Goal: Information Seeking & Learning: Learn about a topic

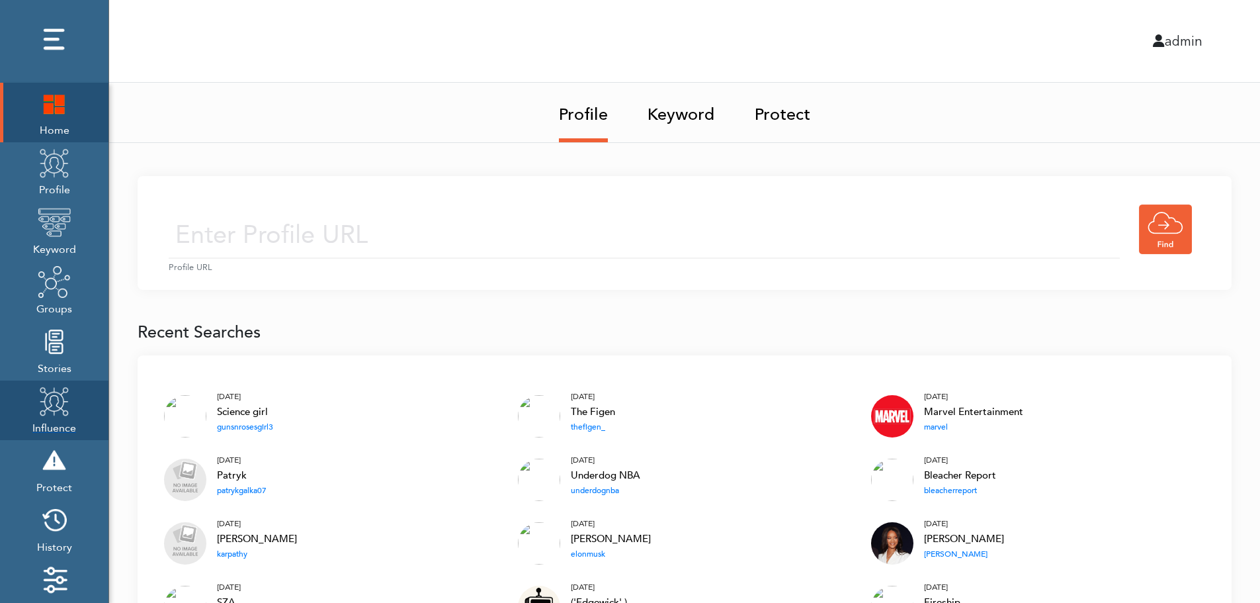
click at [52, 407] on img at bounding box center [54, 400] width 33 height 33
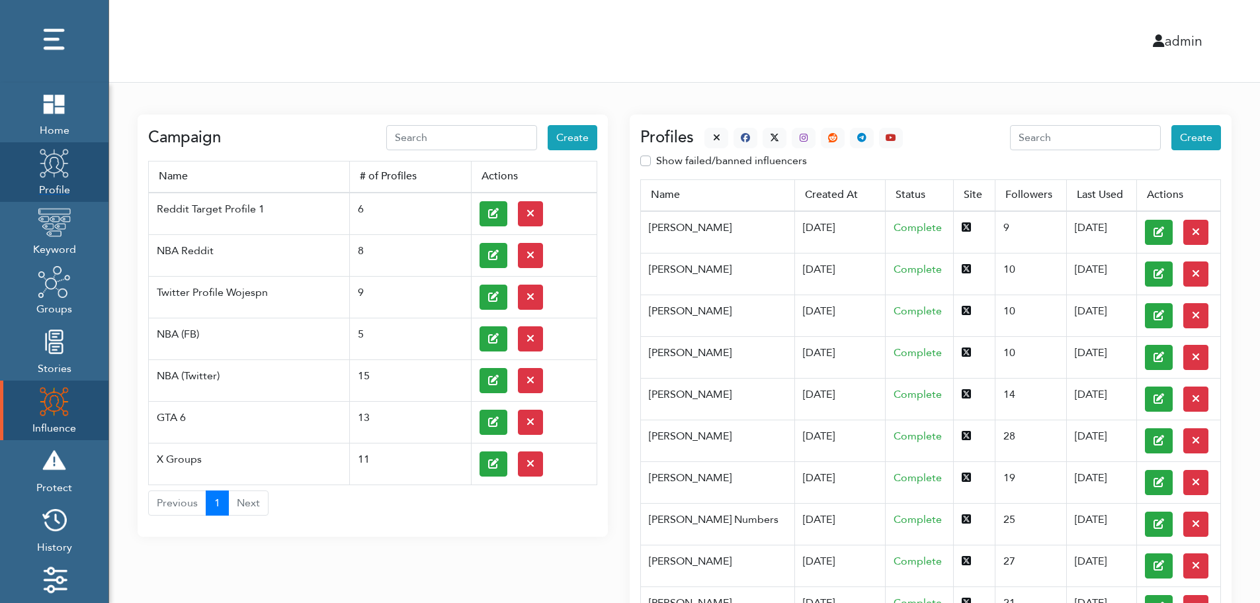
click at [68, 197] on span "Profile" at bounding box center [54, 188] width 33 height 19
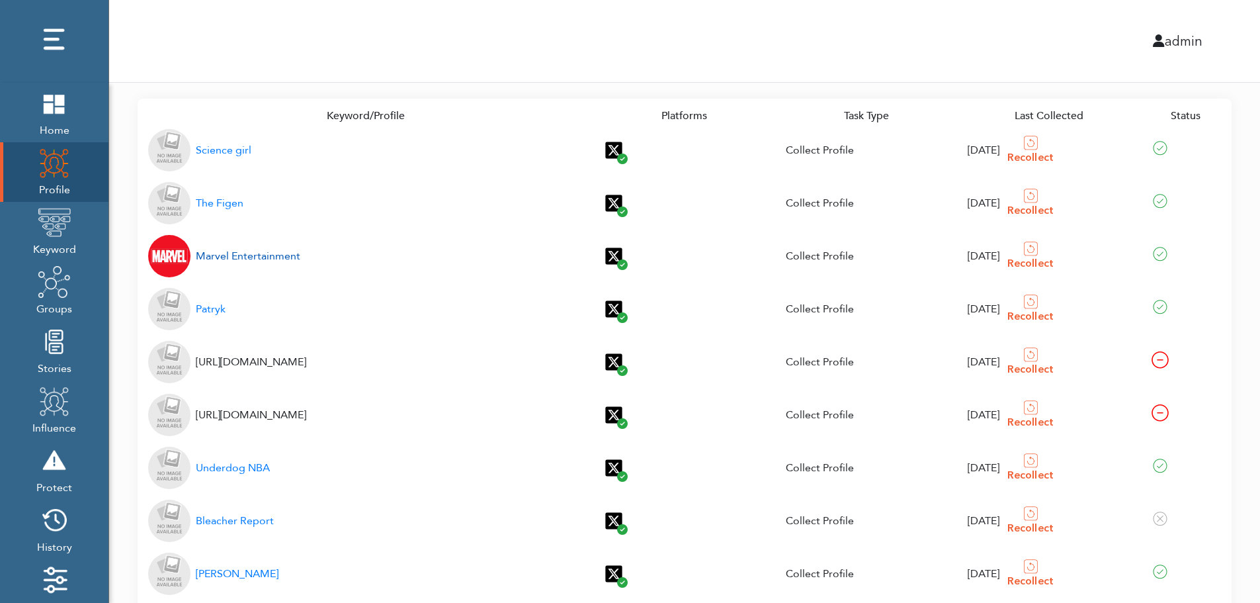
click at [245, 256] on div "Marvel Entertainment" at bounding box center [248, 256] width 105 height 16
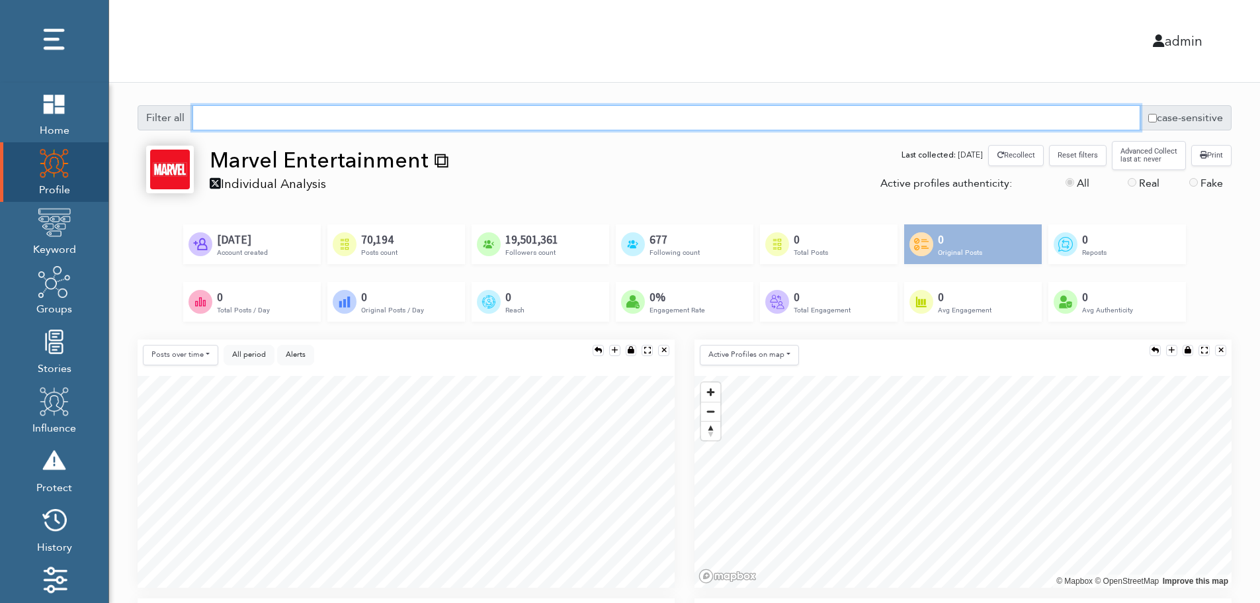
click at [616, 123] on input "text" at bounding box center [667, 117] width 948 height 25
click at [235, 355] on span "All period" at bounding box center [249, 354] width 34 height 10
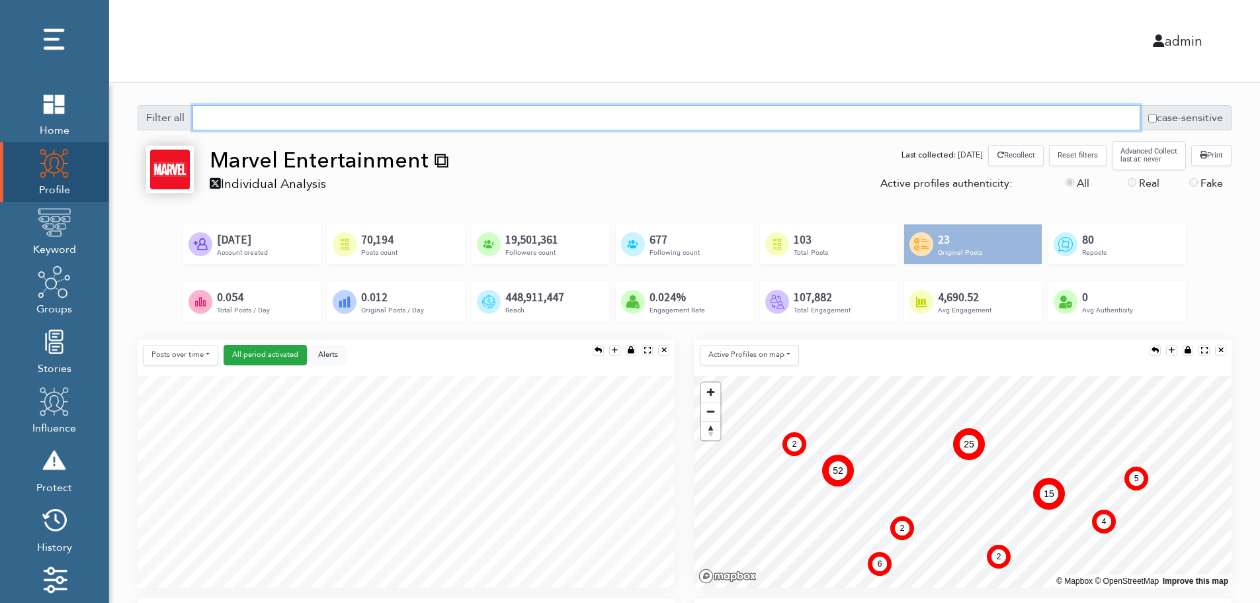
click at [631, 122] on input "text" at bounding box center [667, 117] width 948 height 25
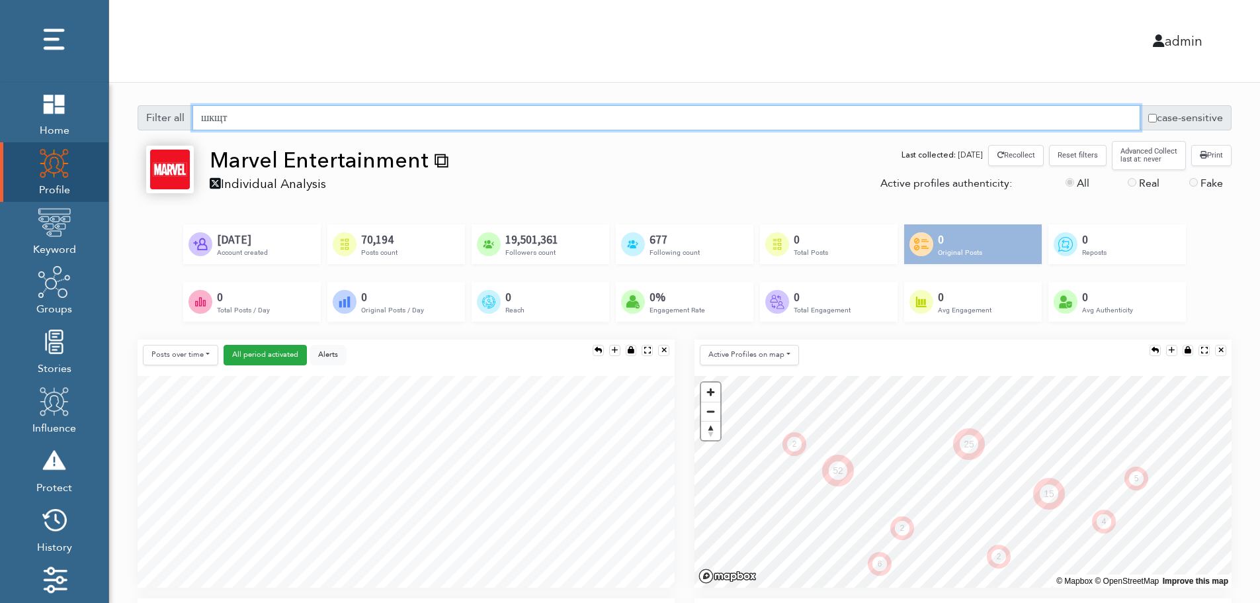
drag, startPoint x: 264, startPoint y: 114, endPoint x: 177, endPoint y: 117, distance: 86.7
click at [177, 117] on div "Filter all шкщт case-sensitive" at bounding box center [685, 117] width 1094 height 25
type input "ш"
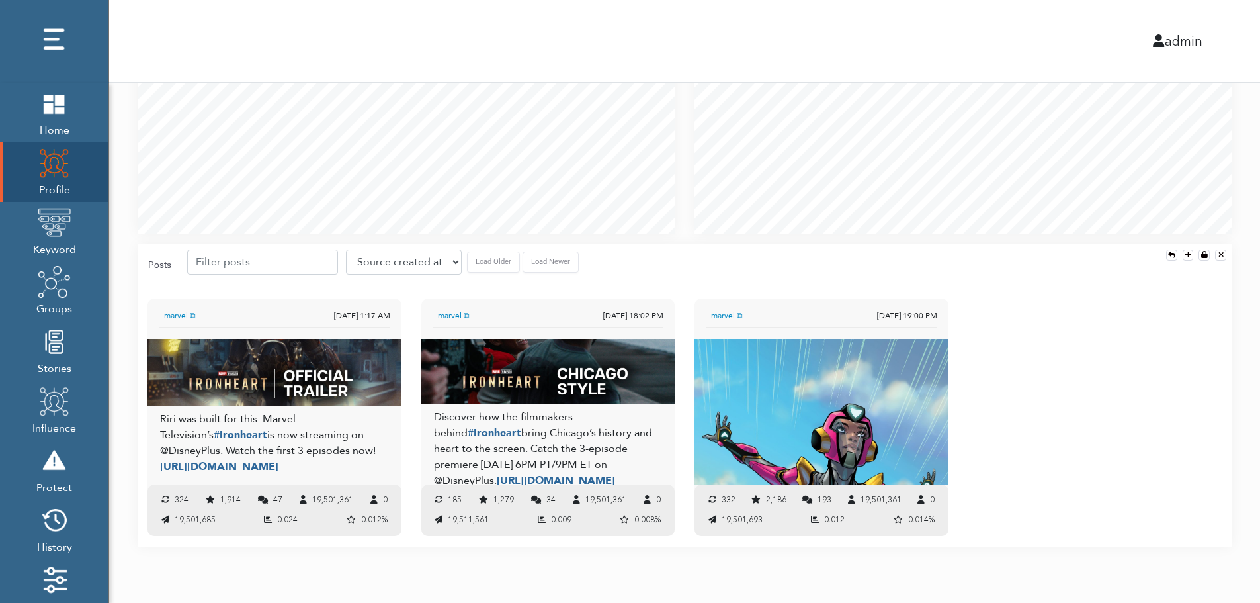
scroll to position [92, 0]
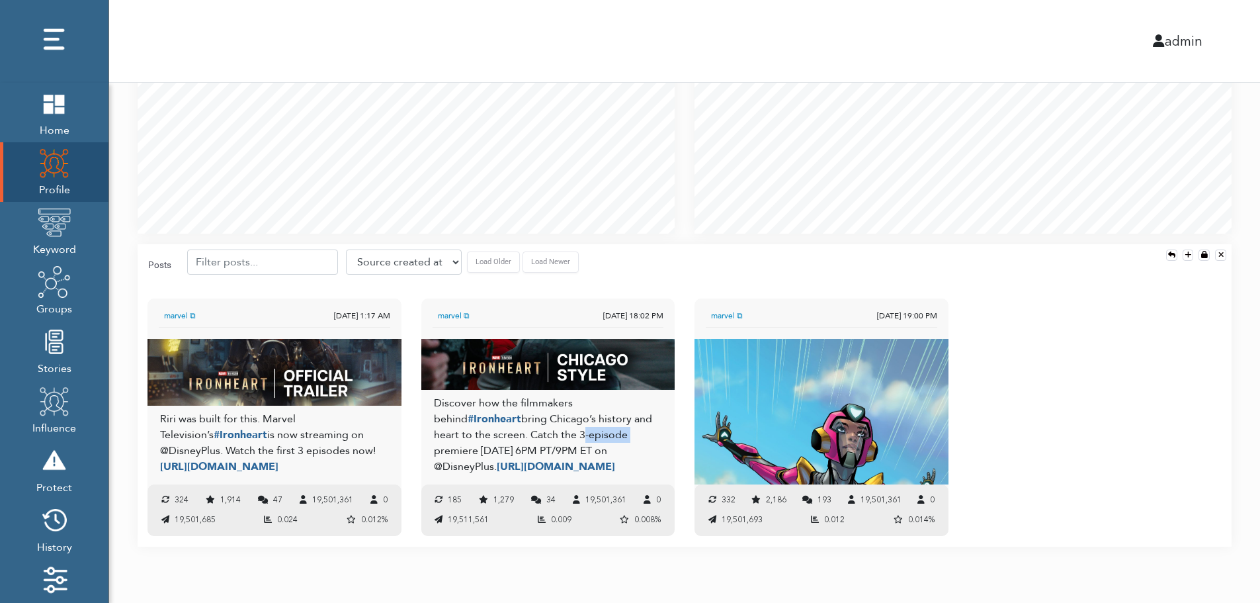
drag, startPoint x: 564, startPoint y: 429, endPoint x: 597, endPoint y: 428, distance: 33.1
click at [597, 428] on div "Discover how the filmmakers behind #Ironheart bring Chicago’s history and heart…" at bounding box center [548, 434] width 228 height 79
copy div "3-episode"
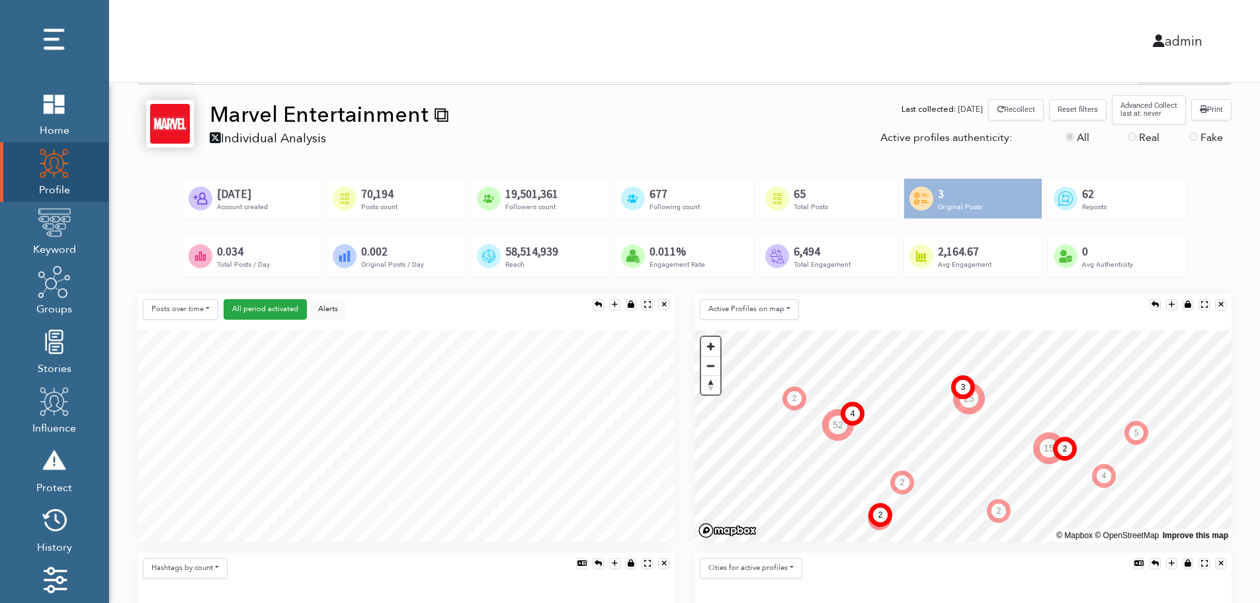
scroll to position [0, 0]
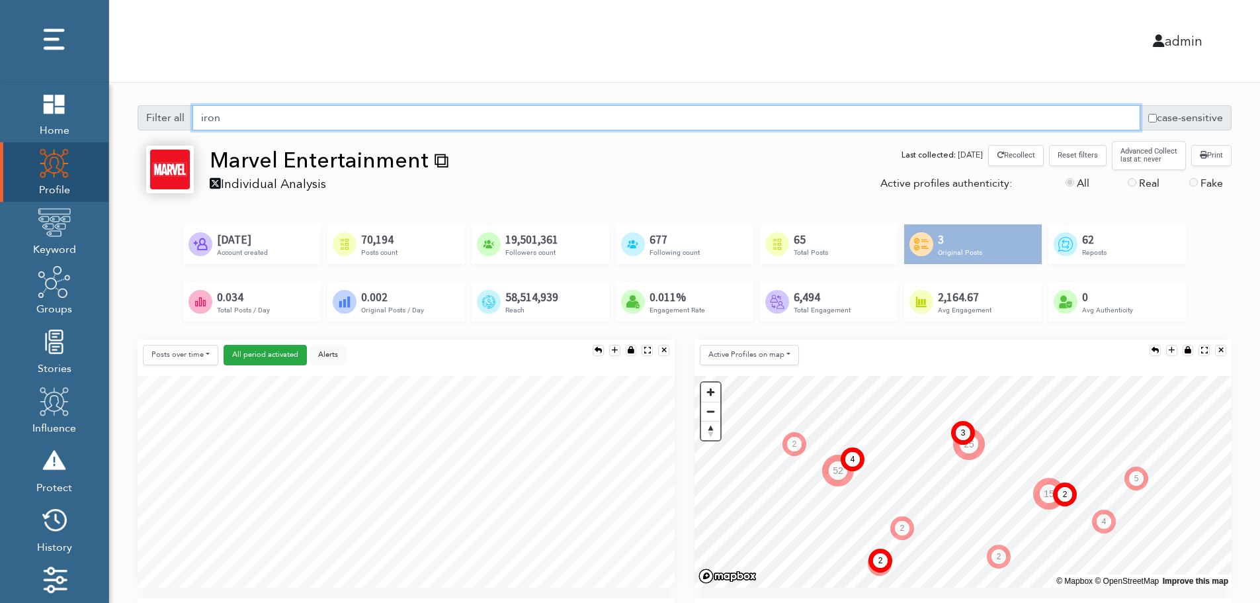
click at [354, 120] on input "iron" at bounding box center [667, 117] width 948 height 25
paste input "3-episode"
type input "3-episode"
drag, startPoint x: 300, startPoint y: 115, endPoint x: 200, endPoint y: 119, distance: 100.0
click at [200, 119] on input "3-episode" at bounding box center [667, 117] width 948 height 25
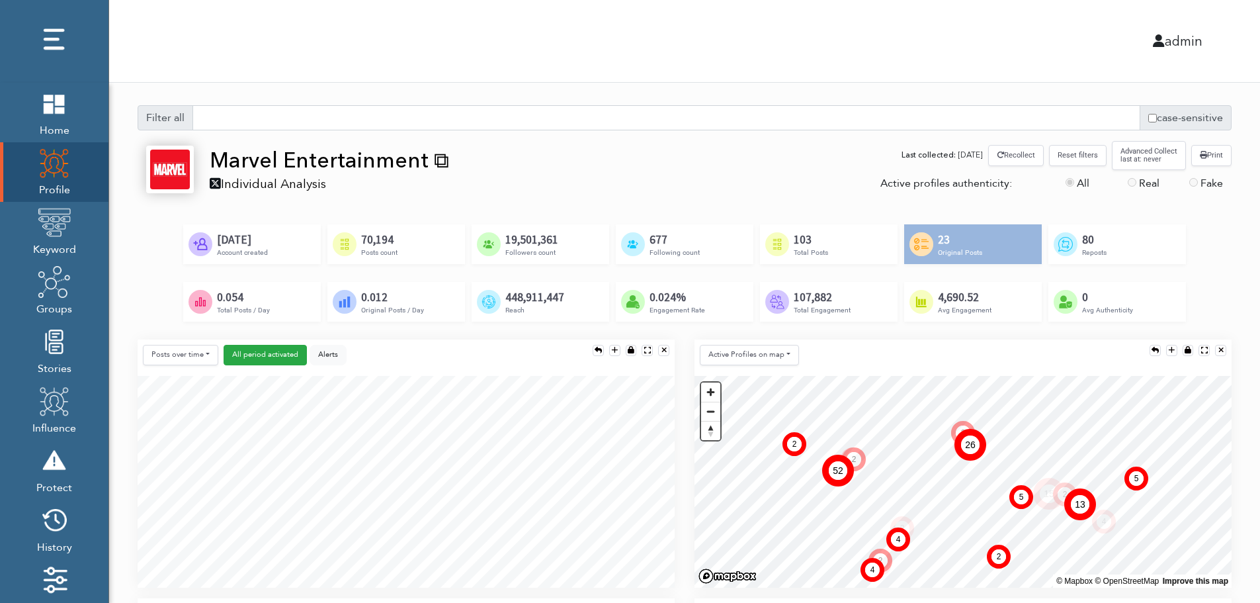
click at [1184, 118] on label "case-sensitive" at bounding box center [1186, 117] width 92 height 25
click at [1157, 118] on input "case-sensitive" at bounding box center [1153, 118] width 9 height 9
checkbox input "true"
click at [545, 109] on input "text" at bounding box center [667, 117] width 948 height 25
paste input "3-episode"
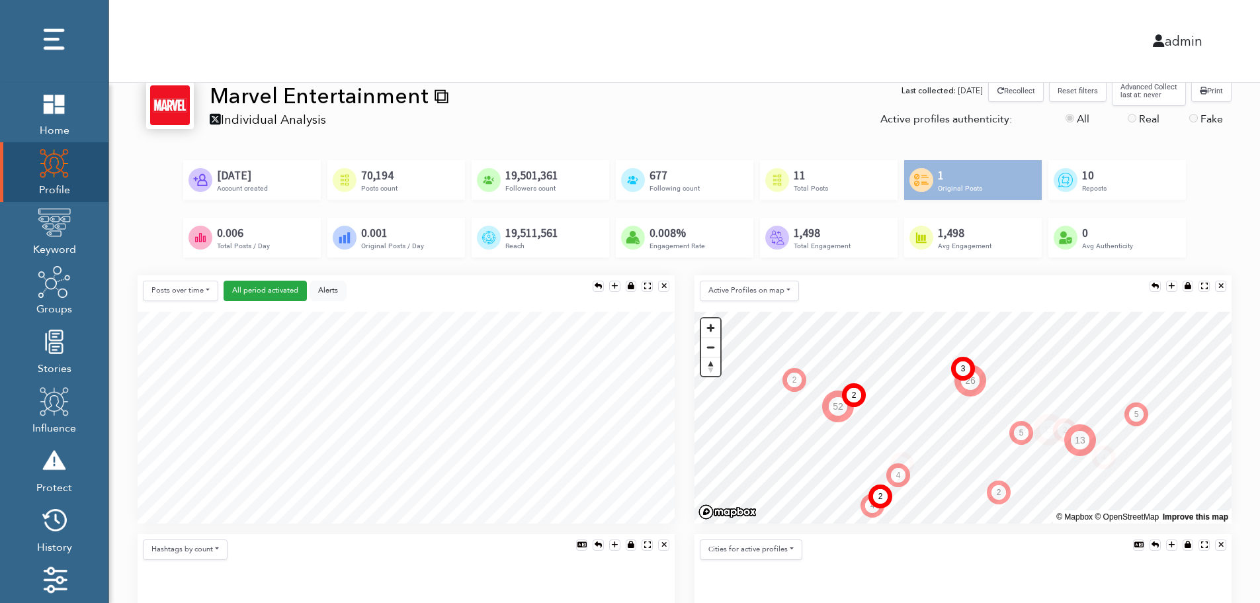
scroll to position [11, 0]
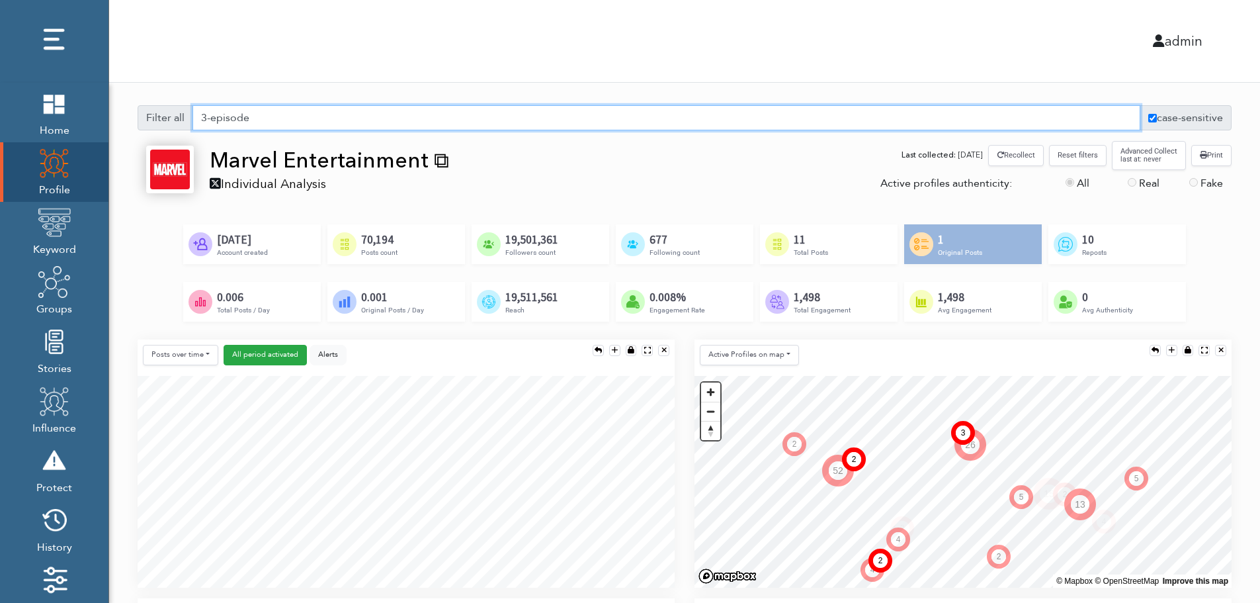
click at [211, 120] on input "3-episode" at bounding box center [667, 117] width 948 height 25
type input "3-episode"
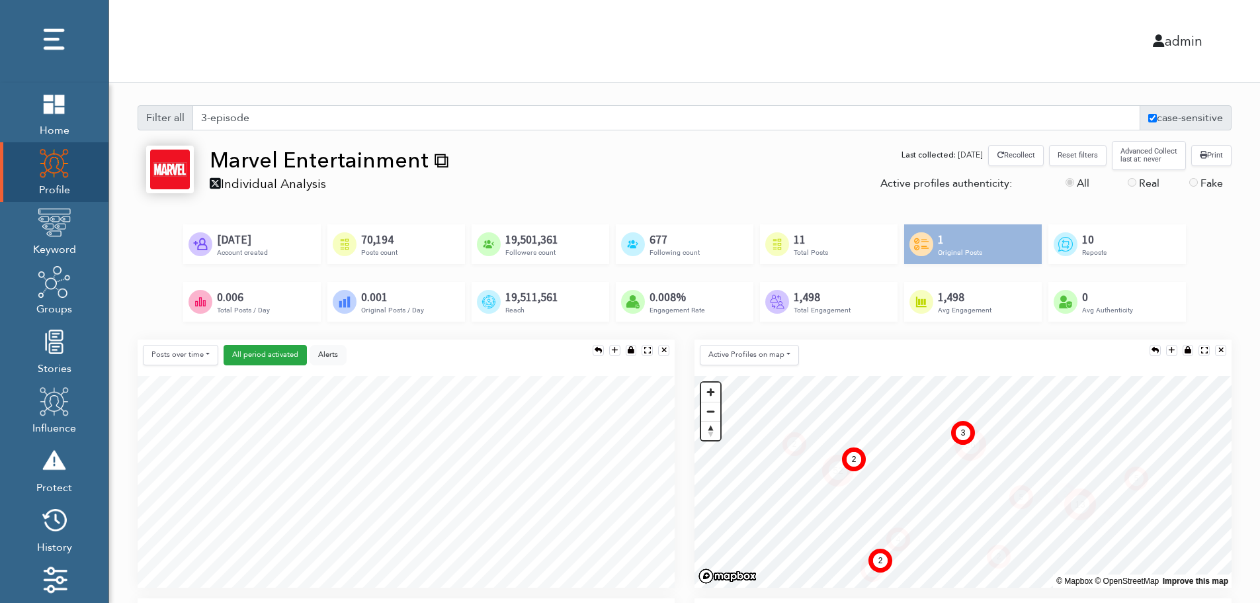
click at [1180, 118] on label "case-sensitive" at bounding box center [1186, 117] width 92 height 25
click at [1157, 118] on input "case-sensitive" at bounding box center [1153, 118] width 9 height 9
checkbox input "false"
drag, startPoint x: 255, startPoint y: 117, endPoint x: 193, endPoint y: 106, distance: 63.2
click at [180, 107] on div "Filter all 3-episode case-sensitive" at bounding box center [685, 117] width 1094 height 25
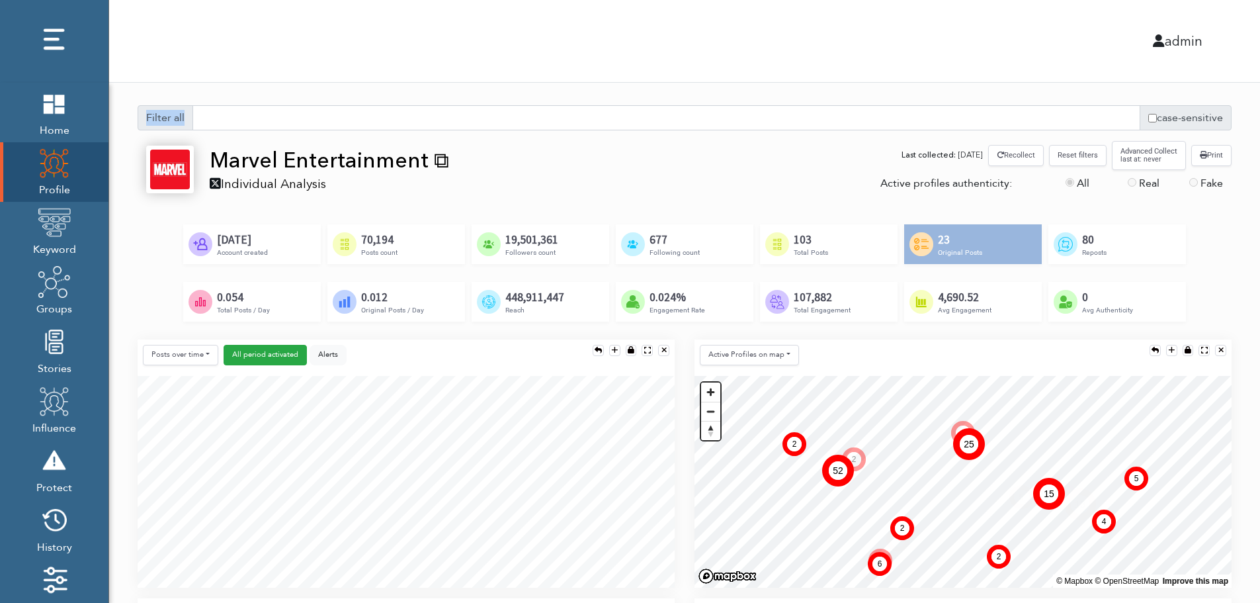
drag, startPoint x: 146, startPoint y: 117, endPoint x: 189, endPoint y: 114, distance: 43.8
click at [189, 114] on div "Filter all" at bounding box center [166, 117] width 56 height 25
click at [267, 122] on input "text" at bounding box center [667, 117] width 948 height 25
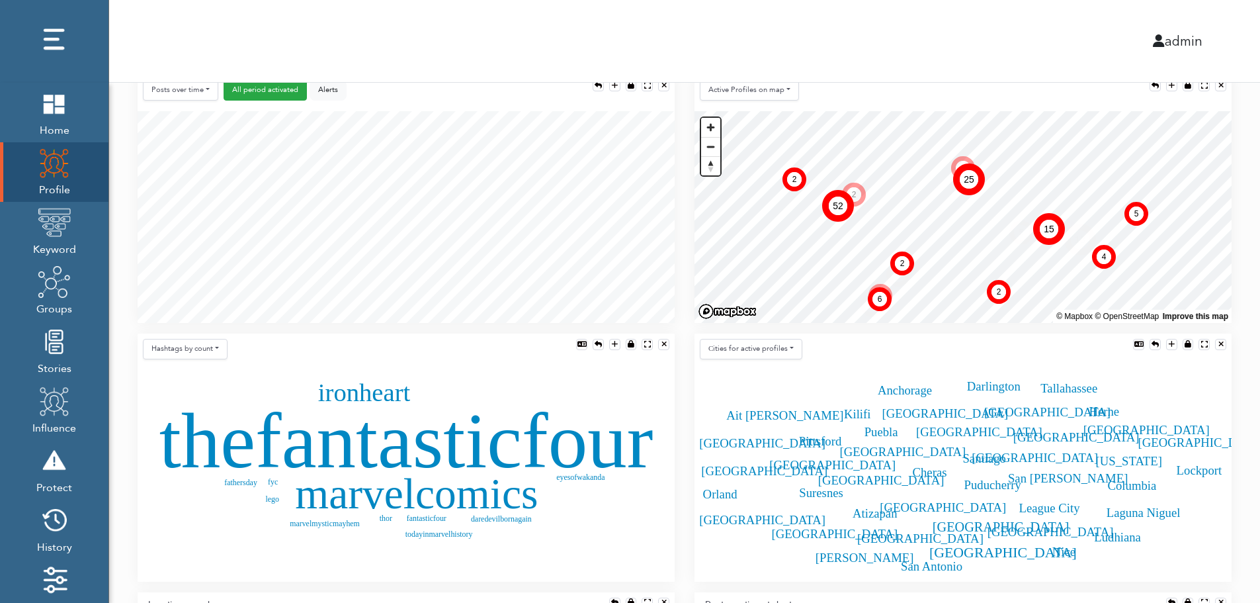
scroll to position [0, 0]
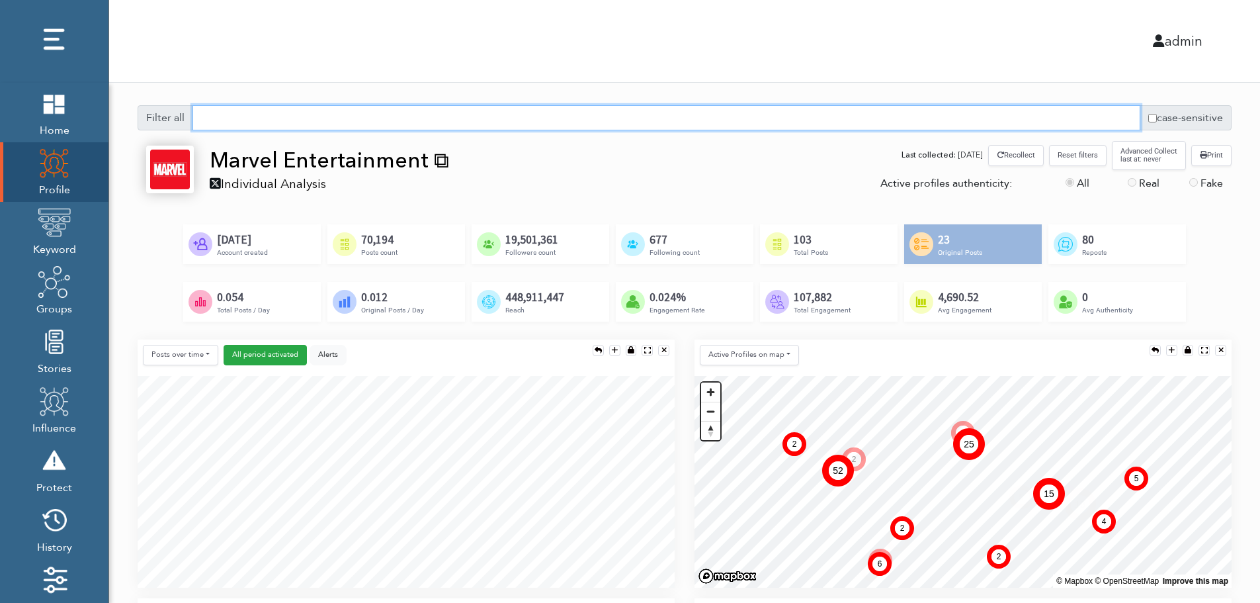
click at [219, 120] on input "text" at bounding box center [667, 117] width 948 height 25
click at [213, 119] on input "text" at bounding box center [667, 117] width 948 height 25
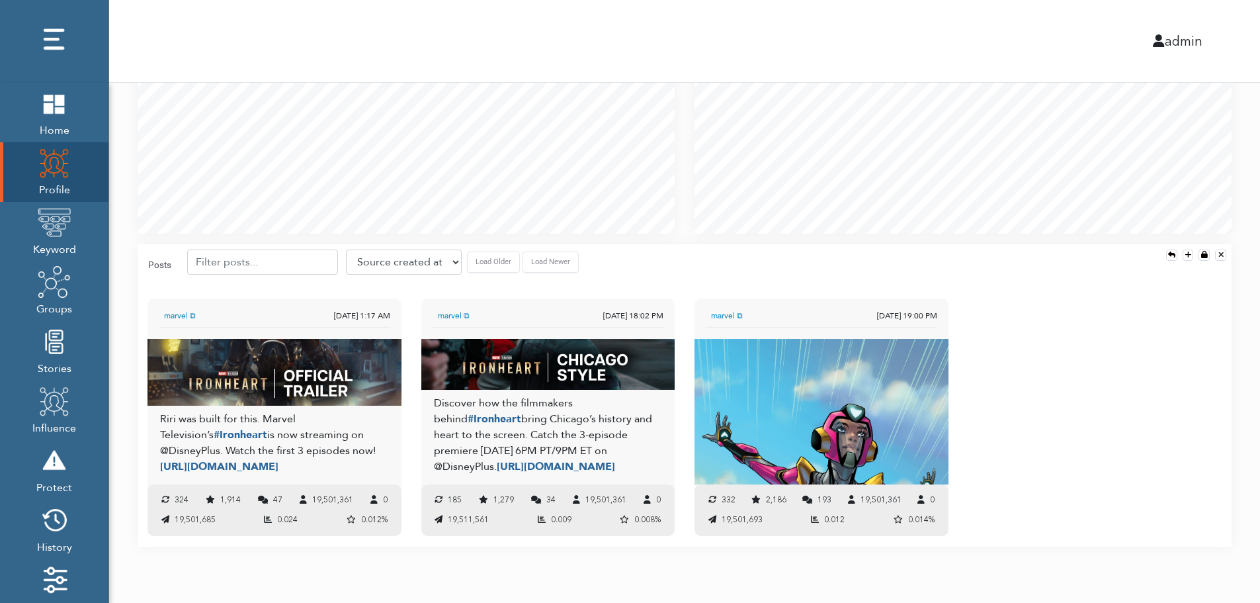
scroll to position [255, 0]
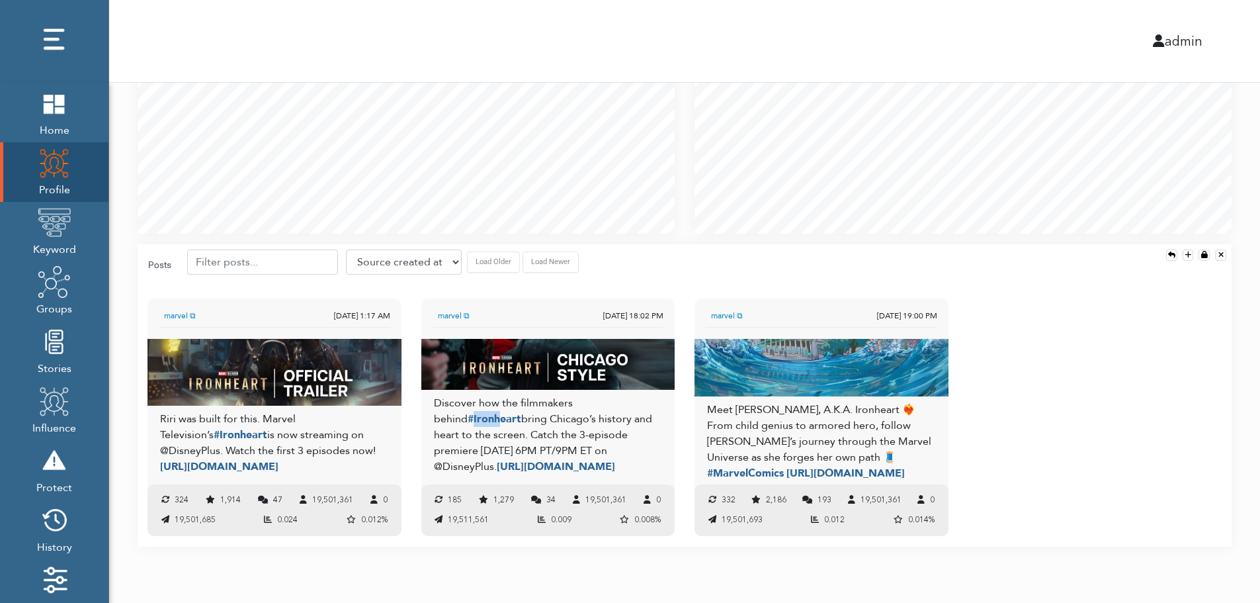
drag, startPoint x: 441, startPoint y: 414, endPoint x: 466, endPoint y: 414, distance: 24.5
click at [468, 414] on span "#Ironheart" at bounding box center [495, 419] width 54 height 15
drag, startPoint x: 163, startPoint y: 429, endPoint x: 183, endPoint y: 430, distance: 19.9
click at [214, 430] on span "#Ironheart" at bounding box center [241, 434] width 54 height 15
click at [286, 431] on div "Riri was built for this. Marvel Television’s #Ironheart is now streaming on @Di…" at bounding box center [274, 443] width 228 height 64
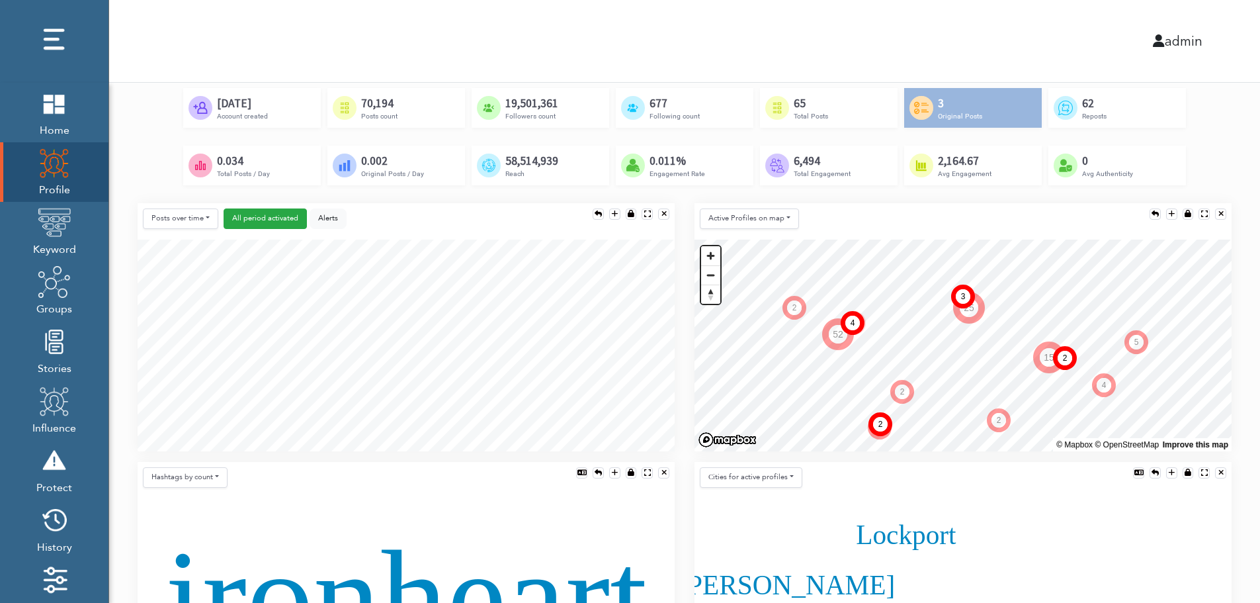
scroll to position [329, 0]
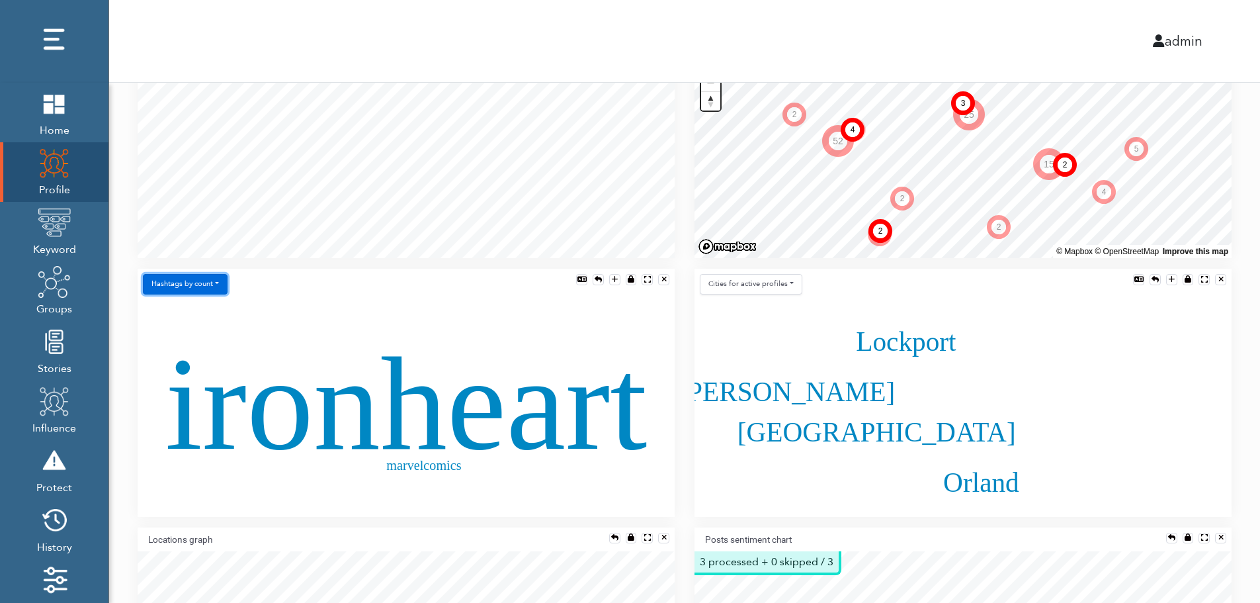
click at [190, 283] on button "Hashtags by count" at bounding box center [185, 284] width 85 height 21
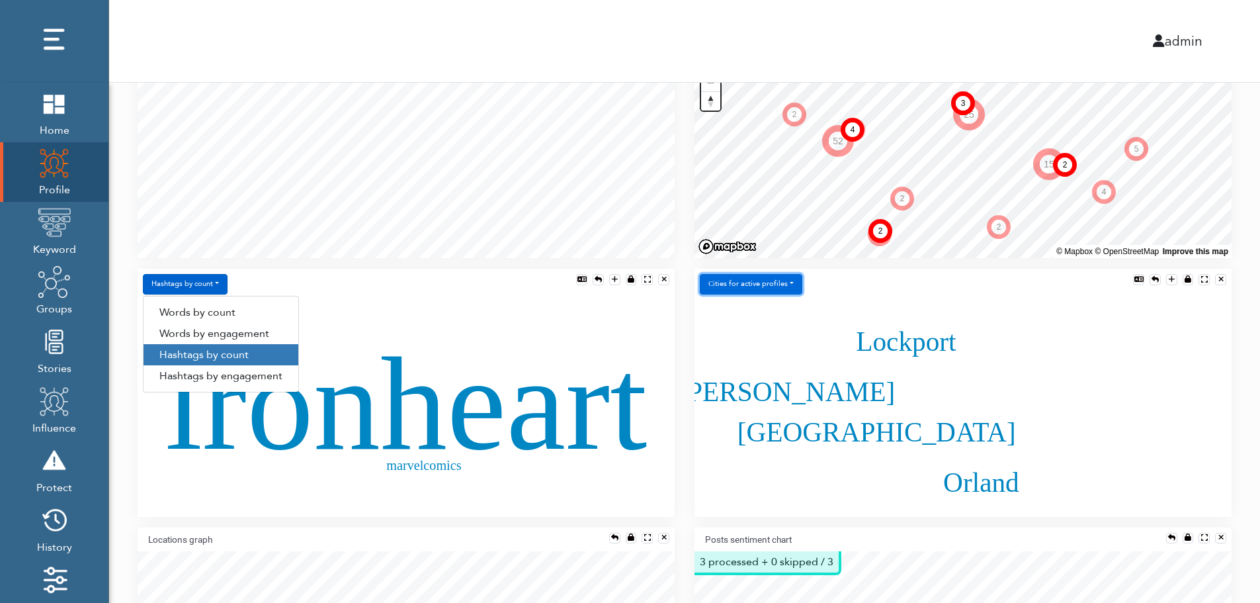
click at [758, 278] on button "Сities for active profiles" at bounding box center [751, 284] width 103 height 21
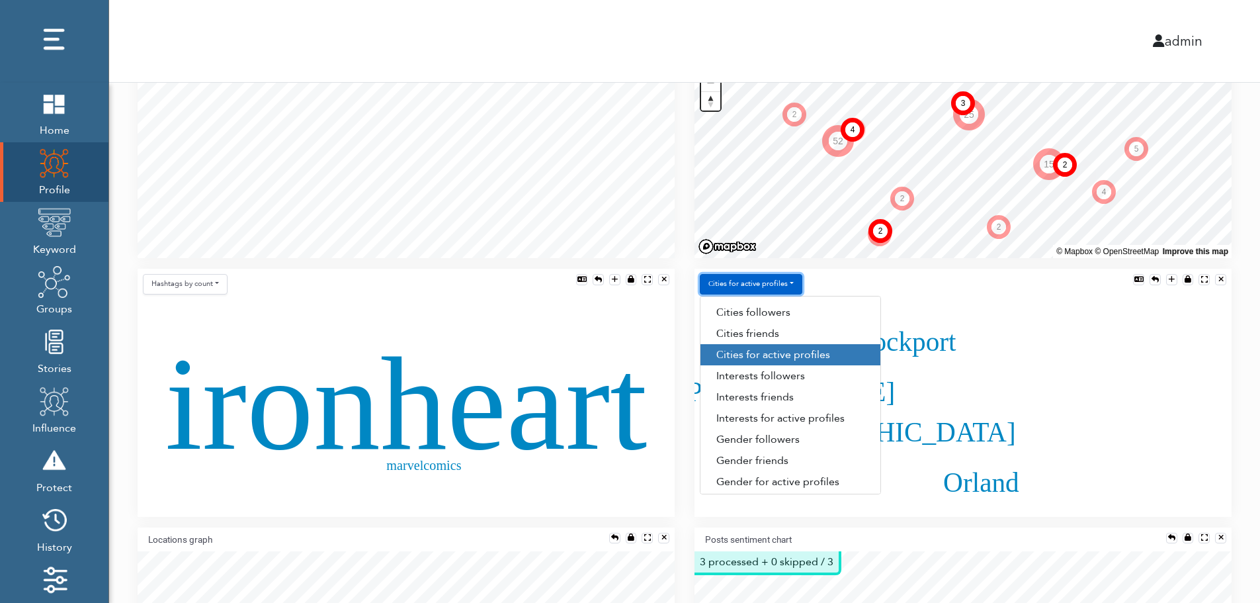
click at [777, 287] on button "Сities for active profiles" at bounding box center [751, 284] width 103 height 21
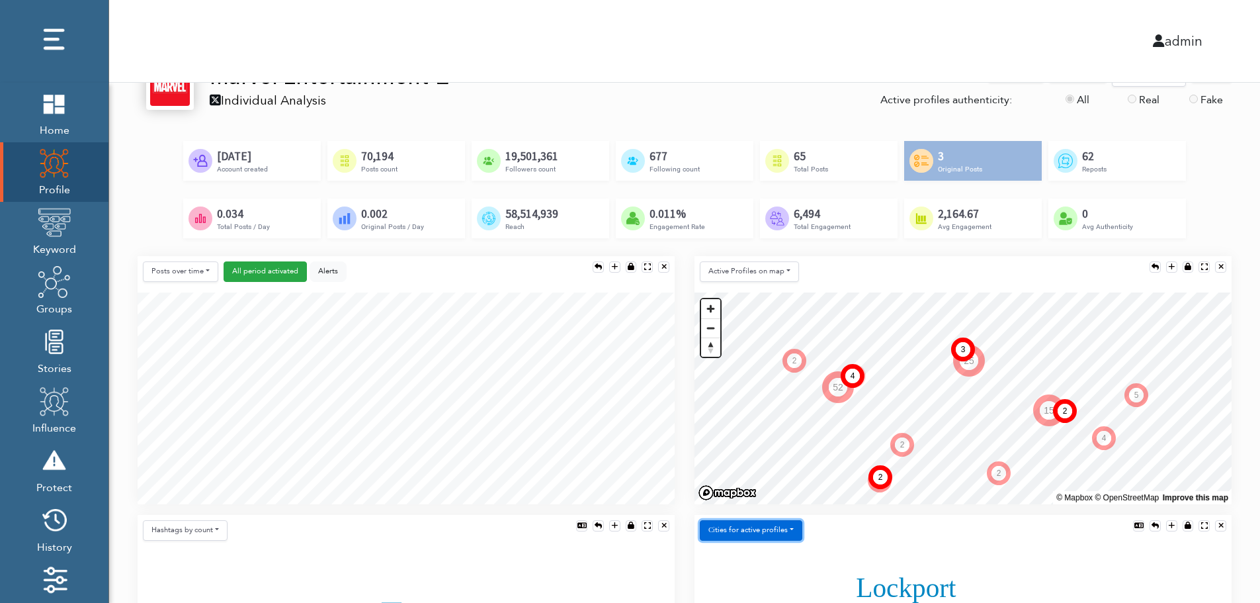
scroll to position [65, 0]
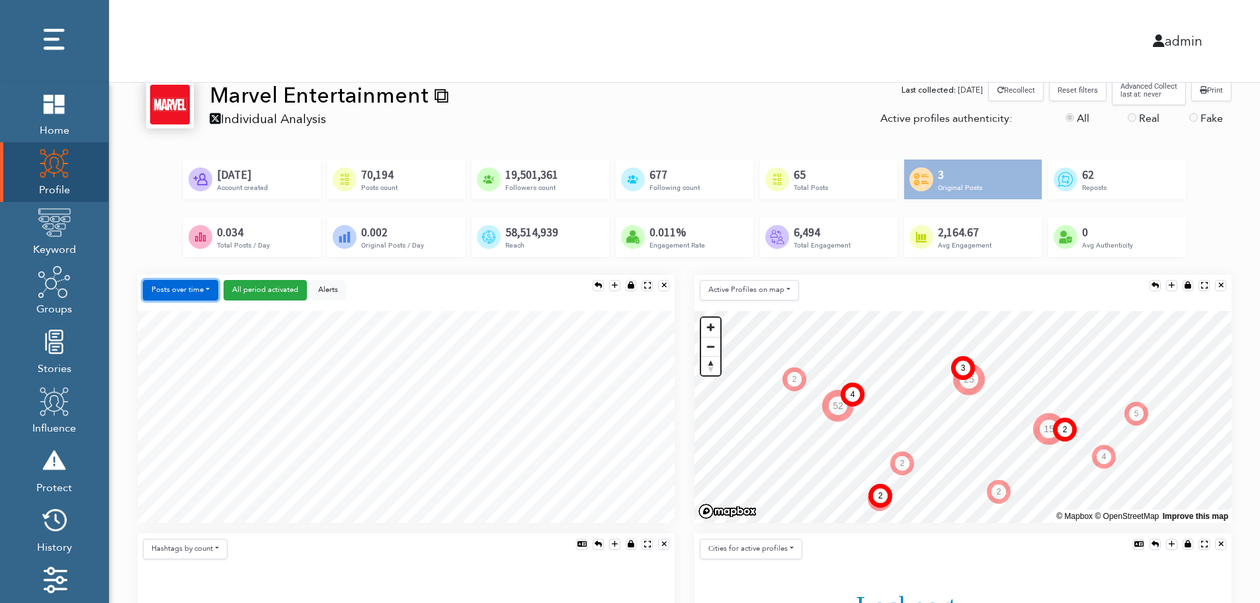
click at [183, 288] on button "Posts over time" at bounding box center [180, 290] width 75 height 21
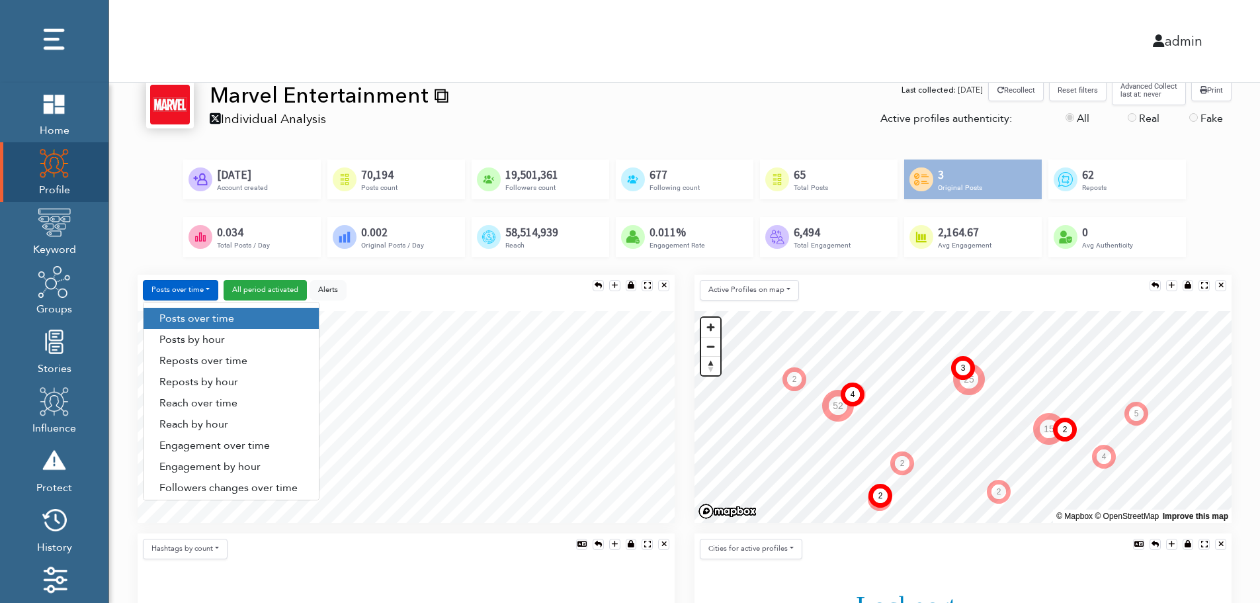
click at [510, 277] on div "Posts over time Posts over time Posts by hour Reposts over time Reposts by hour…" at bounding box center [406, 293] width 537 height 36
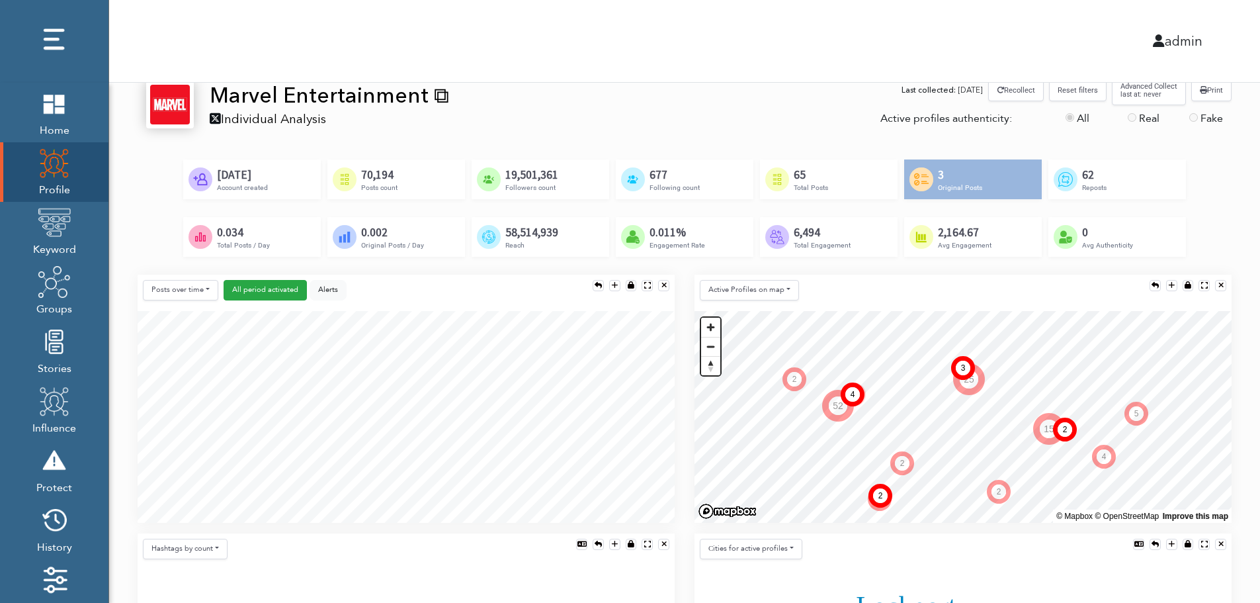
click at [855, 179] on div "Created by Alfredo @ IconsAlfredo.com from the Noun Project 65 Total Posts" at bounding box center [829, 179] width 138 height 40
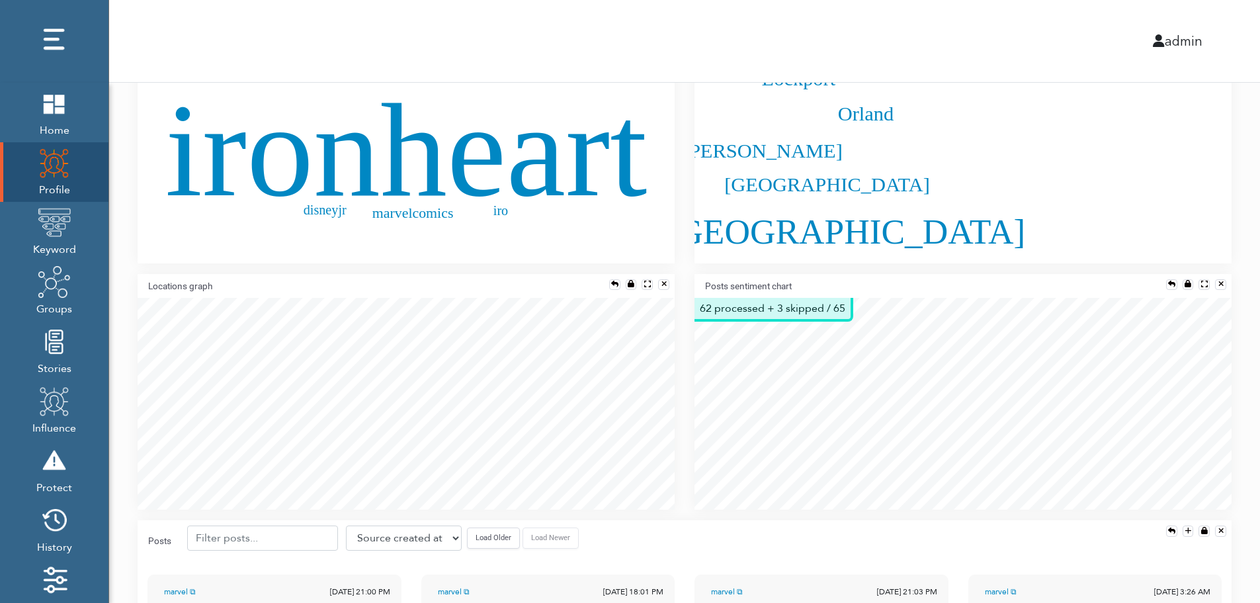
scroll to position [1256, 0]
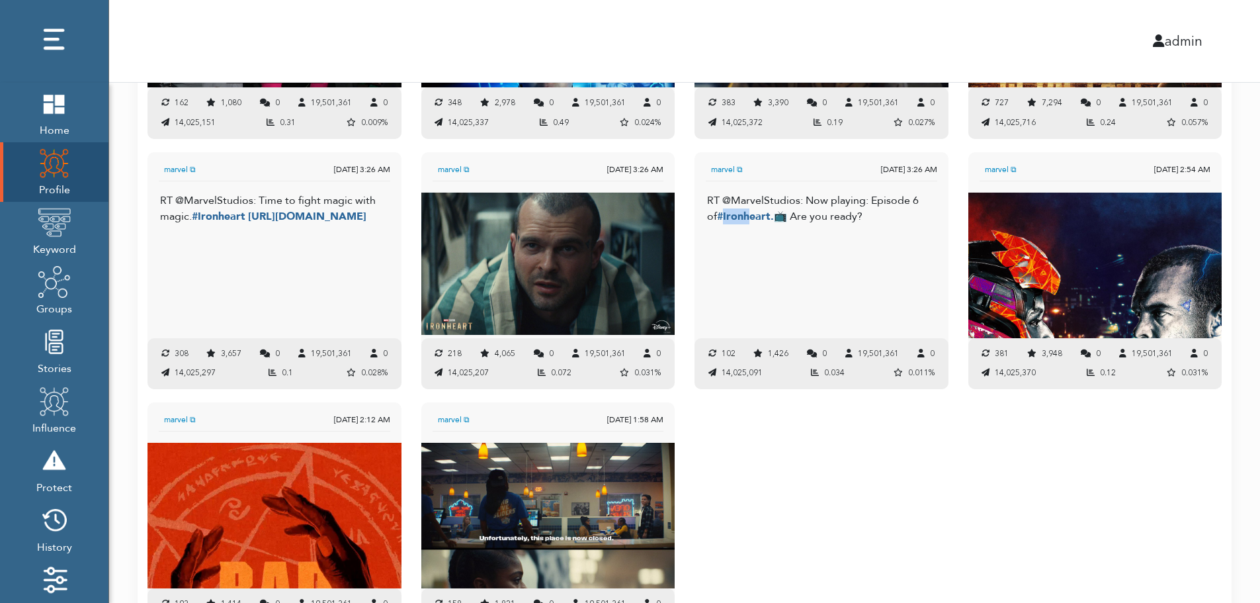
drag, startPoint x: 713, startPoint y: 217, endPoint x: 738, endPoint y: 221, distance: 25.5
click at [738, 221] on span "#Ironheart." at bounding box center [745, 216] width 57 height 15
click at [842, 251] on div "RT @MarvelStudios: Now playing: Episode 6 of #Ironheart. 📺 Are you ready?" at bounding box center [822, 266] width 254 height 146
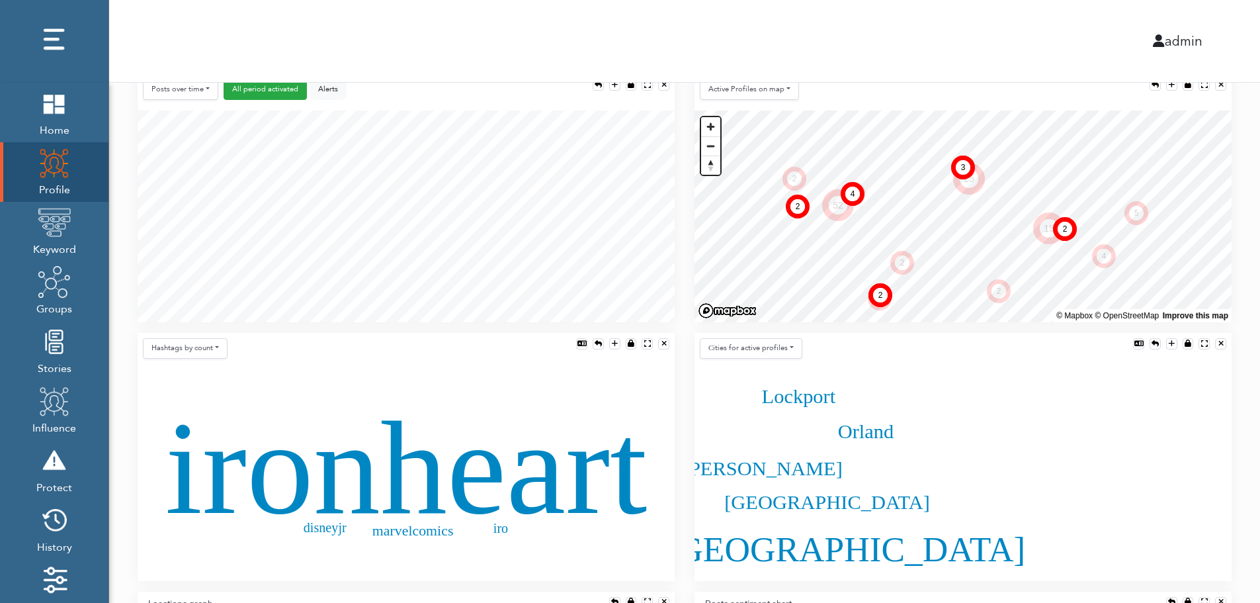
scroll to position [926, 0]
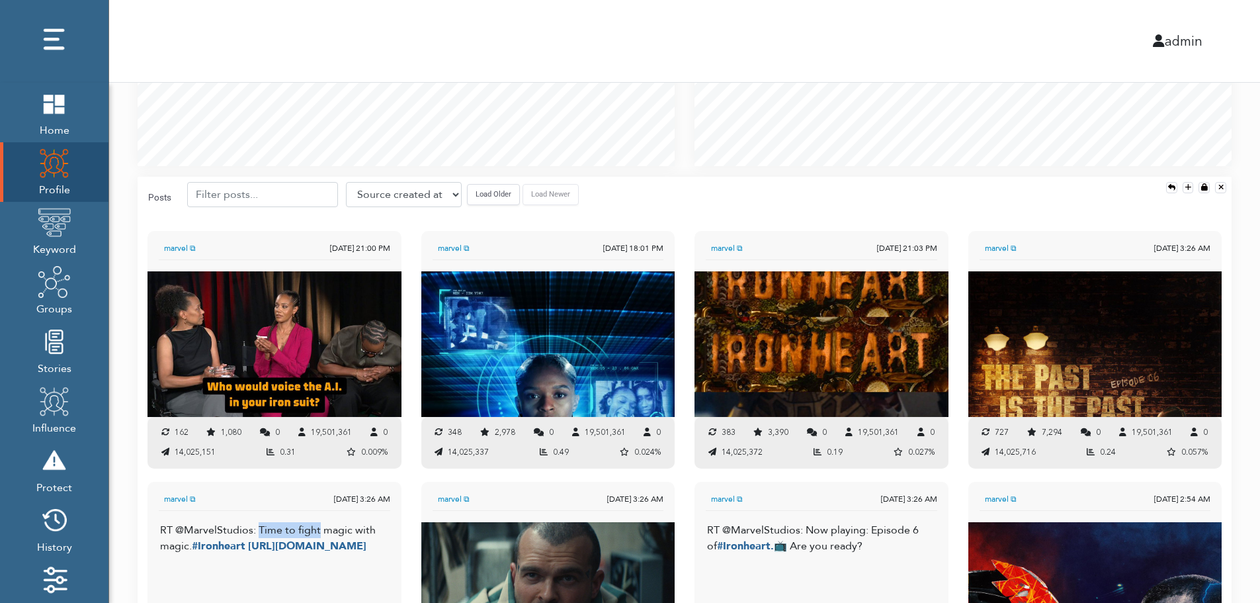
drag, startPoint x: 258, startPoint y: 530, endPoint x: 318, endPoint y: 531, distance: 60.2
click at [318, 531] on div "RT @MarvelStudios: Time to fight magic with magic. #Ironheart https://t.co/4vaW…" at bounding box center [274, 538] width 228 height 32
copy div "Time to fight"
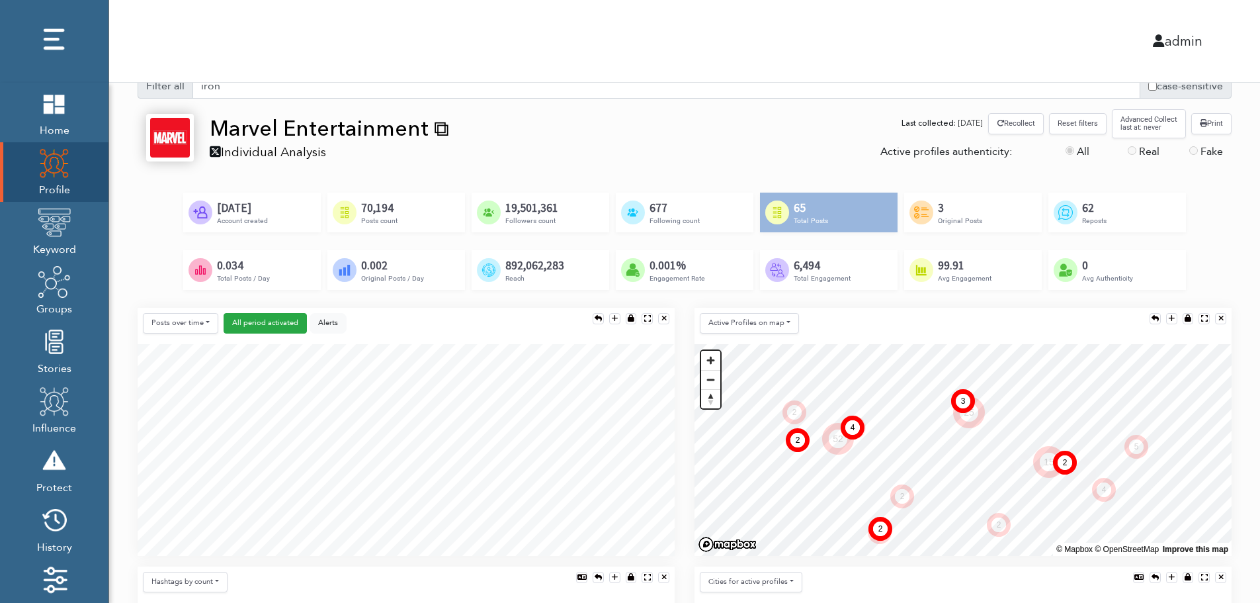
scroll to position [0, 0]
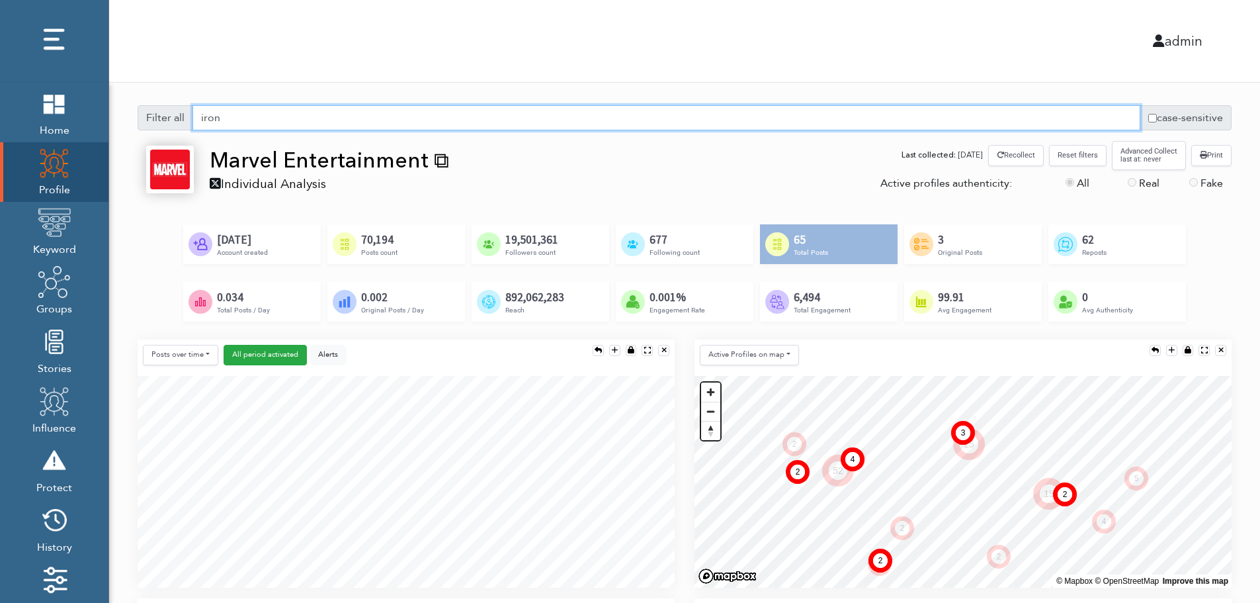
click at [328, 122] on input "iron" at bounding box center [667, 117] width 948 height 25
paste input "Time to fight"
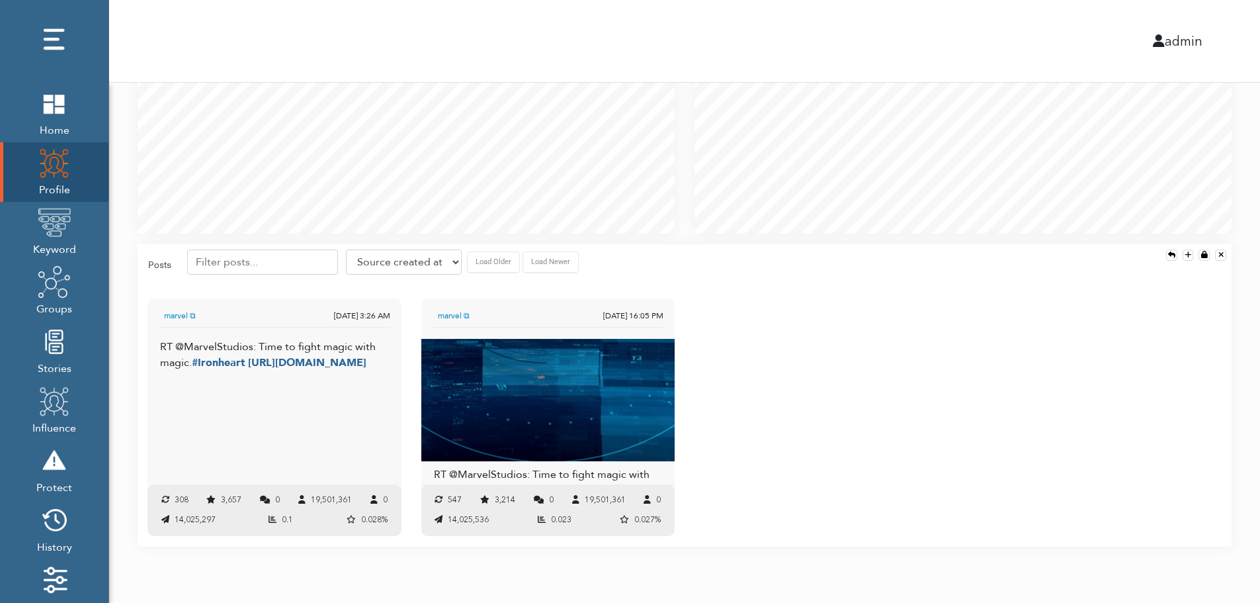
scroll to position [372, 0]
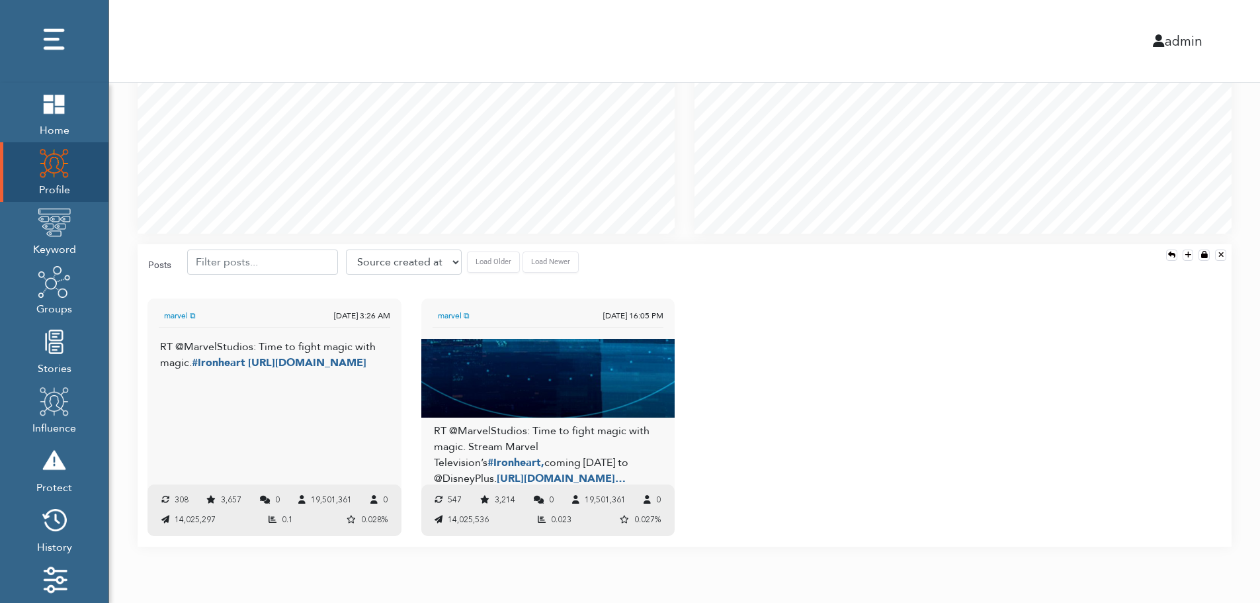
type input "Time to fight"
drag, startPoint x: 531, startPoint y: 412, endPoint x: 584, endPoint y: 416, distance: 52.4
click at [582, 423] on div "RT @MarvelStudios: Time to fight magic with magic. Stream Marvel Television’s #…" at bounding box center [548, 455] width 228 height 64
drag, startPoint x: 258, startPoint y: 348, endPoint x: 304, endPoint y: 343, distance: 45.9
click at [304, 343] on div "RT @MarvelStudios: Time to fight magic with magic. #Ironheart https://t.co/4vaW…" at bounding box center [274, 355] width 228 height 32
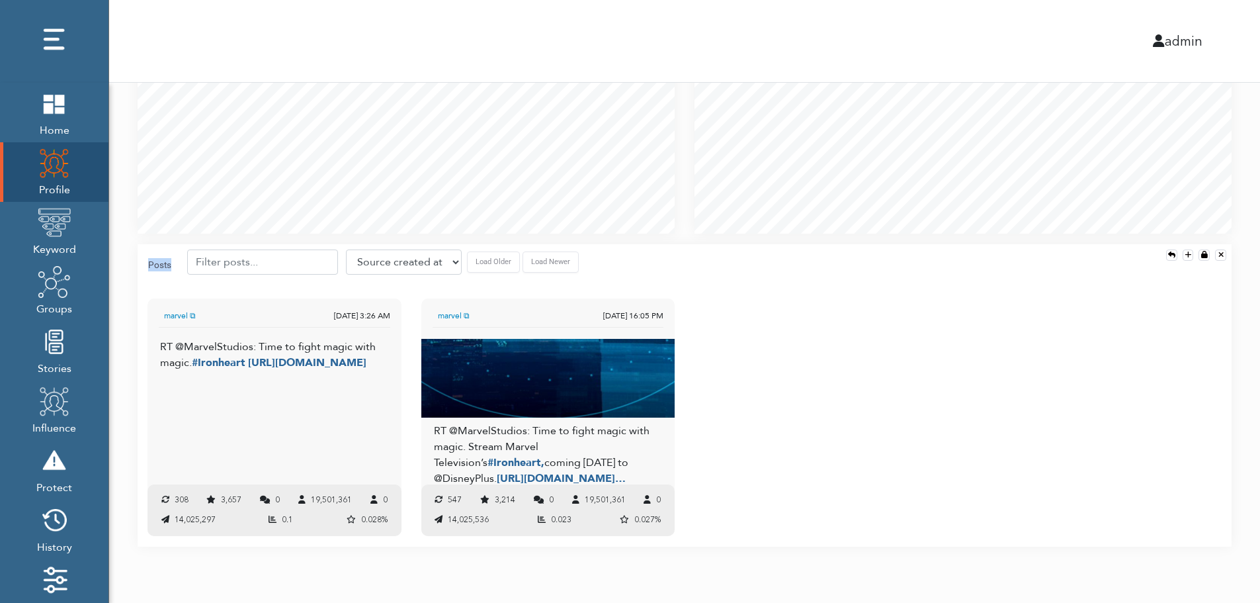
drag, startPoint x: 145, startPoint y: 263, endPoint x: 176, endPoint y: 261, distance: 31.2
click at [176, 261] on div "Posts Source created at Retweets Likes/favorites Followers Friends Reach Retwee…" at bounding box center [363, 264] width 441 height 30
click at [803, 355] on div "marvel ⧉ Jul. 2, 2025 3:26 AM RT @MarvelStudios: Time to fight magic with magic…" at bounding box center [685, 421] width 1094 height 251
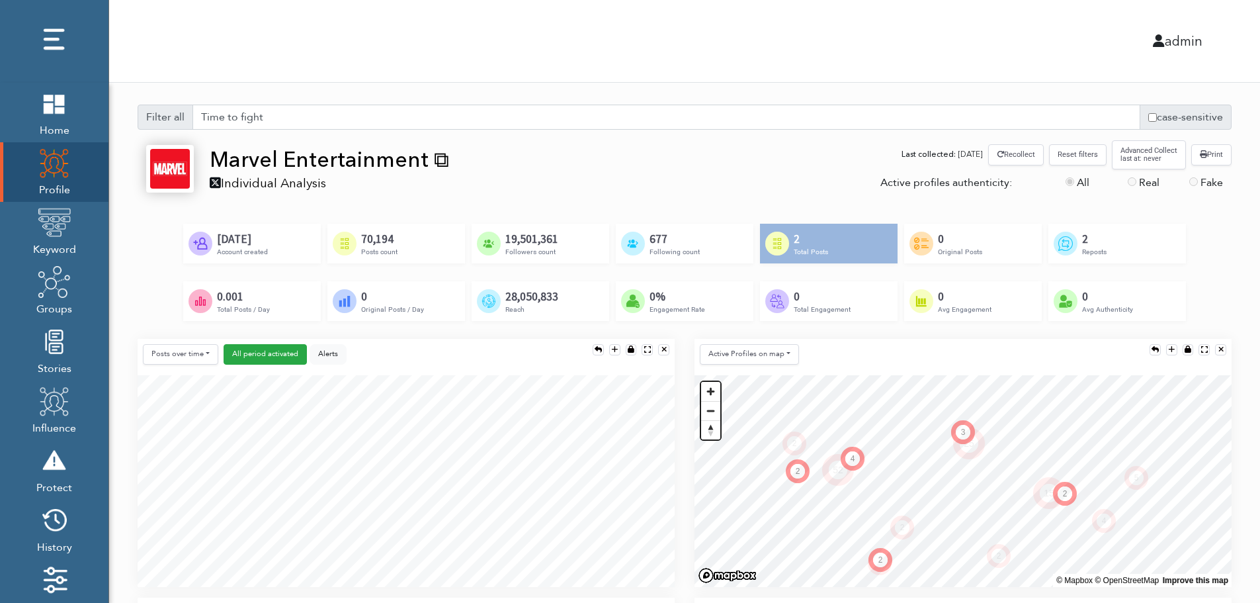
scroll to position [0, 0]
click at [1151, 119] on input "case-sensitive" at bounding box center [1153, 118] width 9 height 9
checkbox input "true"
click at [297, 117] on input "Time to fight" at bounding box center [667, 117] width 948 height 25
click at [243, 118] on input "Time to fight" at bounding box center [667, 117] width 948 height 25
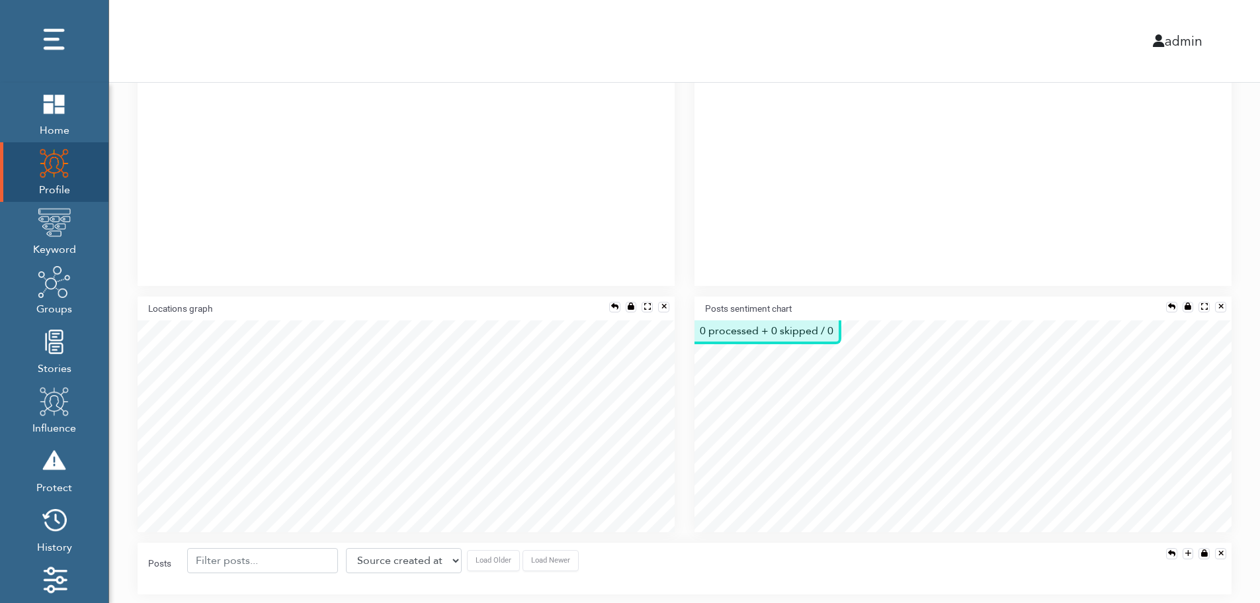
scroll to position [608, 0]
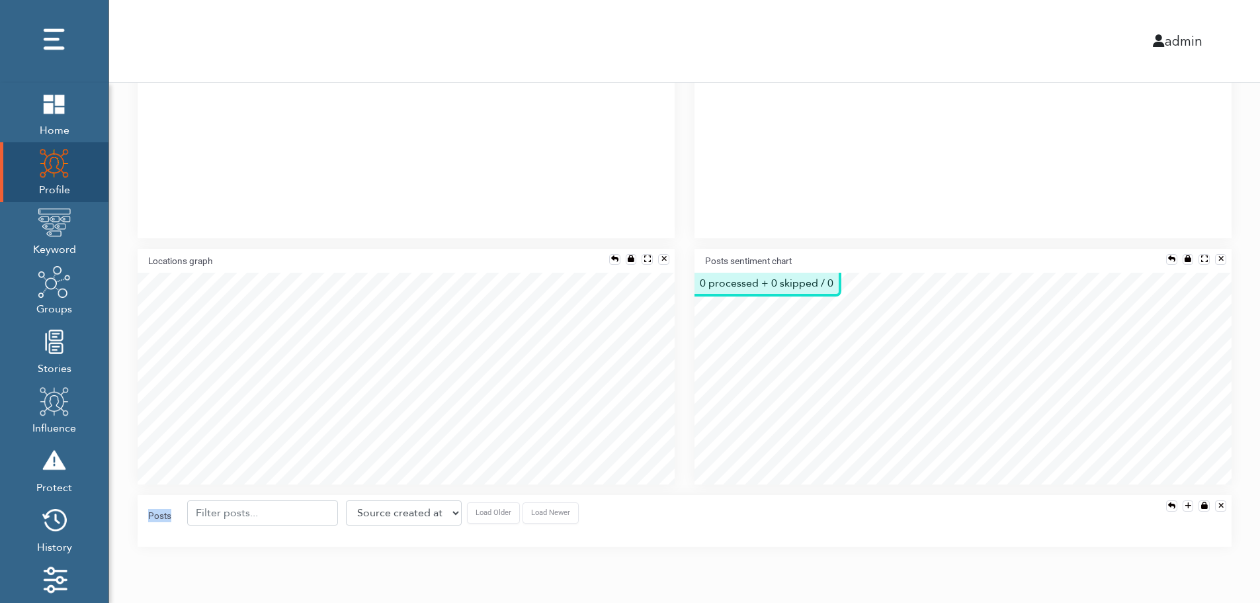
drag, startPoint x: 146, startPoint y: 515, endPoint x: 178, endPoint y: 516, distance: 32.4
click at [178, 516] on div "Posts Source created at Retweets Likes/favorites Followers Friends Reach Retwee…" at bounding box center [363, 515] width 441 height 30
drag, startPoint x: 687, startPoint y: 553, endPoint x: 681, endPoint y: 550, distance: 7.4
click at [686, 554] on div "Posts Source created at Retweets Likes/favorites Followers Friends Reach Retwee…" at bounding box center [685, 526] width 1114 height 62
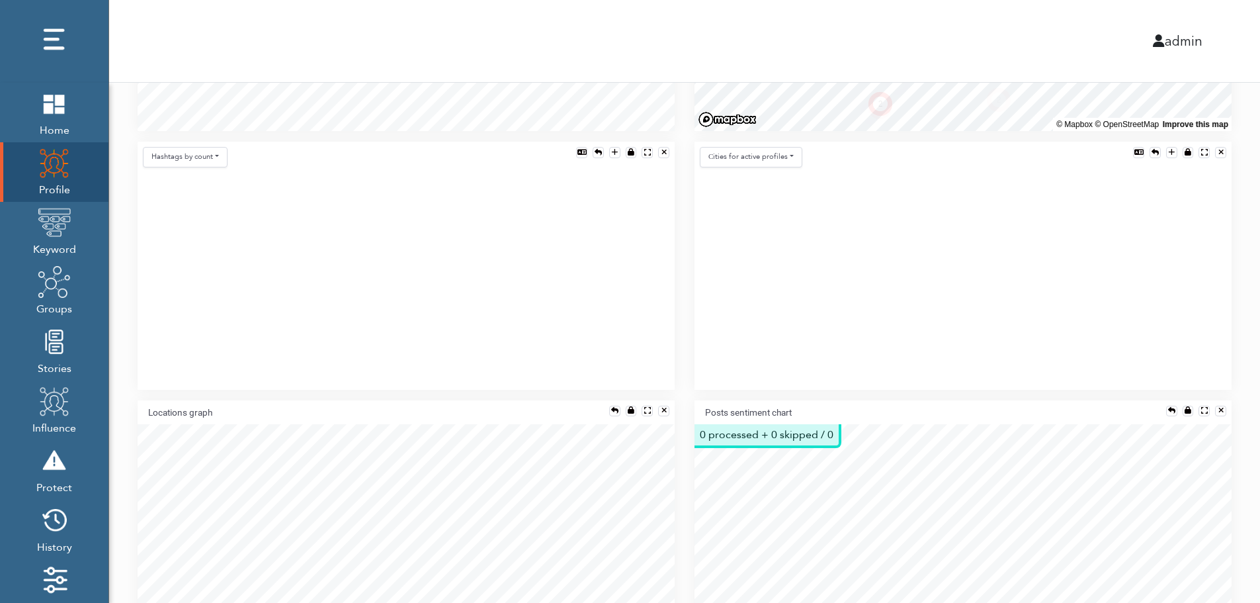
scroll to position [0, 0]
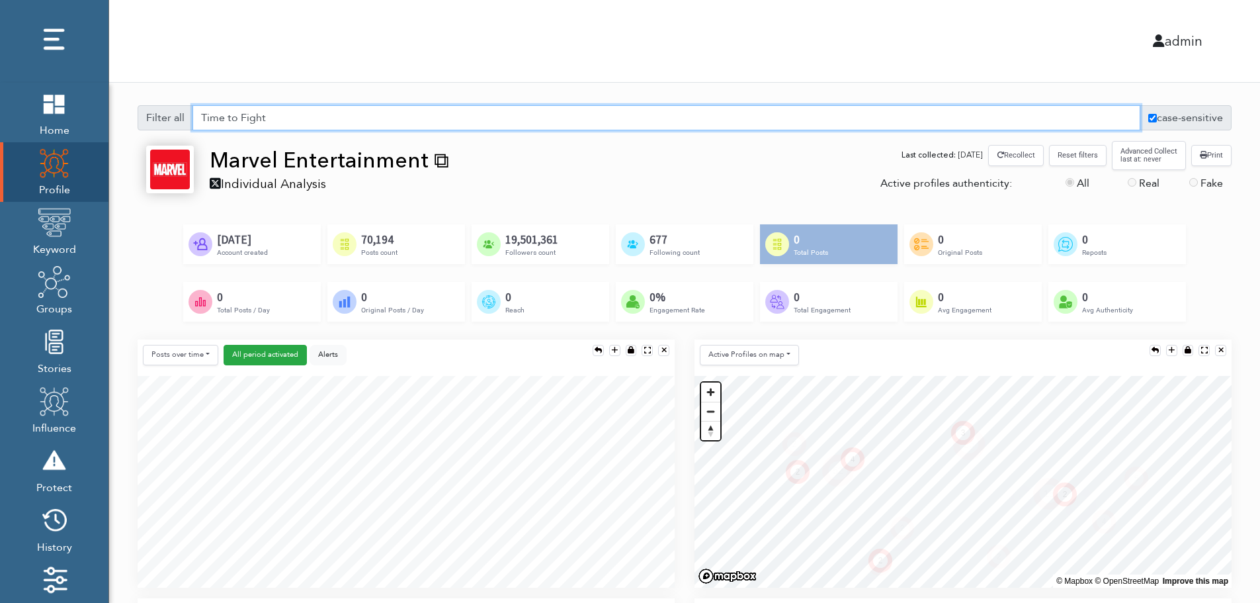
click at [244, 118] on input "Time to Fight" at bounding box center [667, 117] width 948 height 25
type input "Time to fight"
click at [169, 120] on div "Filter all" at bounding box center [166, 117] width 56 height 25
drag, startPoint x: 146, startPoint y: 116, endPoint x: 187, endPoint y: 118, distance: 40.4
click at [187, 118] on div "Filter all" at bounding box center [166, 117] width 56 height 25
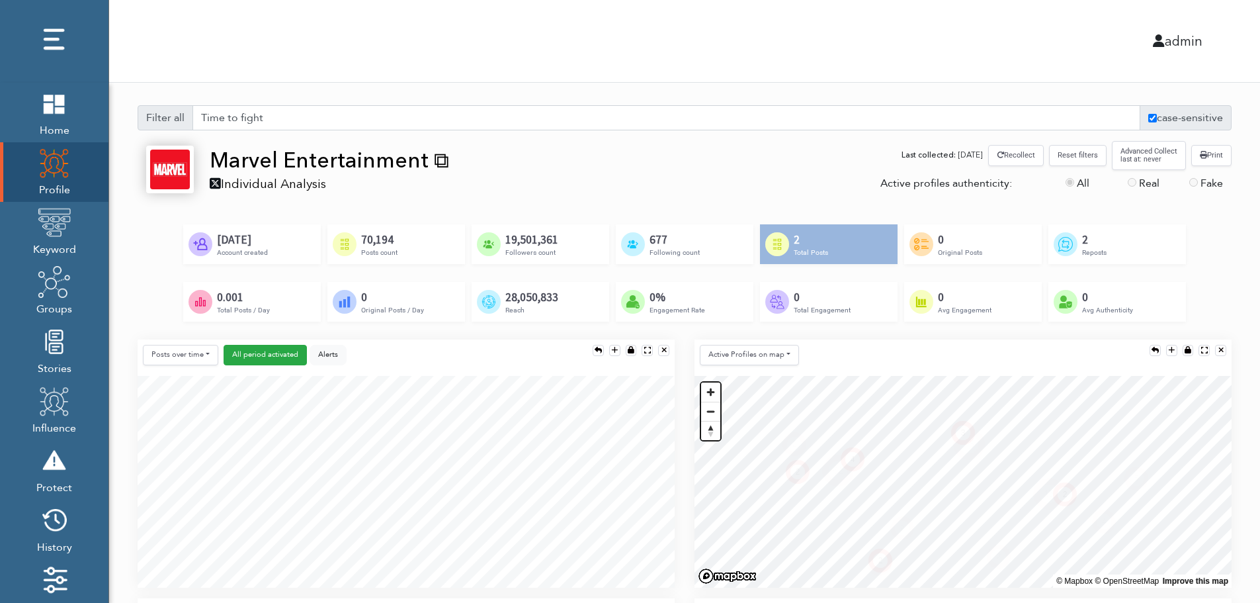
click at [197, 132] on div "Filter all Time to fight case-sensitive Alerts" at bounding box center [685, 123] width 1114 height 36
click at [299, 123] on input "Time to fight" at bounding box center [667, 117] width 948 height 25
drag, startPoint x: 351, startPoint y: 118, endPoint x: 230, endPoint y: 120, distance: 121.1
click at [200, 116] on input "Time to fight" at bounding box center [667, 117] width 948 height 25
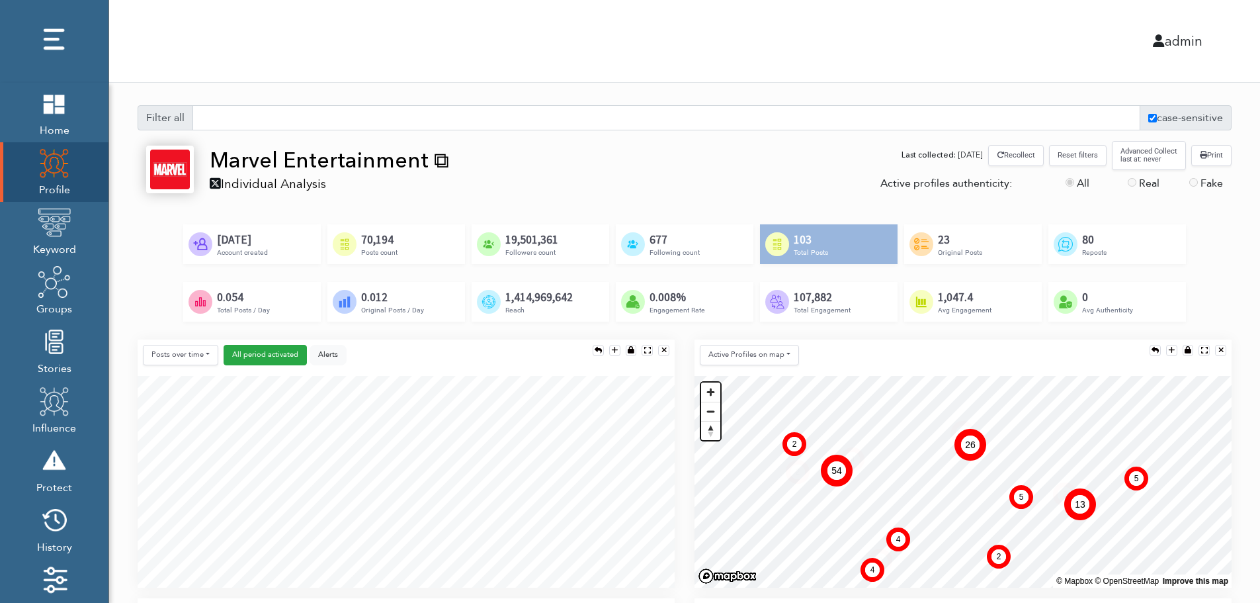
click at [330, 116] on input "text" at bounding box center [667, 117] width 948 height 25
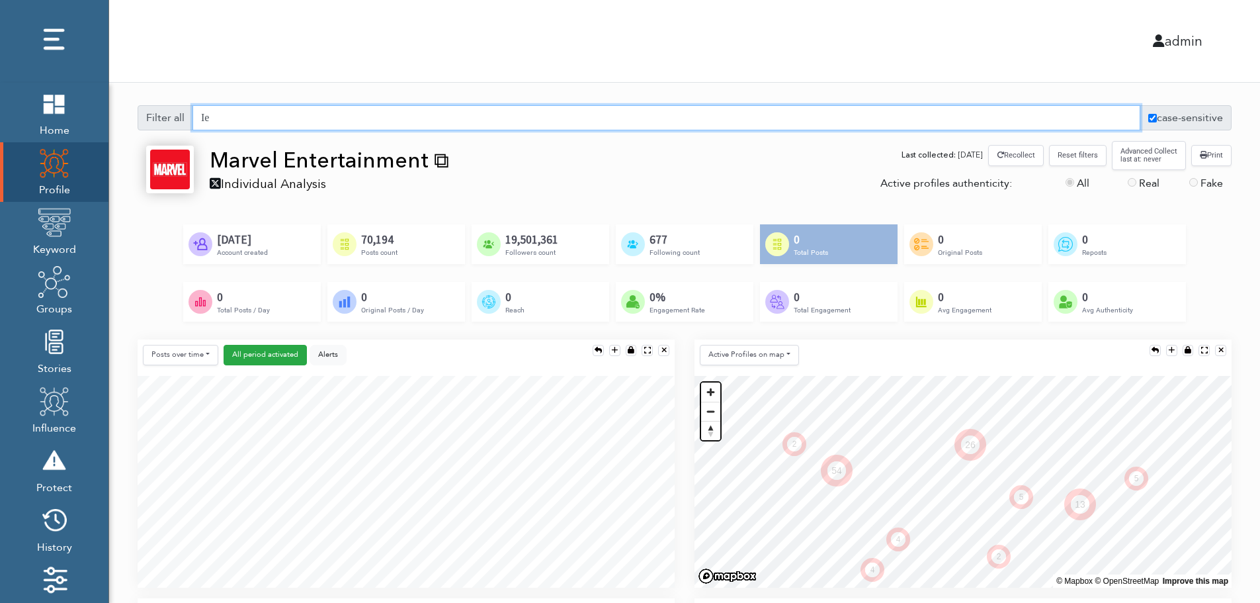
type input "І"
type input "Star"
click at [1183, 118] on label "case-sensitive" at bounding box center [1186, 117] width 92 height 25
click at [1157, 118] on input "case-sensitive" at bounding box center [1153, 118] width 9 height 9
click at [160, 358] on button "Posts over time" at bounding box center [180, 355] width 75 height 21
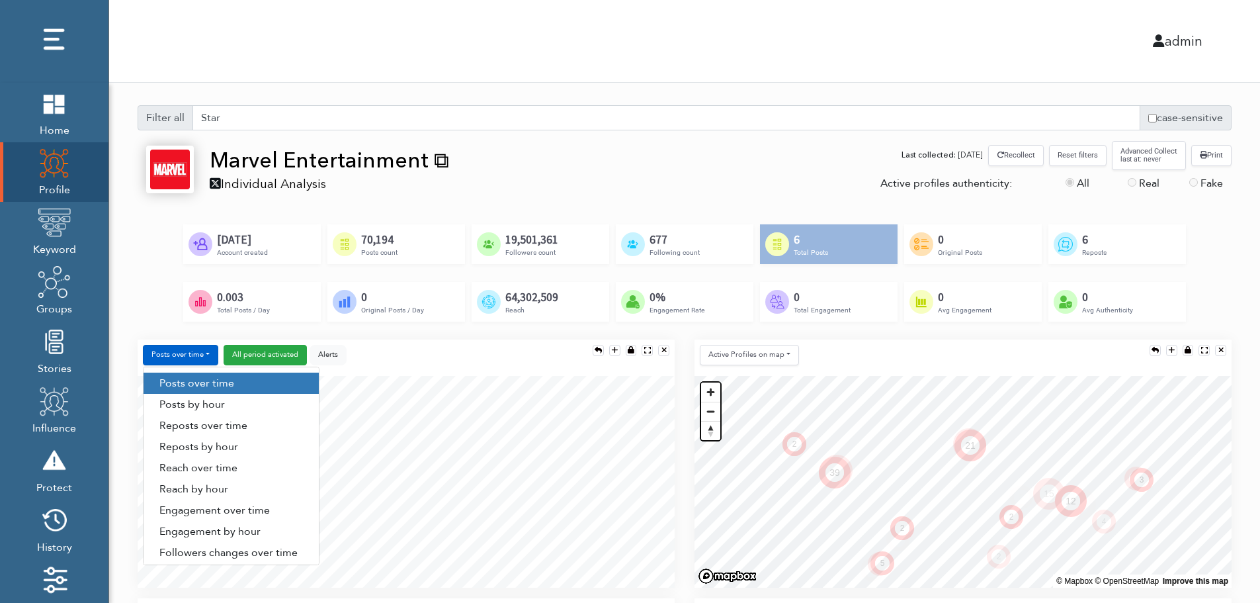
click at [679, 356] on div "Posts over time Posts over time Posts by hour Reposts over time Reposts by hour…" at bounding box center [406, 468] width 557 height 259
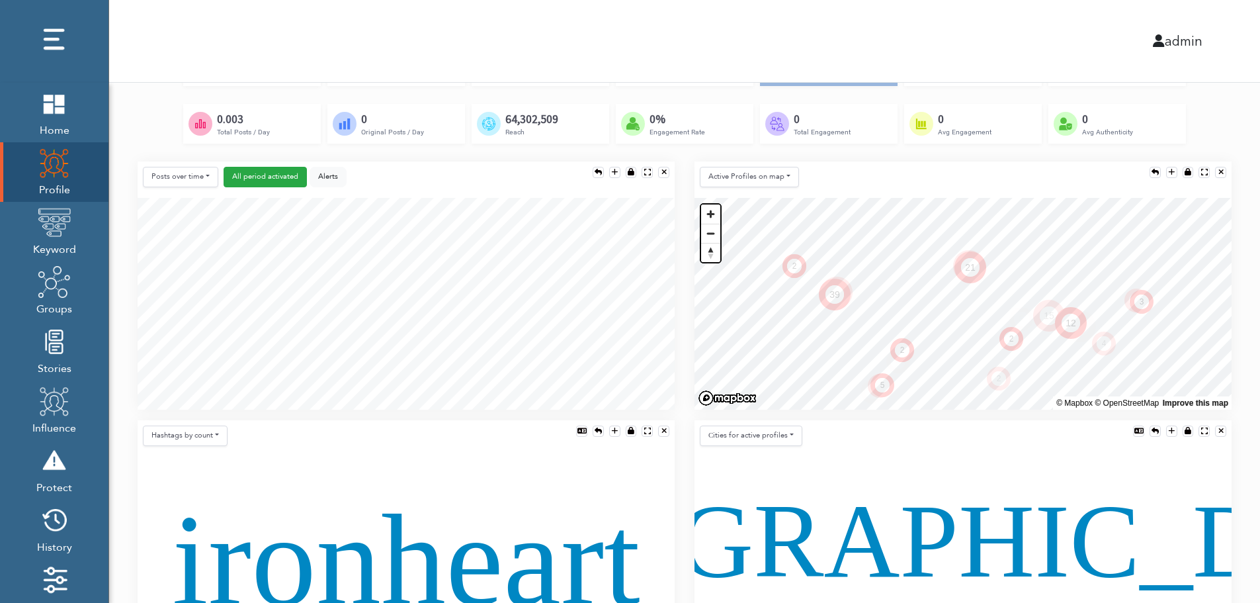
scroll to position [176, 0]
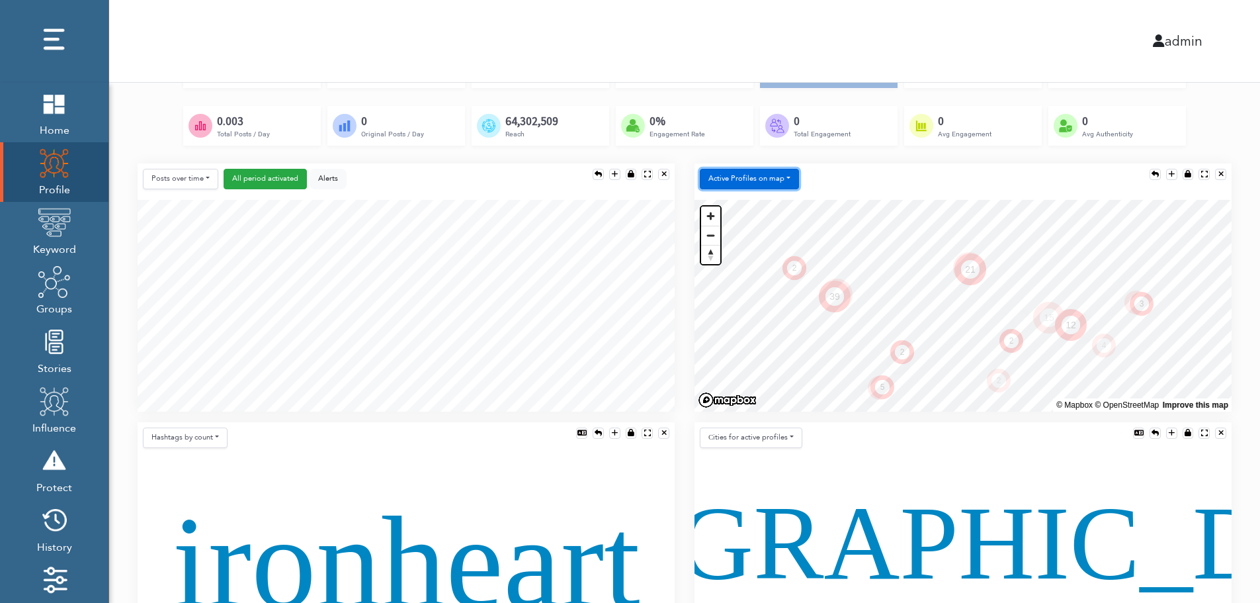
click at [756, 181] on button "Active Profiles on map" at bounding box center [749, 179] width 99 height 21
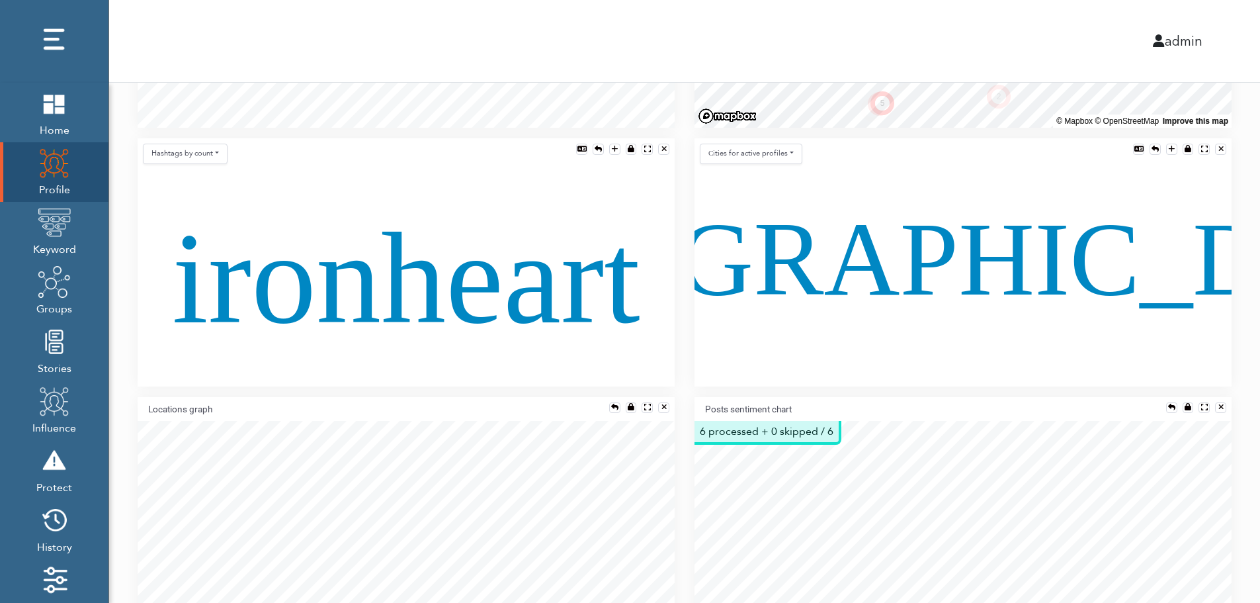
scroll to position [462, 0]
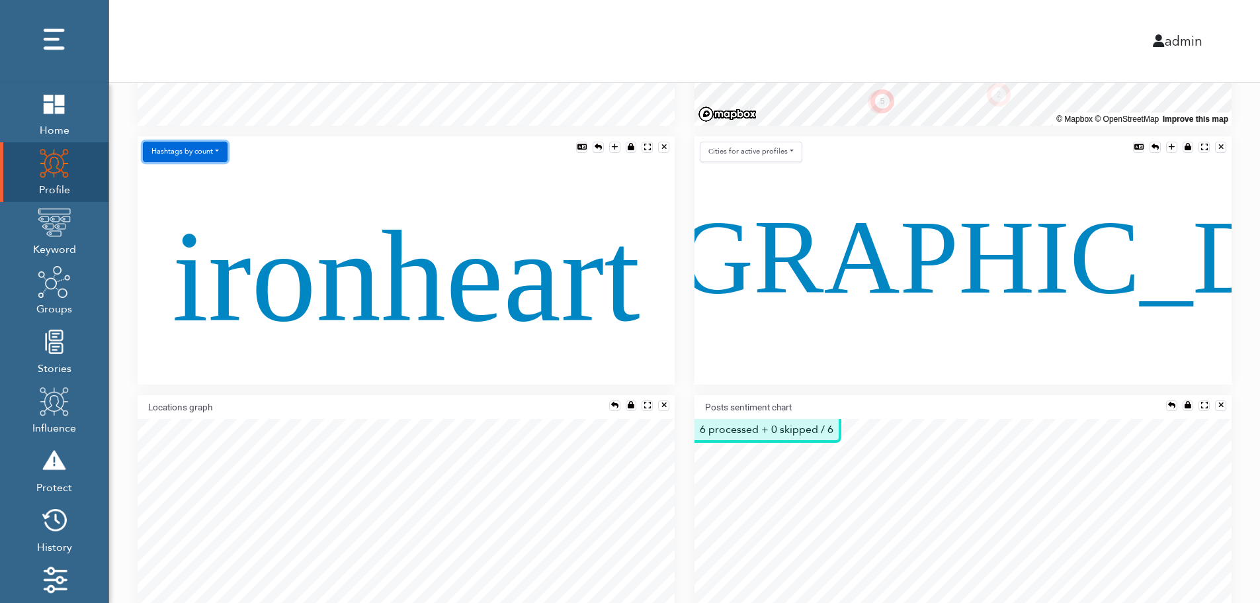
click at [193, 152] on button "Hashtags by count" at bounding box center [185, 152] width 85 height 21
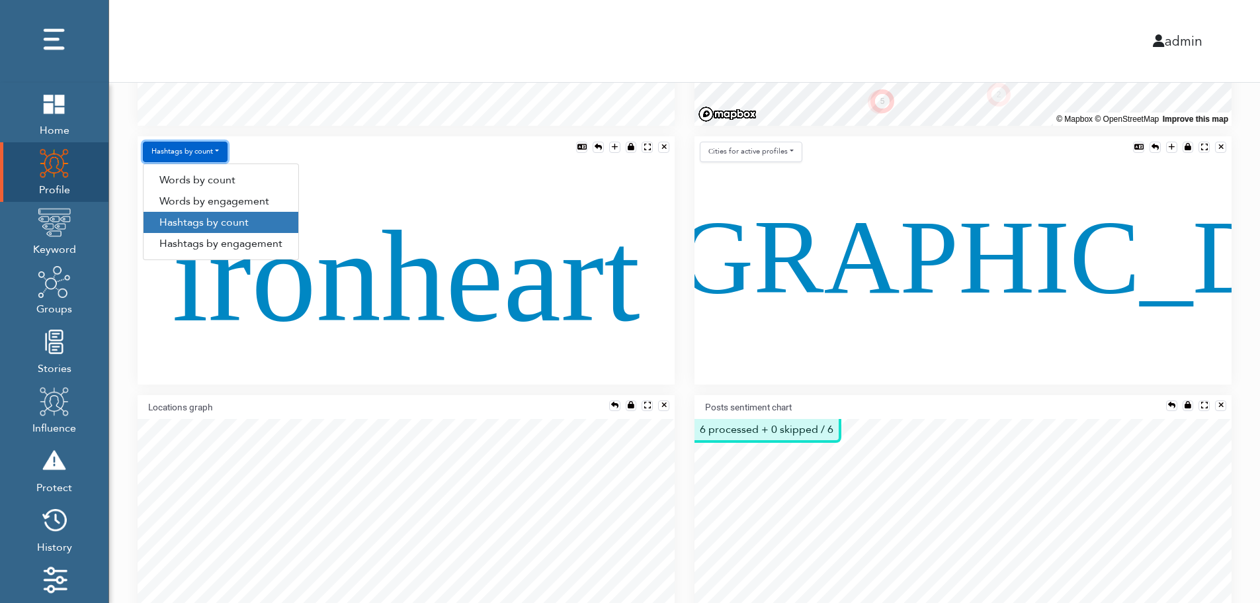
click at [187, 155] on button "Hashtags by count" at bounding box center [185, 152] width 85 height 21
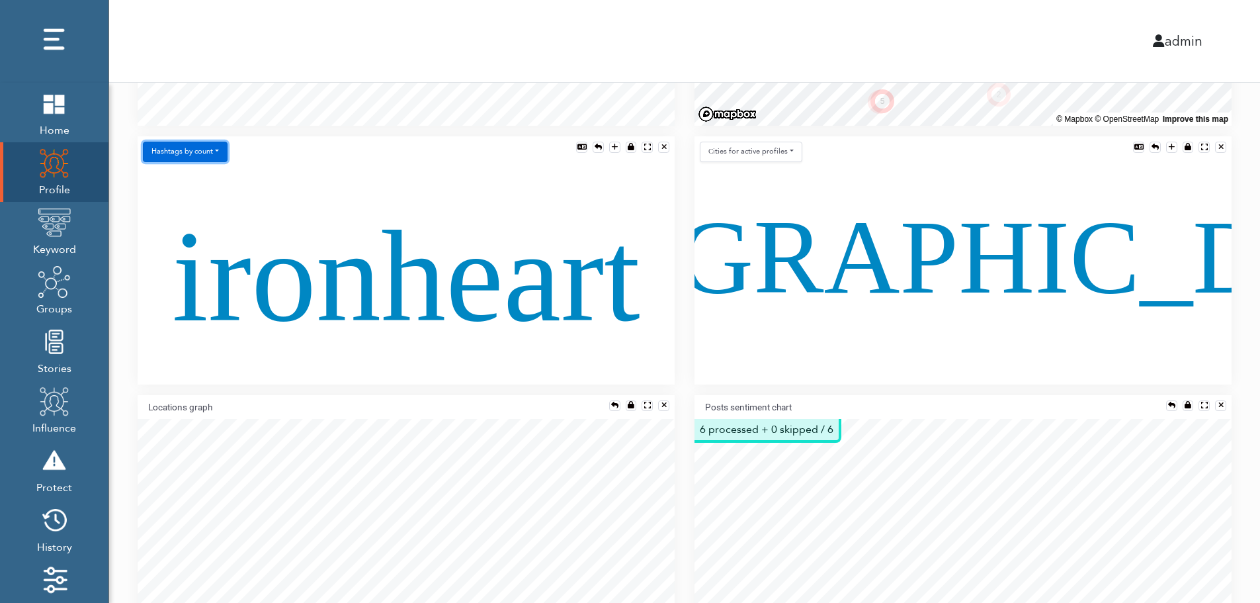
click at [224, 155] on button "Hashtags by count" at bounding box center [185, 152] width 85 height 21
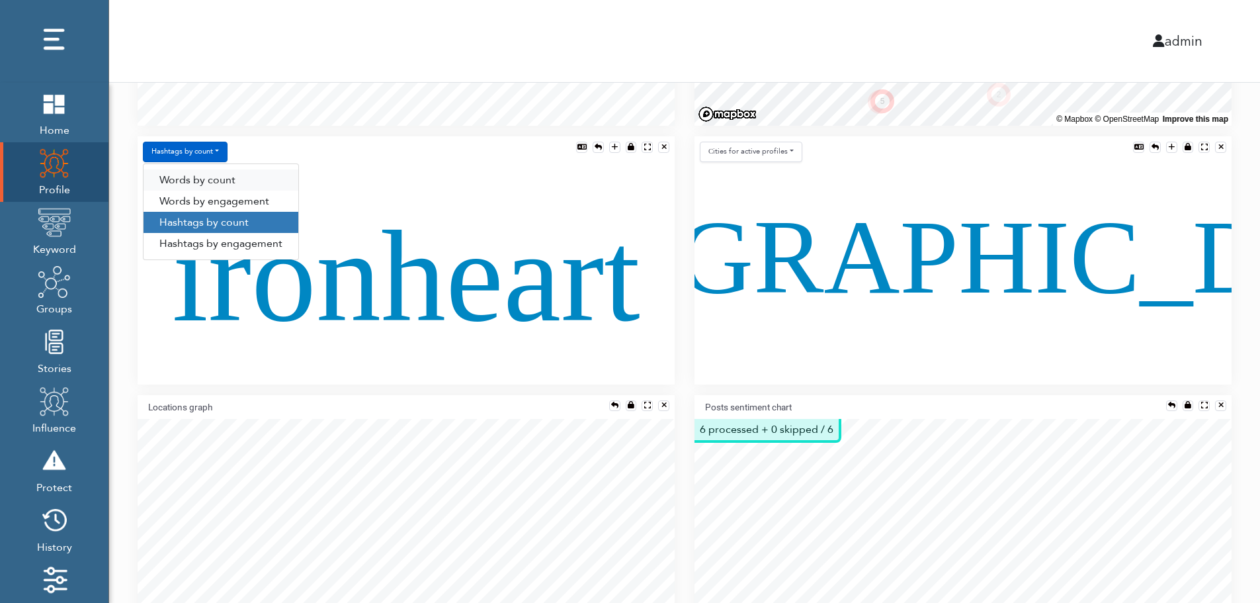
click at [206, 177] on link "Words by count" at bounding box center [221, 179] width 155 height 21
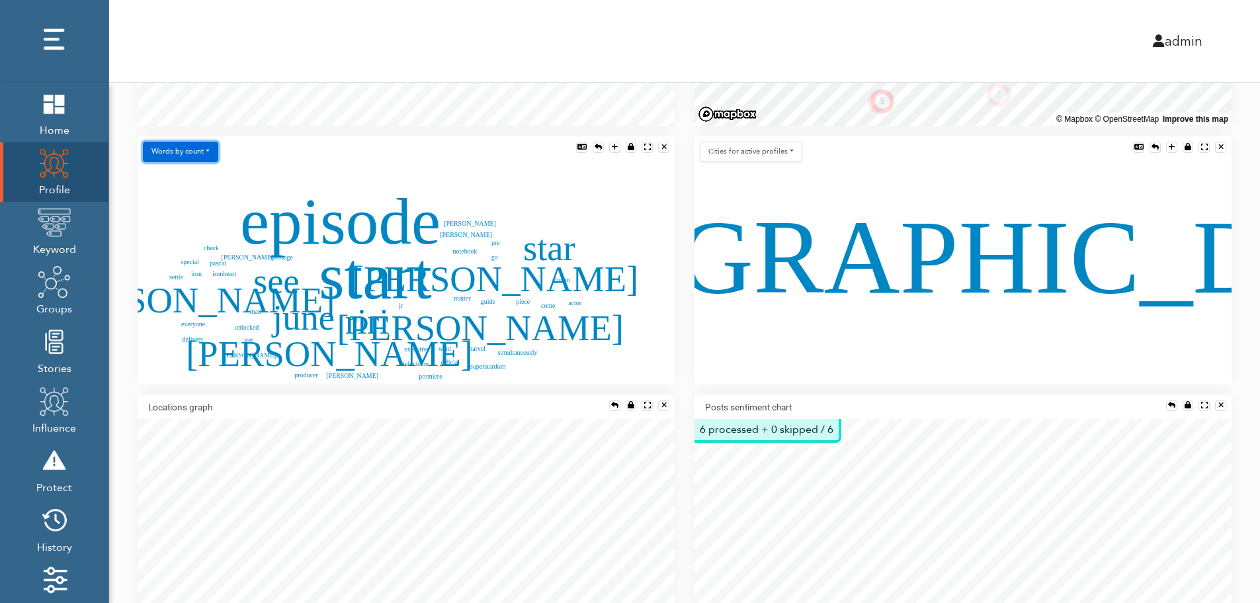
click at [185, 148] on button "Words by count" at bounding box center [180, 152] width 75 height 21
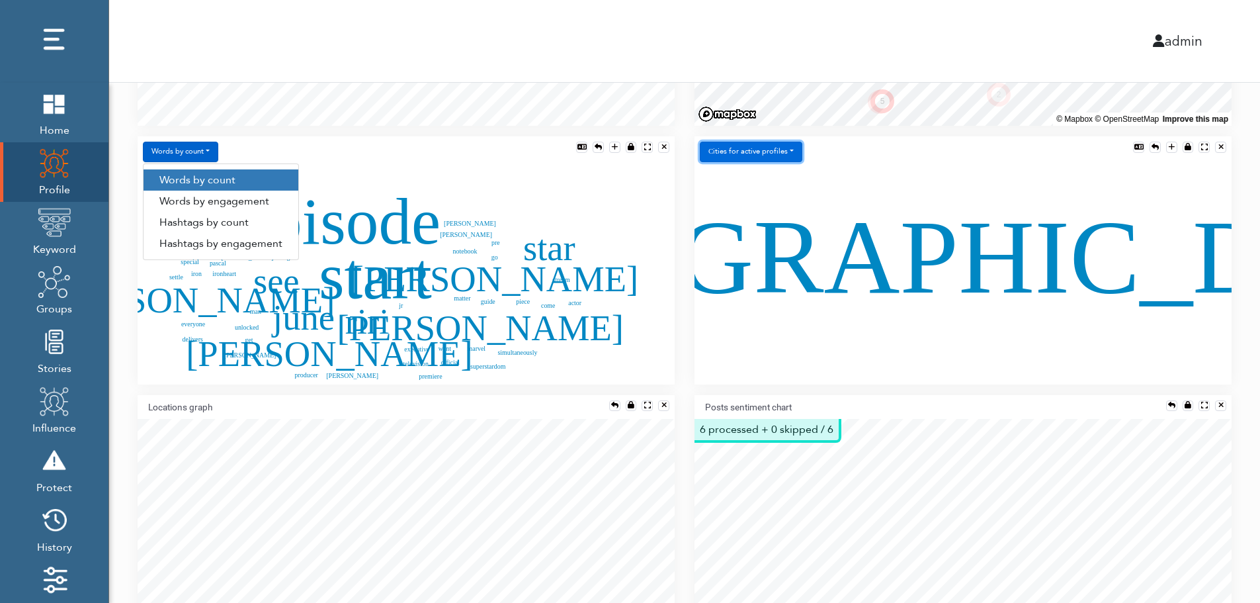
click at [737, 154] on button "Сities for active profiles" at bounding box center [751, 152] width 103 height 21
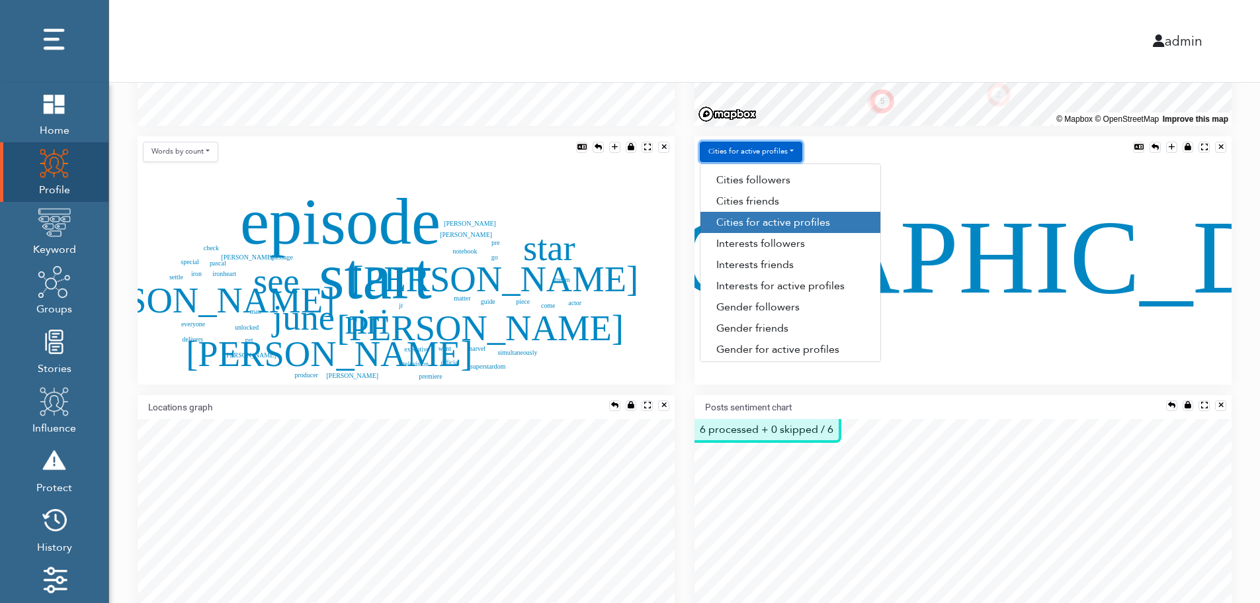
click at [768, 150] on button "Сities for active profiles" at bounding box center [751, 152] width 103 height 21
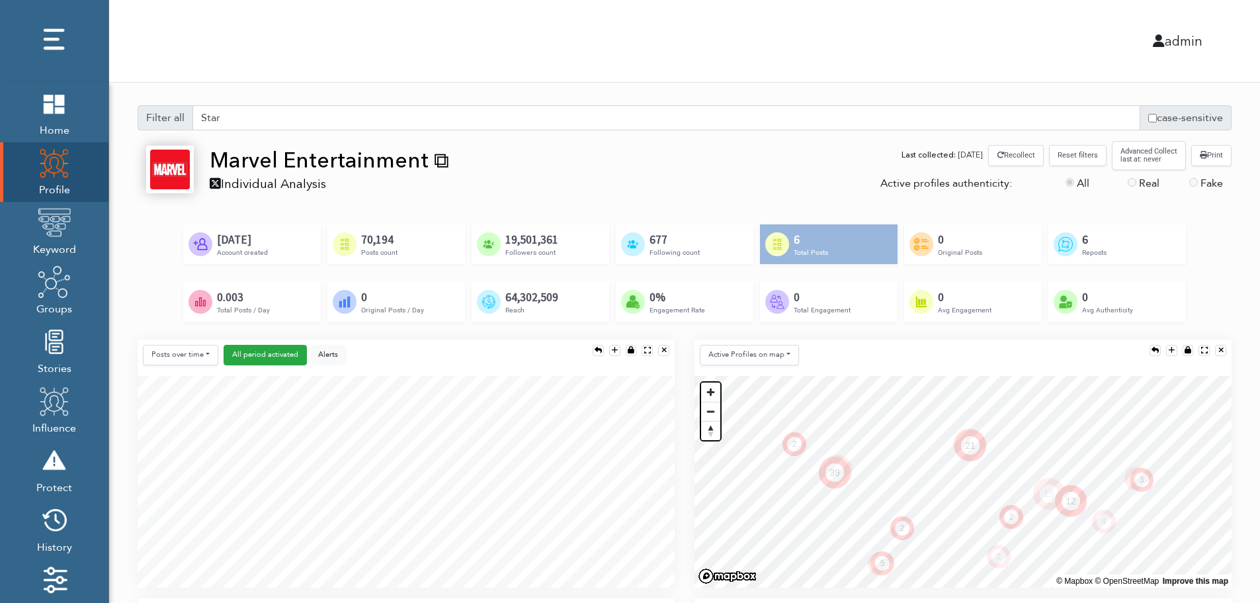
click at [1152, 119] on input "case-sensitive" at bounding box center [1153, 118] width 9 height 9
drag, startPoint x: 227, startPoint y: 117, endPoint x: 199, endPoint y: 114, distance: 27.9
click at [198, 114] on input "Star" at bounding box center [667, 117] width 948 height 25
drag, startPoint x: 241, startPoint y: 117, endPoint x: 177, endPoint y: 116, distance: 64.9
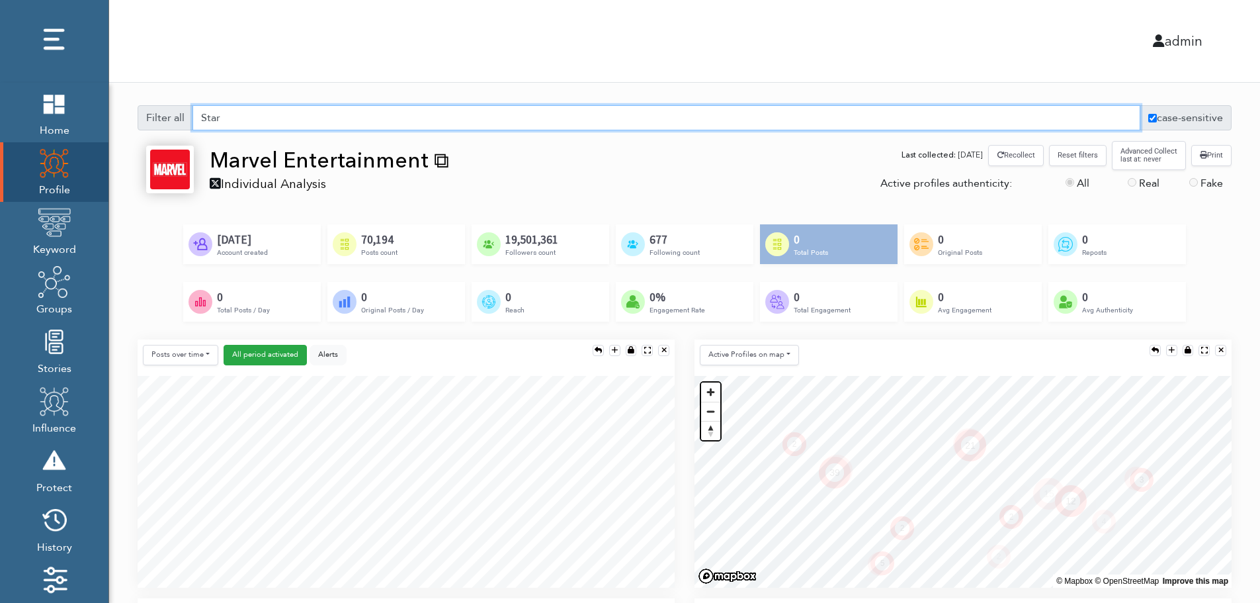
click at [160, 116] on div "Filter all Star case-sensitive" at bounding box center [685, 117] width 1094 height 25
drag, startPoint x: 217, startPoint y: 240, endPoint x: 283, endPoint y: 250, distance: 67.0
click at [283, 250] on div "Created by Adrien Coquet from the Noun Project Aug 1st, 2008 Account created" at bounding box center [252, 244] width 138 height 40
click at [286, 249] on div "Created by Adrien Coquet from the Noun Project Aug 1st, 2008 Account created" at bounding box center [252, 244] width 138 height 40
drag, startPoint x: 360, startPoint y: 253, endPoint x: 465, endPoint y: 254, distance: 105.2
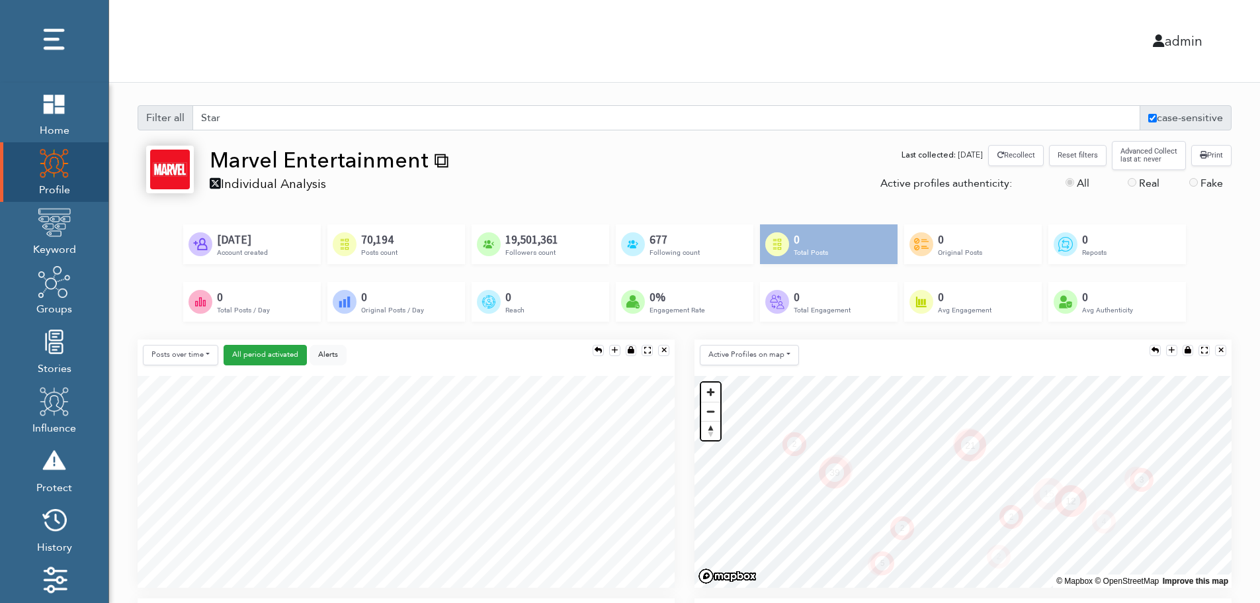
click at [462, 254] on div "Created by Alfredo @ IconsAlfredo.com from the Noun Project 70,194 Posts count" at bounding box center [397, 244] width 138 height 40
drag, startPoint x: 566, startPoint y: 253, endPoint x: 507, endPoint y: 249, distance: 59.7
click at [503, 249] on div "Created by Luis Rodrigues from the Noun Project 19,501,361 Followers count" at bounding box center [541, 244] width 138 height 40
click at [685, 257] on div "Following count" at bounding box center [675, 252] width 50 height 11
click at [873, 148] on div "Last collected: 07/04/2025 Recollect Reset filters Advanced Collect last at: ne…" at bounding box center [963, 158] width 537 height 34
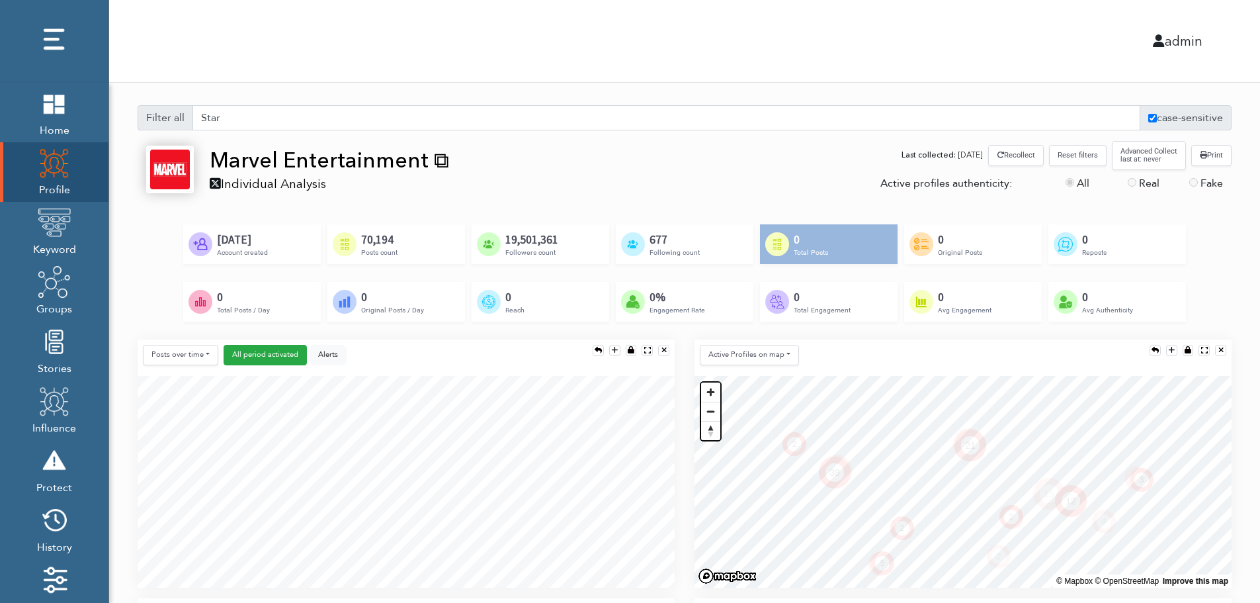
click at [303, 186] on div "Individual Analysis" at bounding box center [330, 183] width 240 height 17
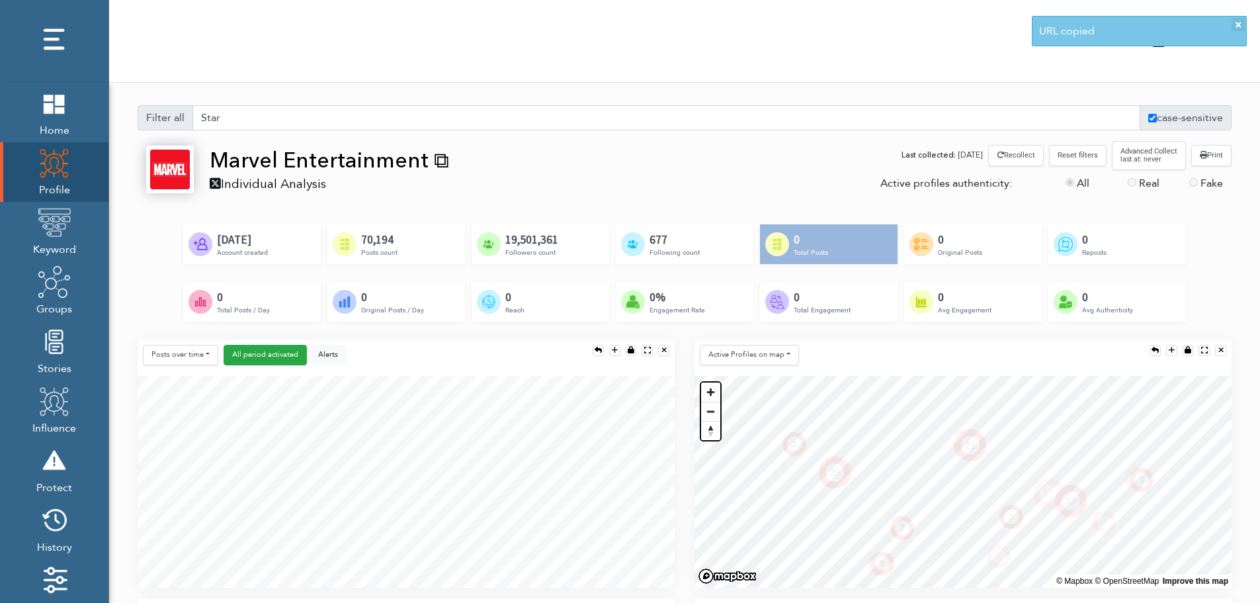
click at [323, 163] on div "Marvel Entertainment ⧉" at bounding box center [330, 160] width 240 height 29
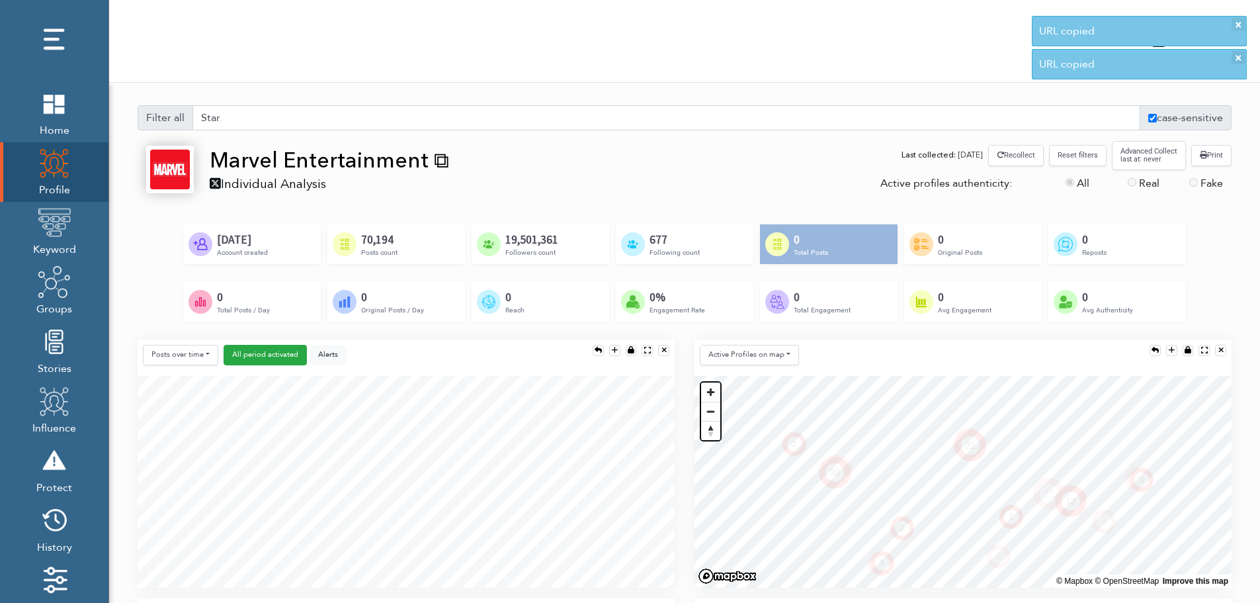
click at [174, 165] on img at bounding box center [170, 170] width 40 height 40
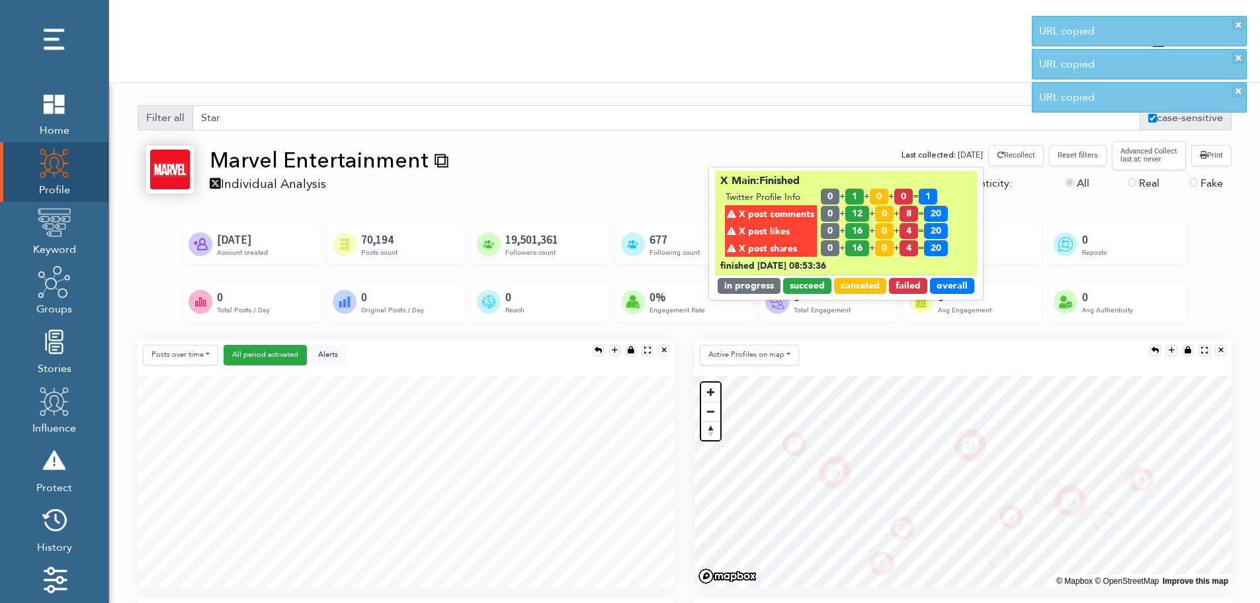
click at [958, 153] on span "[DATE]" at bounding box center [970, 155] width 25 height 10
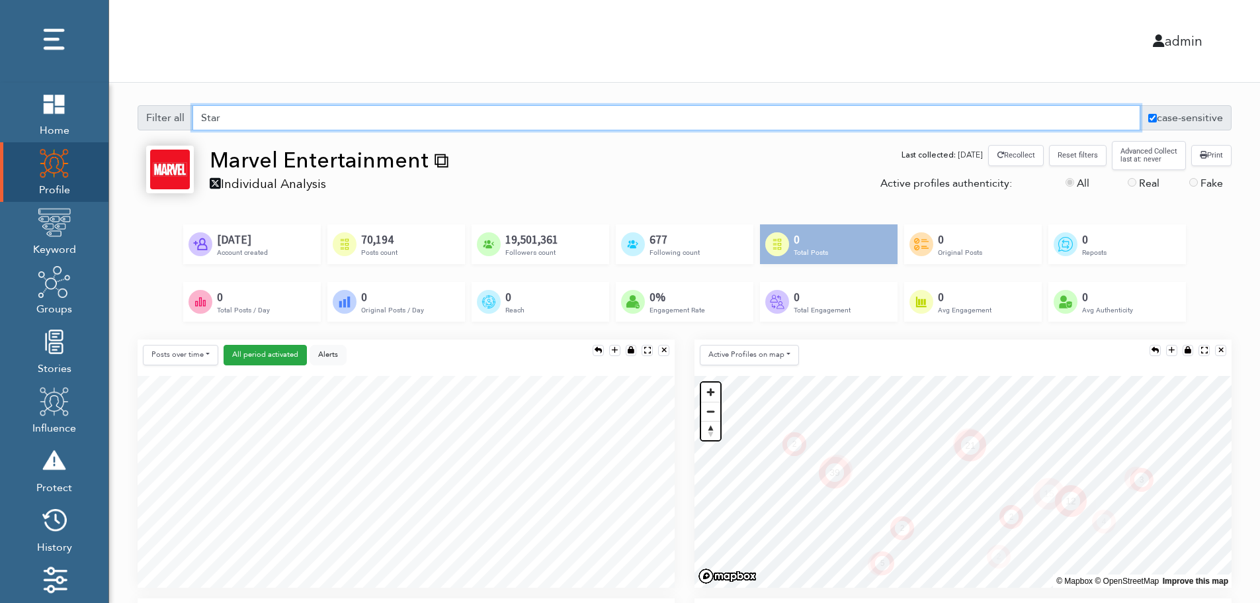
click at [932, 120] on input "Star" at bounding box center [667, 117] width 948 height 25
click at [1084, 155] on button "Reset filters" at bounding box center [1078, 155] width 58 height 21
click at [1164, 120] on label "case-sensitive" at bounding box center [1186, 117] width 92 height 25
click at [1157, 120] on input "case-sensitive" at bounding box center [1153, 118] width 9 height 9
checkbox input "false"
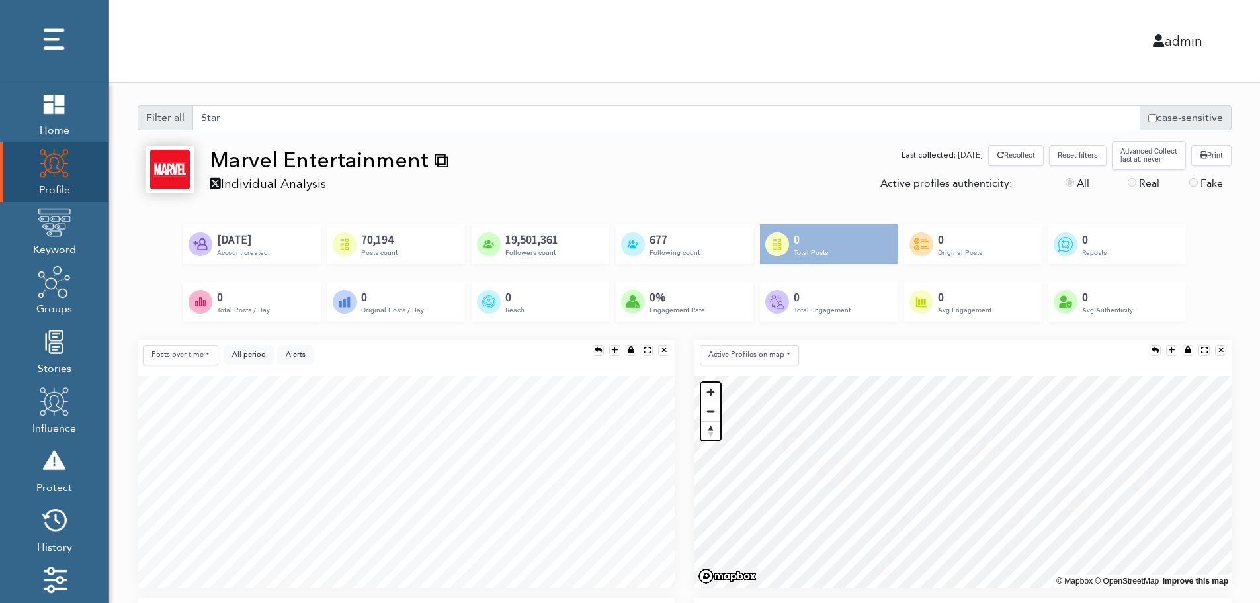
drag, startPoint x: 260, startPoint y: 105, endPoint x: 186, endPoint y: 116, distance: 74.9
drag, startPoint x: 237, startPoint y: 110, endPoint x: 192, endPoint y: 114, distance: 45.2
click at [194, 114] on input "Star" at bounding box center [667, 117] width 948 height 25
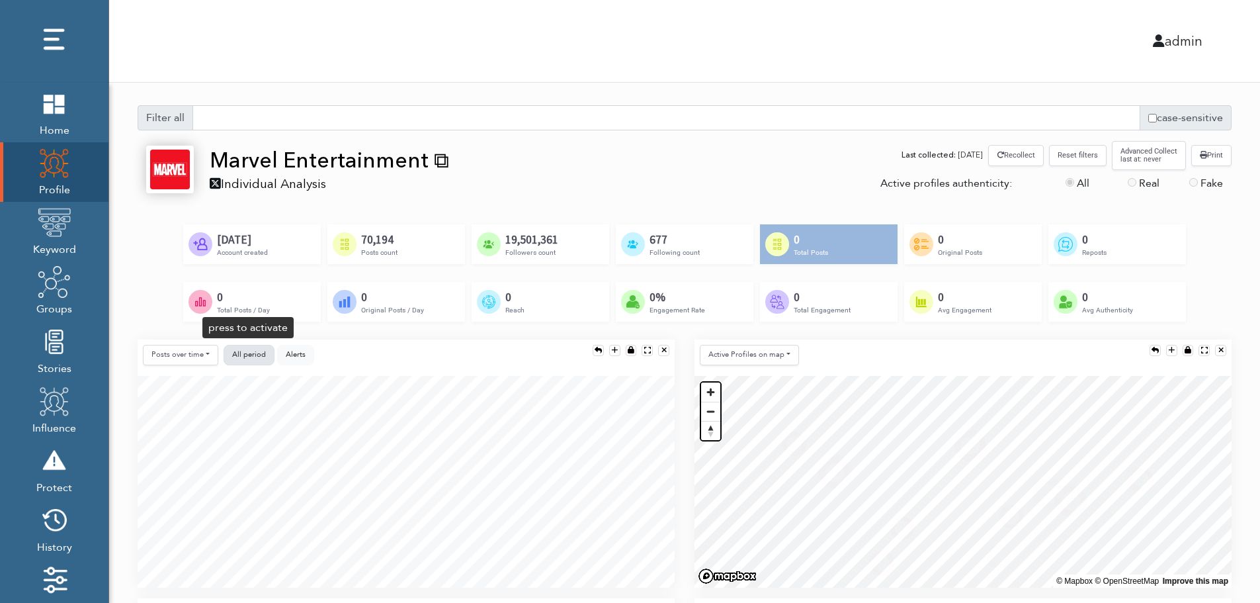
click at [249, 355] on span "All period" at bounding box center [249, 354] width 34 height 10
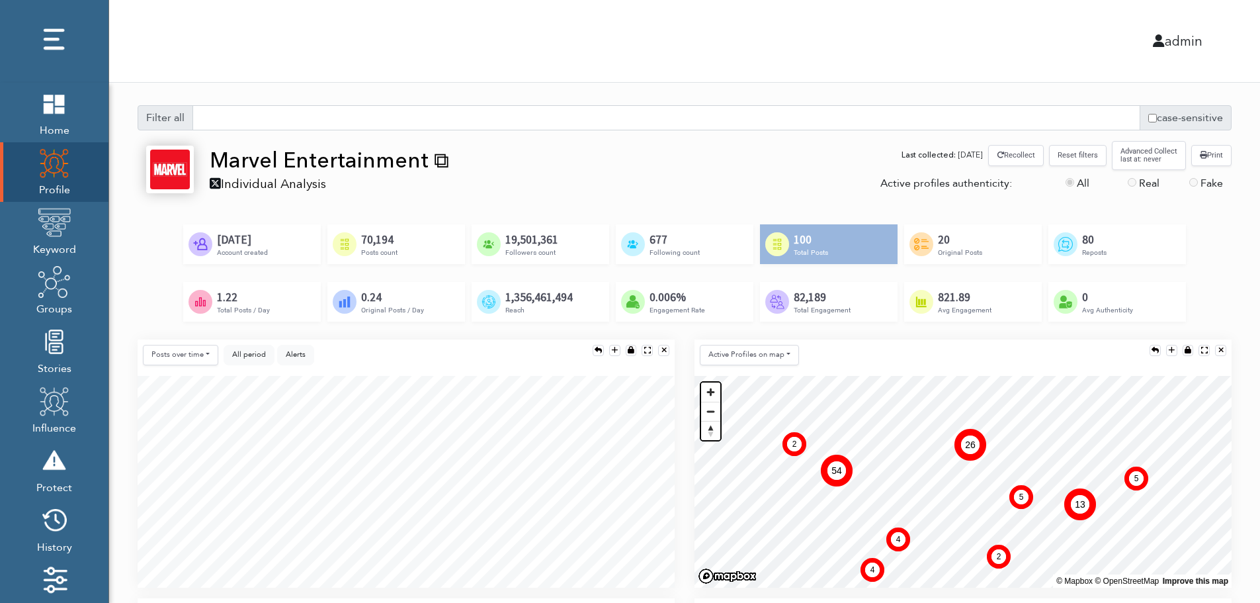
click at [1218, 158] on button "Print" at bounding box center [1212, 155] width 40 height 21
click at [676, 41] on div "admin" at bounding box center [934, 41] width 557 height 20
click at [273, 175] on div "Individual Analysis" at bounding box center [330, 183] width 240 height 17
click at [921, 61] on div "admin" at bounding box center [684, 41] width 1171 height 82
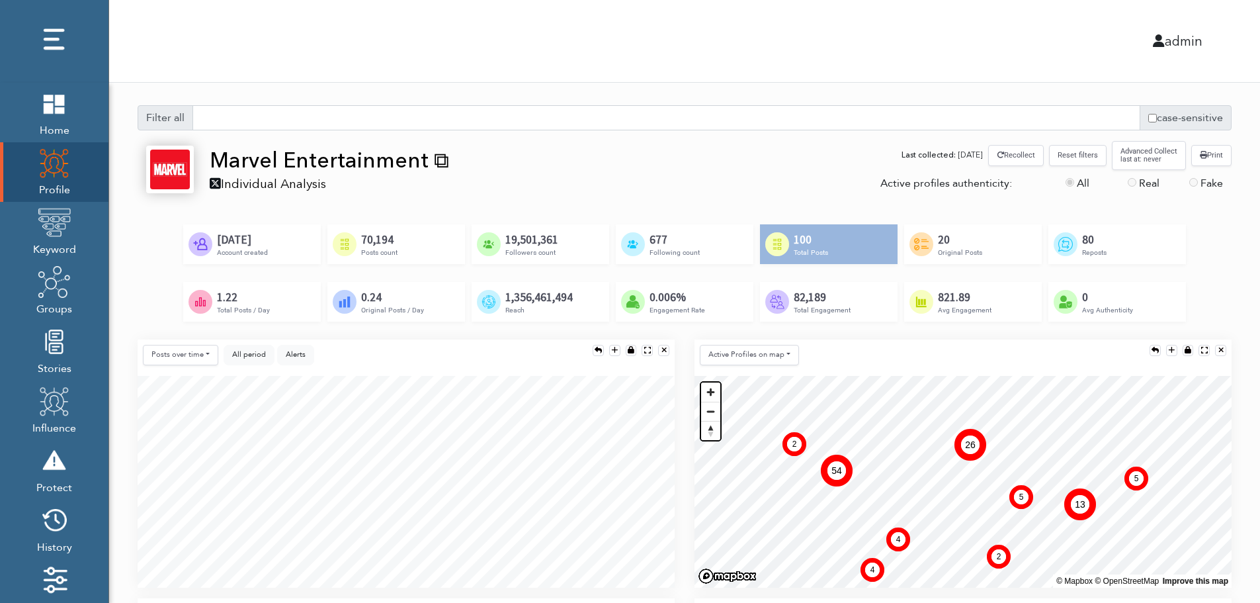
click at [1039, 79] on div "admin" at bounding box center [684, 41] width 1171 height 82
click at [1217, 159] on button "Print" at bounding box center [1212, 155] width 40 height 21
click at [1145, 185] on label "Real" at bounding box center [1149, 183] width 21 height 16
click at [1200, 188] on div "Fake" at bounding box center [1211, 185] width 62 height 21
click at [74, 243] on span "Keyword" at bounding box center [54, 248] width 43 height 19
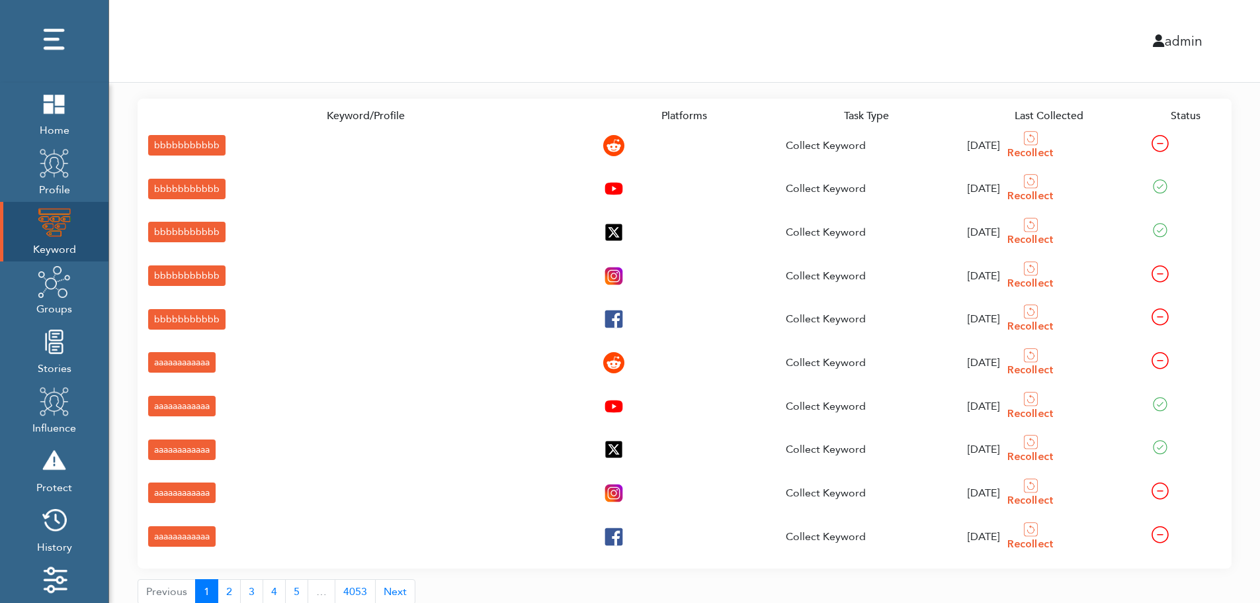
click at [199, 146] on div "bbbbbbbbbbb" at bounding box center [186, 145] width 77 height 21
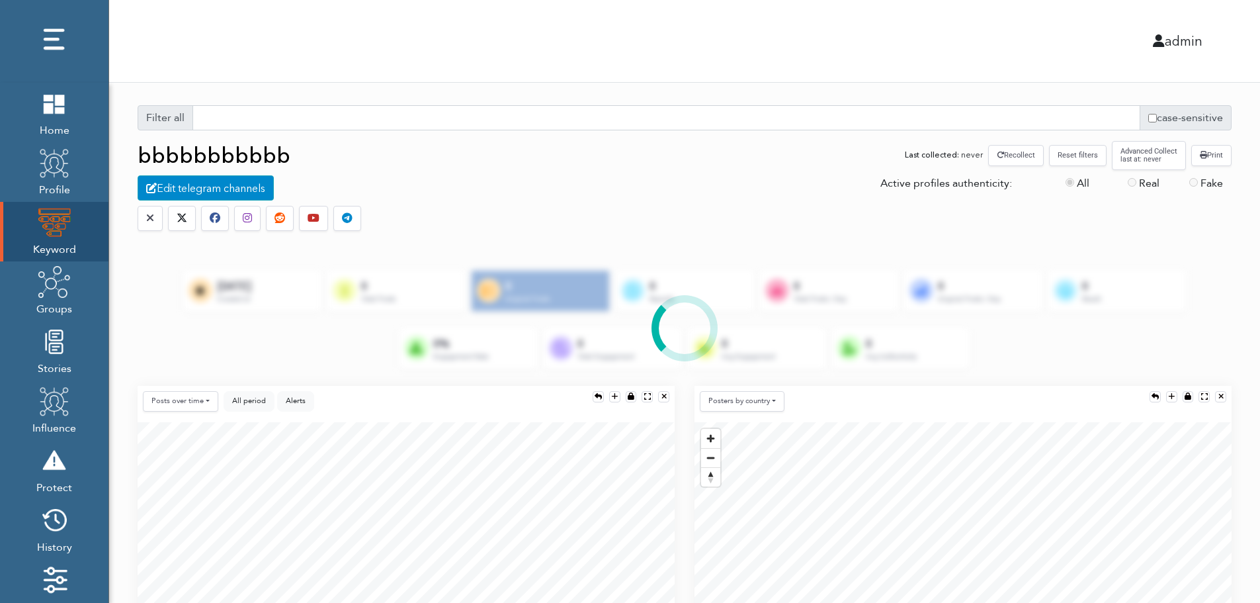
click at [1140, 182] on label "Real" at bounding box center [1149, 183] width 21 height 16
drag, startPoint x: 1121, startPoint y: 181, endPoint x: 1133, endPoint y: 181, distance: 12.6
click at [1123, 181] on div "Real" at bounding box center [1149, 185] width 62 height 21
click at [1217, 185] on label "Fake" at bounding box center [1212, 183] width 22 height 16
click at [1215, 185] on label "Fake" at bounding box center [1212, 183] width 22 height 16
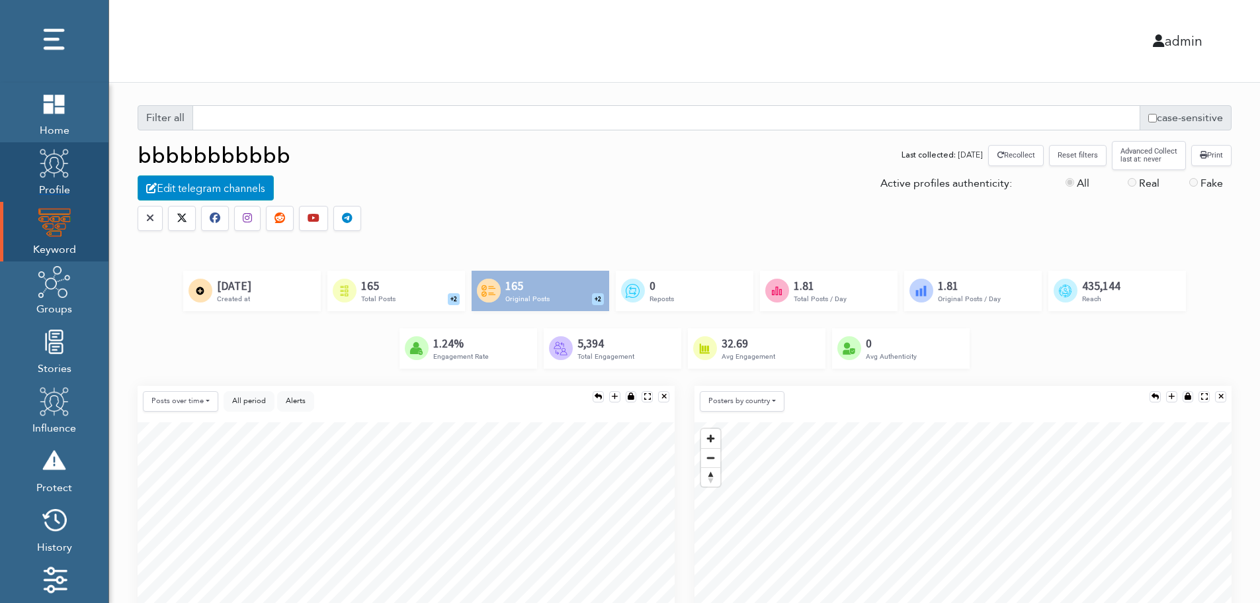
click at [72, 179] on link "Profile" at bounding box center [54, 172] width 109 height 60
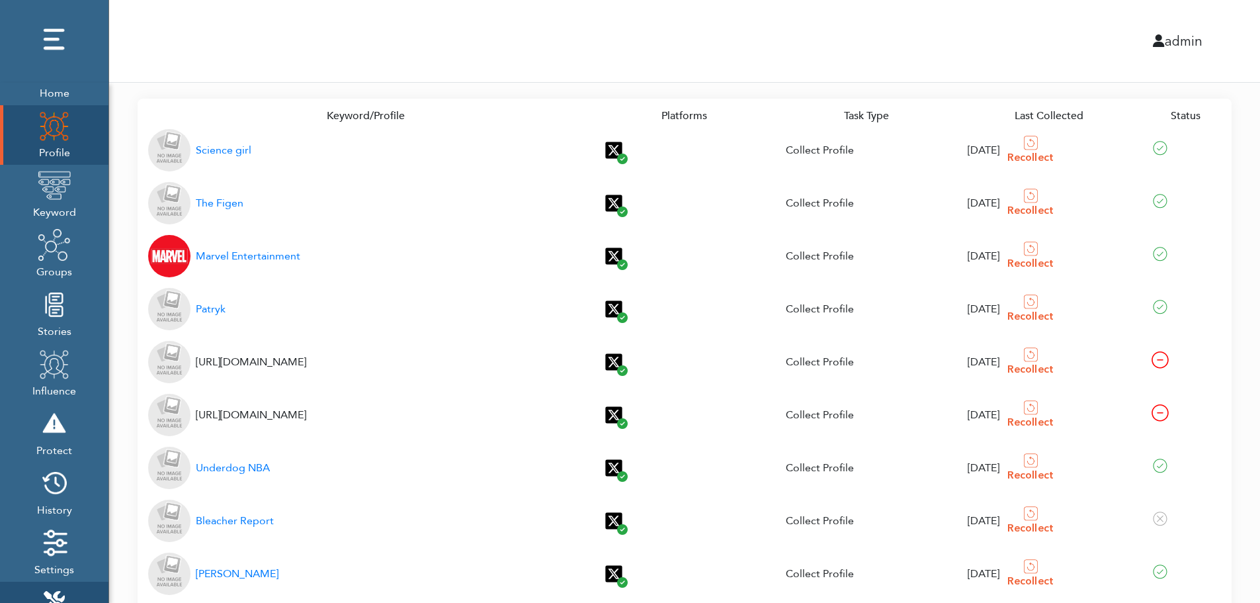
scroll to position [135, 0]
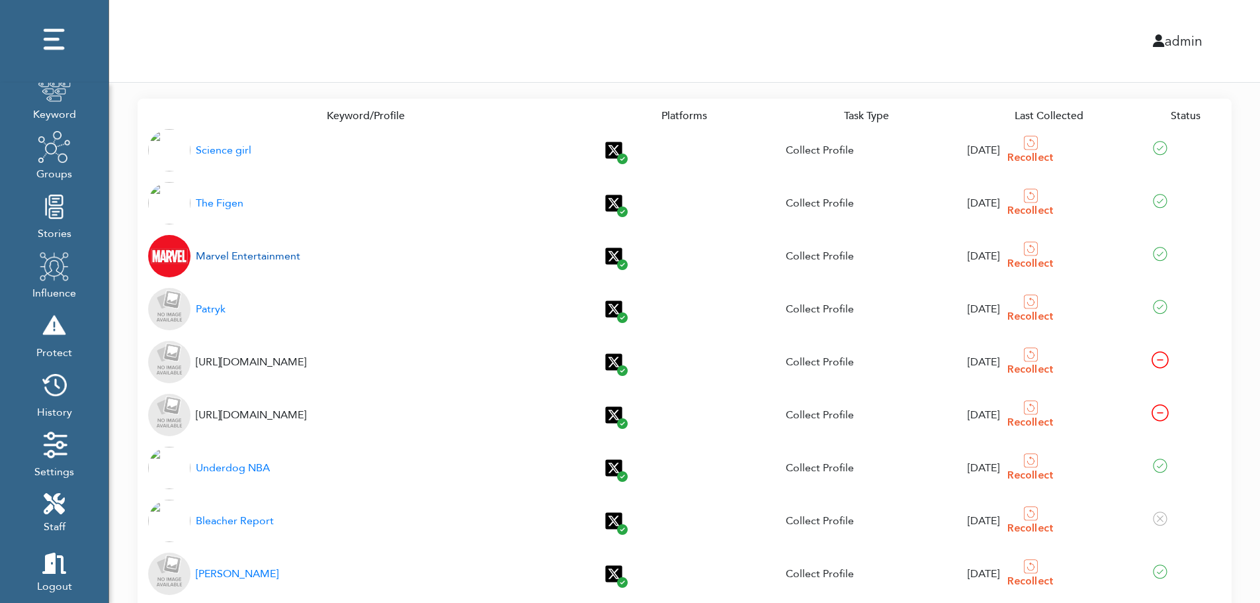
click at [260, 257] on div "Marvel Entertainment" at bounding box center [248, 256] width 105 height 16
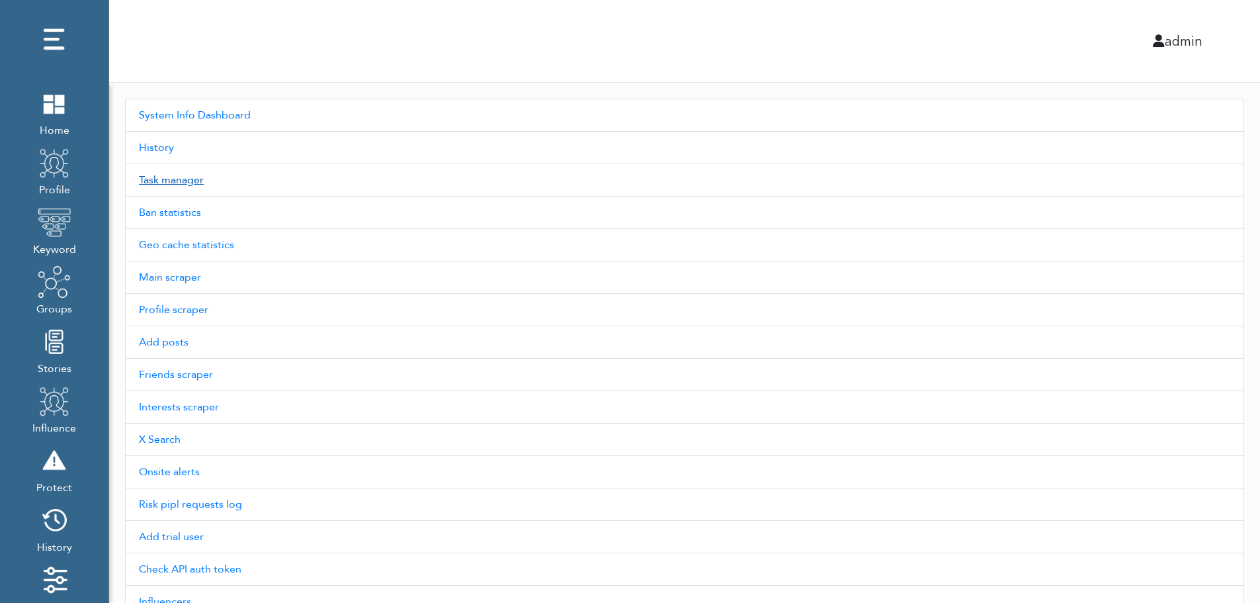
click at [183, 176] on link "Task manager" at bounding box center [684, 180] width 1119 height 32
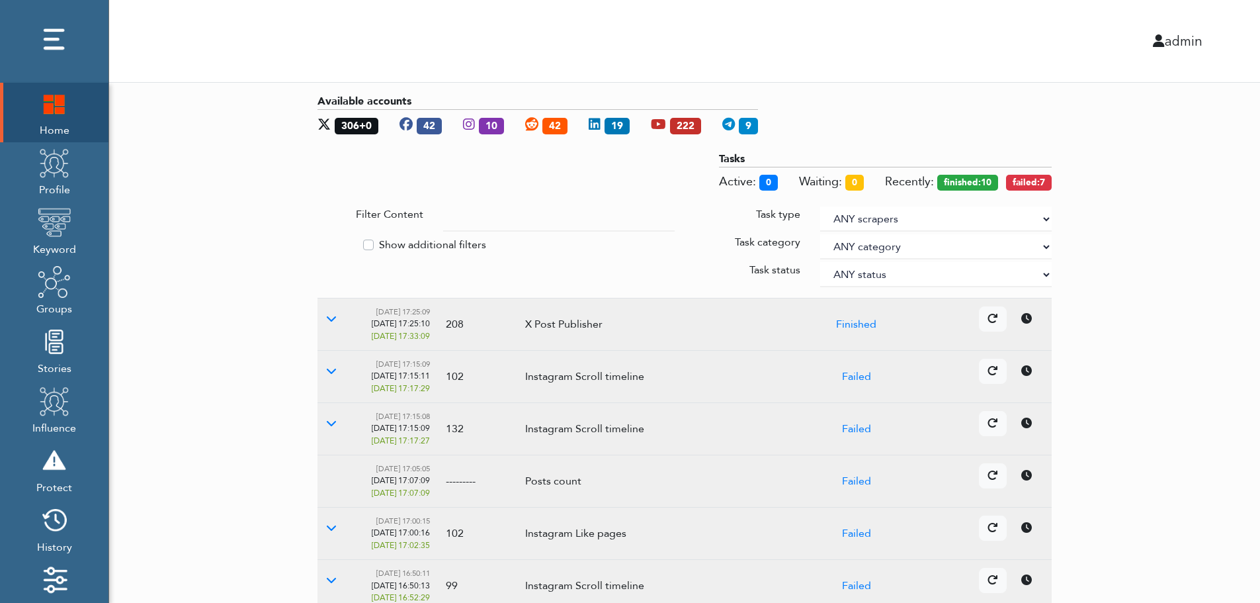
click at [478, 216] on input "text" at bounding box center [559, 218] width 232 height 25
drag, startPoint x: 462, startPoint y: 220, endPoint x: 438, endPoint y: 216, distance: 24.0
click at [434, 218] on div "ф" at bounding box center [558, 218] width 251 height 25
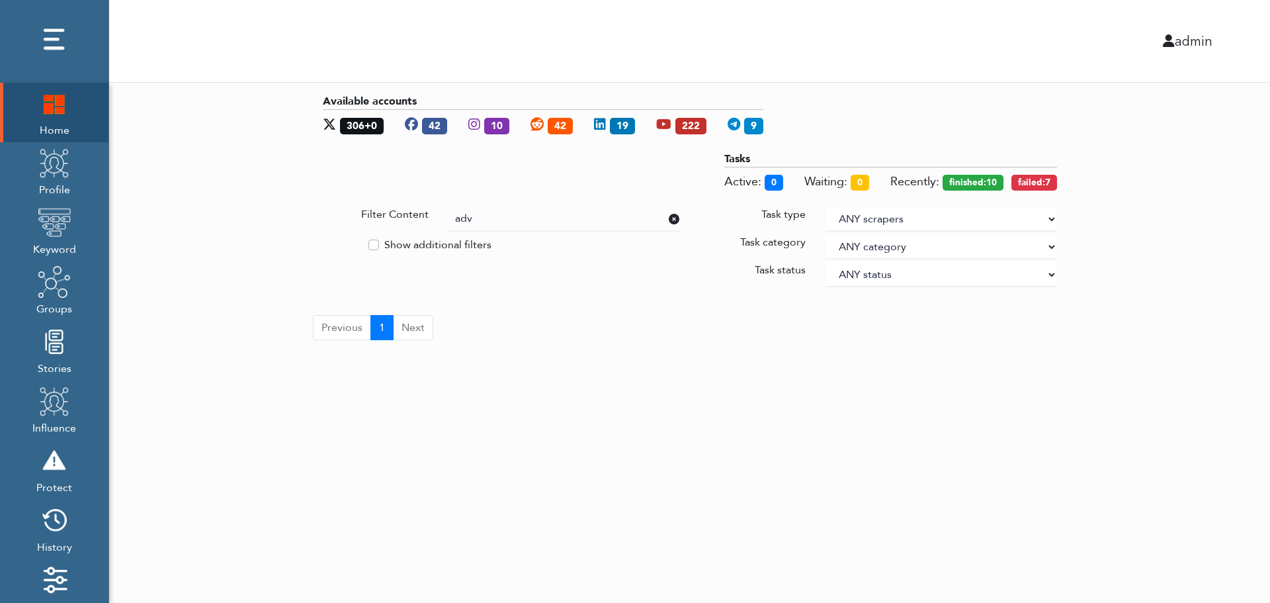
type input "adv"
click at [672, 217] on icon at bounding box center [674, 219] width 11 height 11
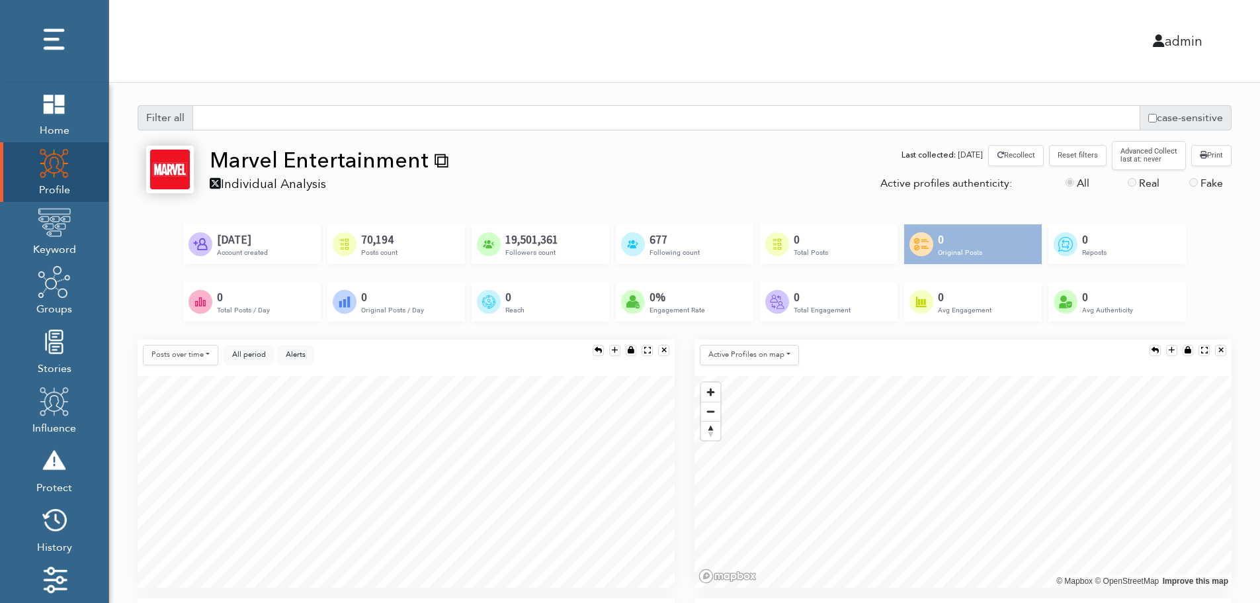
drag, startPoint x: 881, startPoint y: 180, endPoint x: 1024, endPoint y: 187, distance: 143.7
click at [1024, 187] on div "Active profiles authenticity:" at bounding box center [964, 185] width 186 height 21
copy div "Active profiles authenticity:"
click at [978, 185] on div "Active profiles authenticity:" at bounding box center [964, 185] width 186 height 21
click at [244, 358] on span "All period" at bounding box center [249, 354] width 34 height 10
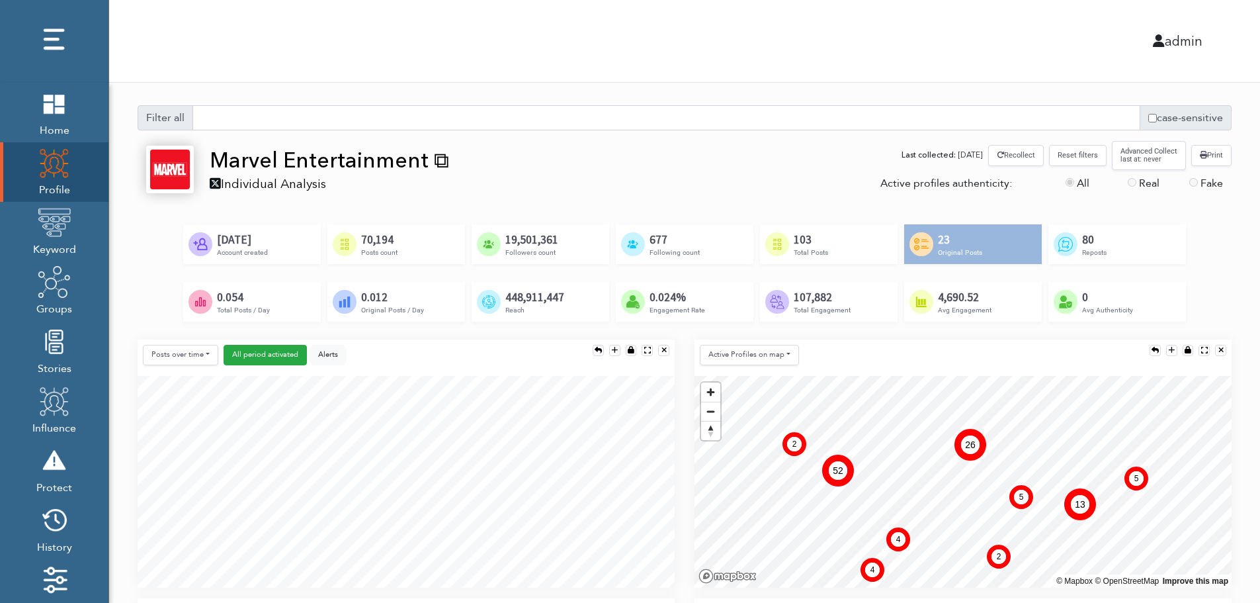
click at [1141, 181] on label "Real" at bounding box center [1149, 183] width 21 height 16
click at [58, 175] on img at bounding box center [54, 162] width 33 height 33
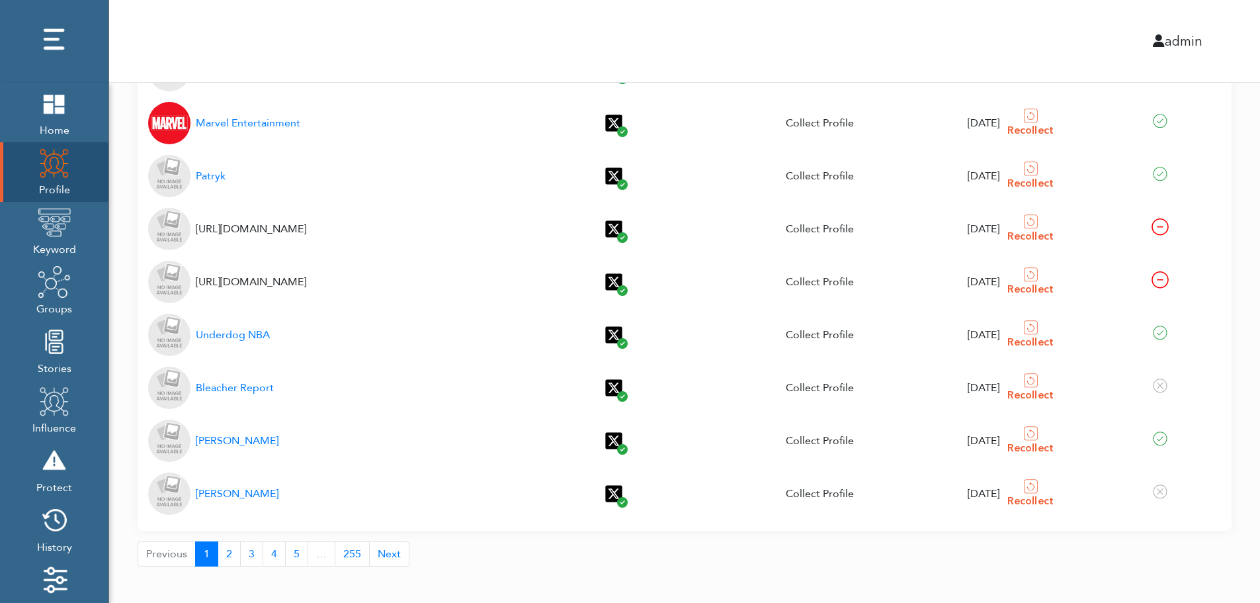
scroll to position [142, 0]
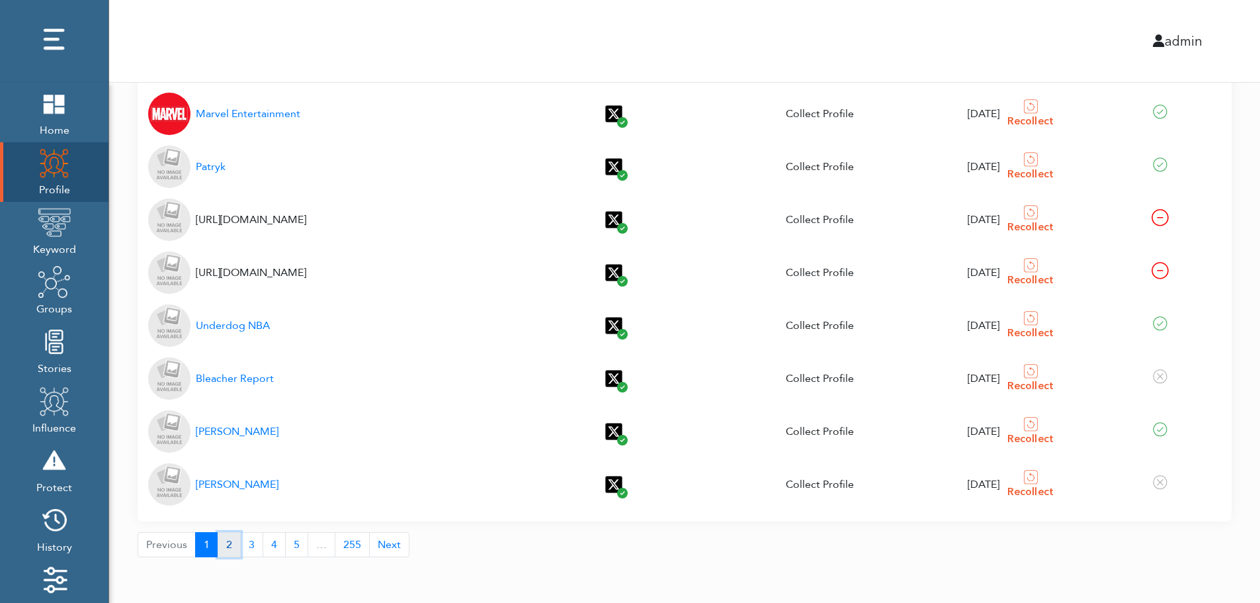
click at [228, 545] on button "2" at bounding box center [229, 544] width 23 height 25
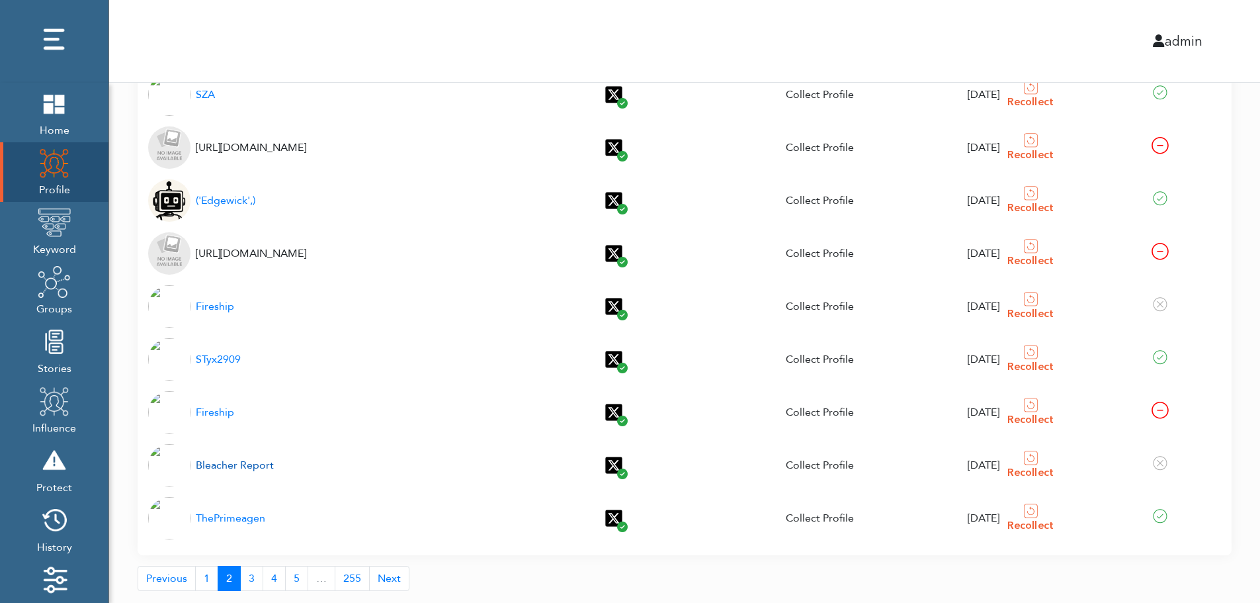
scroll to position [142, 0]
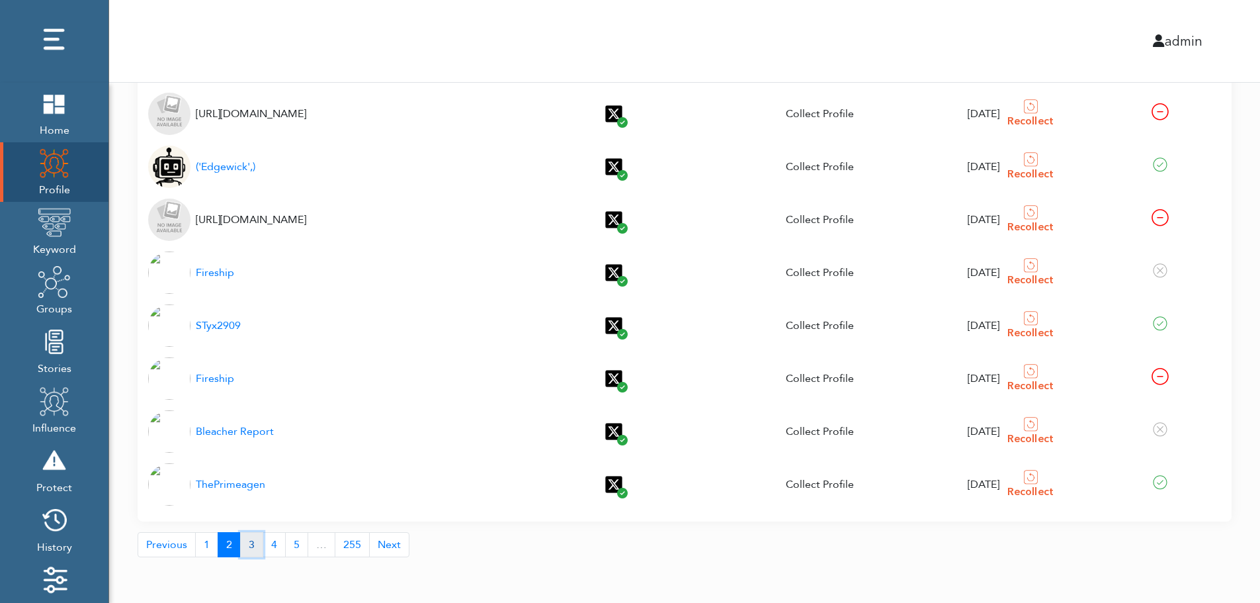
click at [247, 552] on button "3" at bounding box center [251, 544] width 23 height 25
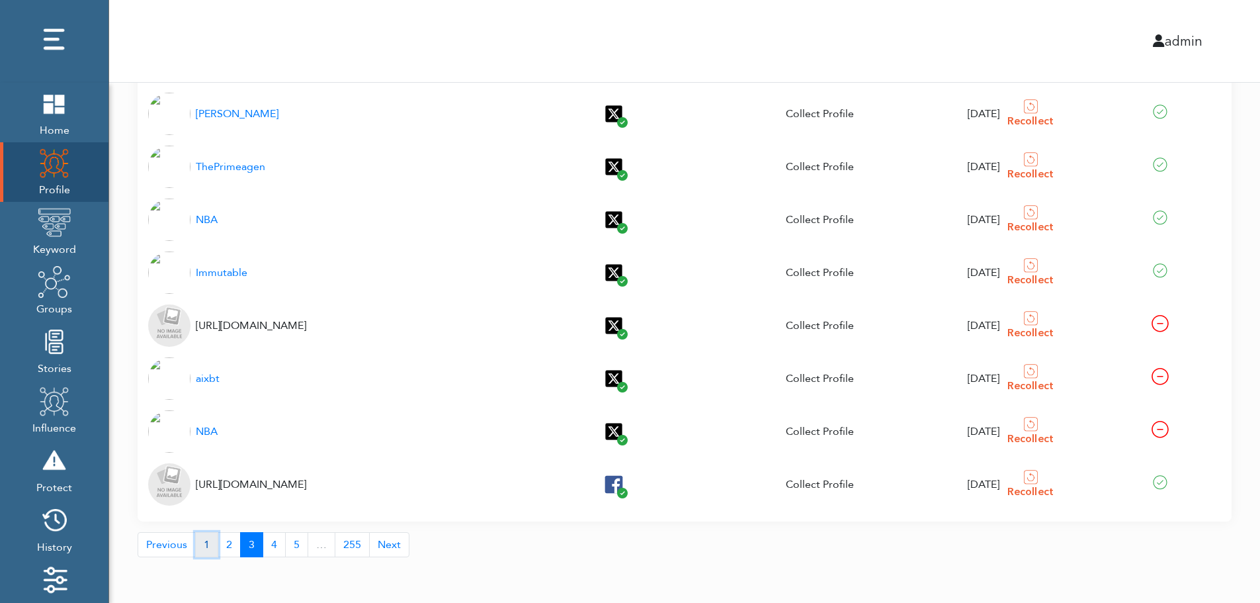
click at [204, 552] on button "1" at bounding box center [206, 544] width 23 height 25
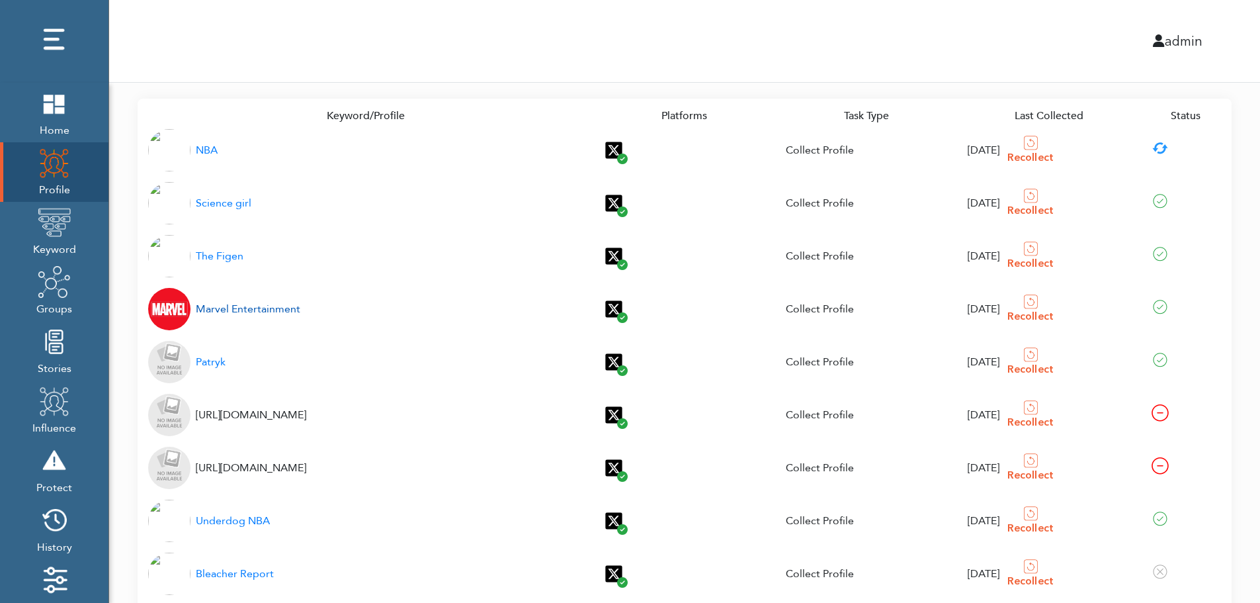
click at [220, 306] on div "Marvel Entertainment" at bounding box center [248, 309] width 105 height 16
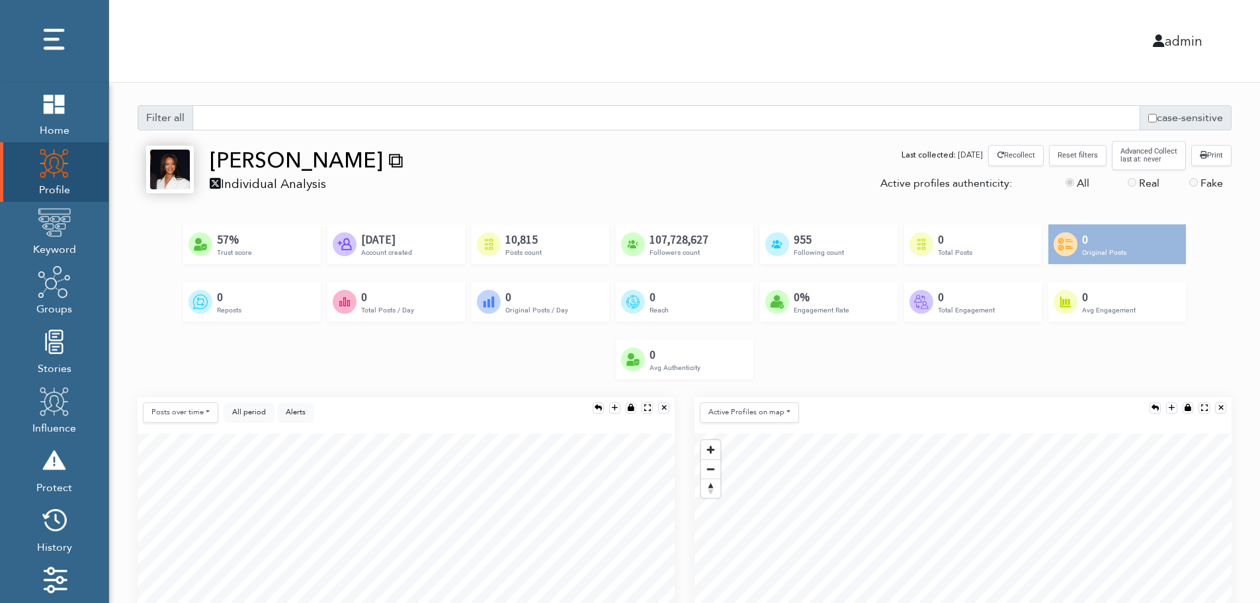
click at [1141, 183] on label "Real" at bounding box center [1149, 183] width 21 height 16
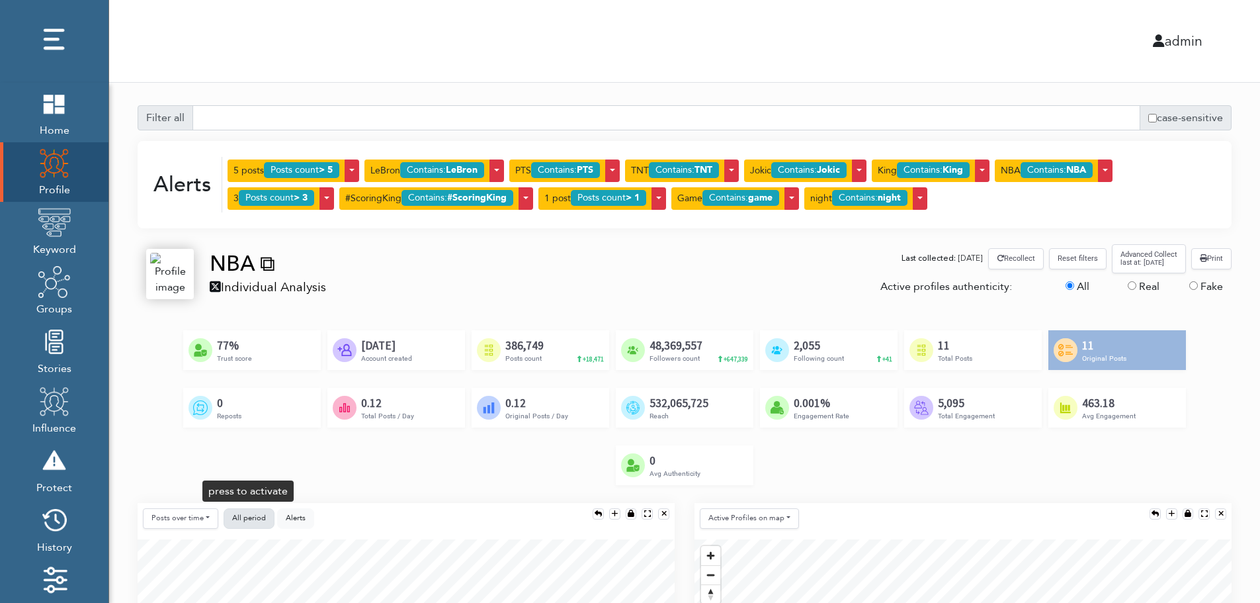
click at [253, 519] on span "All period" at bounding box center [249, 518] width 34 height 10
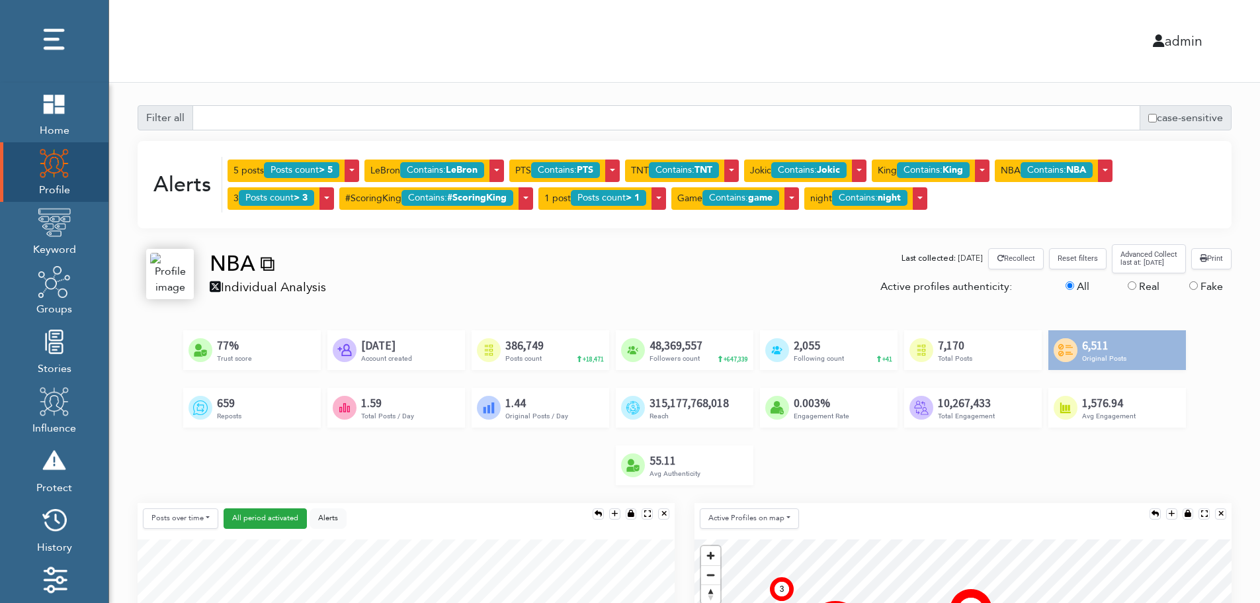
click at [1133, 287] on input "Real" at bounding box center [1132, 285] width 9 height 9
radio input "true"
radio input "false"
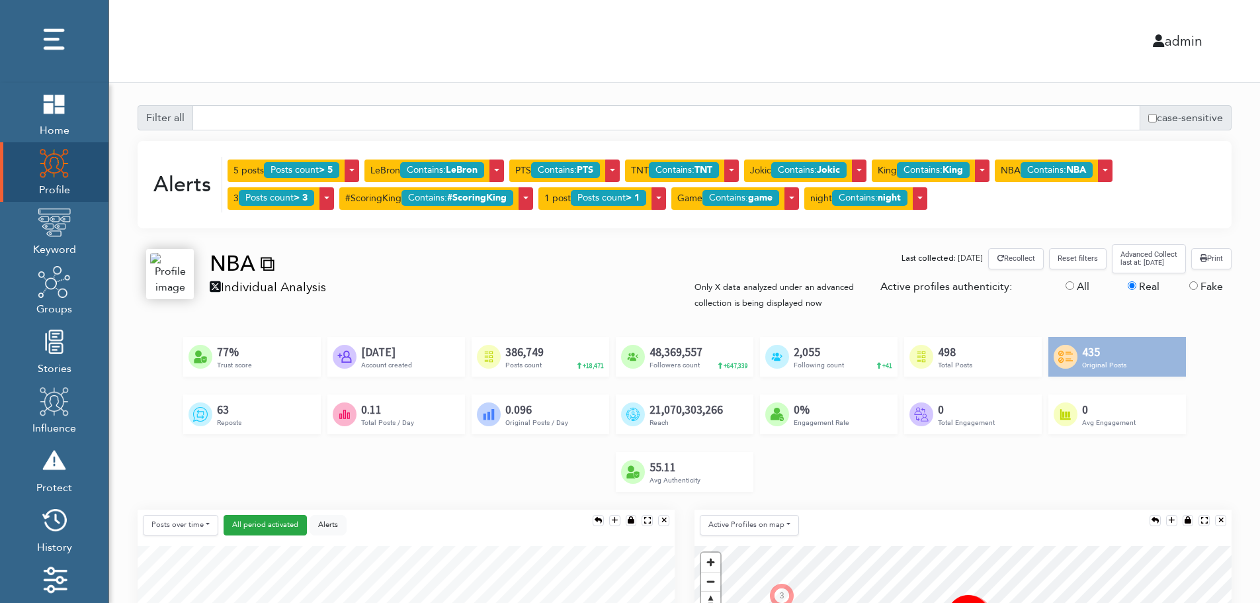
click at [1207, 290] on label "Fake" at bounding box center [1212, 287] width 22 height 16
click at [1198, 290] on input "Fake" at bounding box center [1194, 285] width 9 height 9
radio input "true"
click at [1140, 287] on label "Real" at bounding box center [1149, 287] width 21 height 16
click at [1137, 287] on input "Real" at bounding box center [1132, 285] width 9 height 9
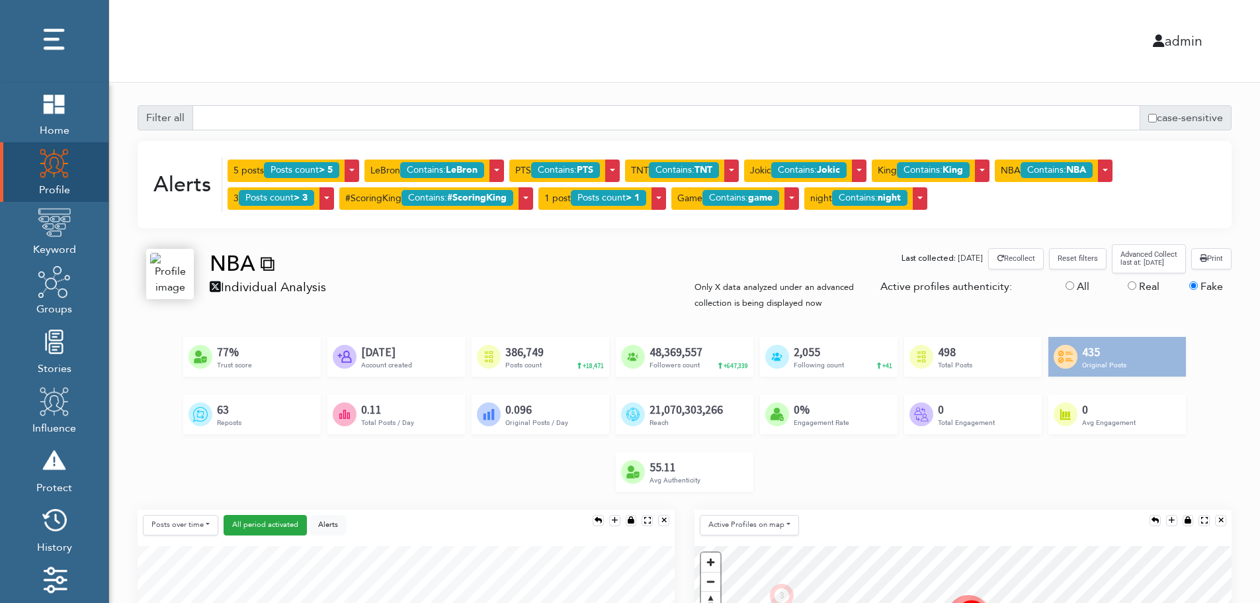
radio input "true"
radio input "false"
click at [1082, 288] on label "All" at bounding box center [1083, 287] width 13 height 16
click at [1074, 288] on input "All" at bounding box center [1070, 285] width 9 height 9
radio input "true"
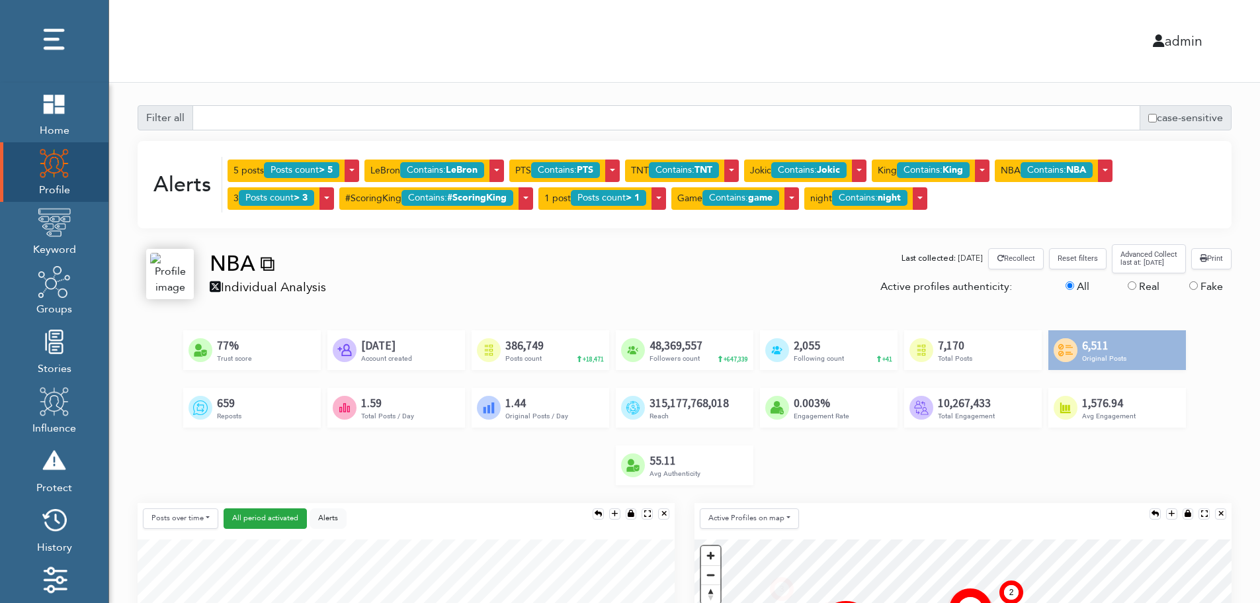
click at [1143, 288] on label "Real" at bounding box center [1149, 287] width 21 height 16
click at [1137, 288] on input "Real" at bounding box center [1132, 285] width 9 height 9
radio input "true"
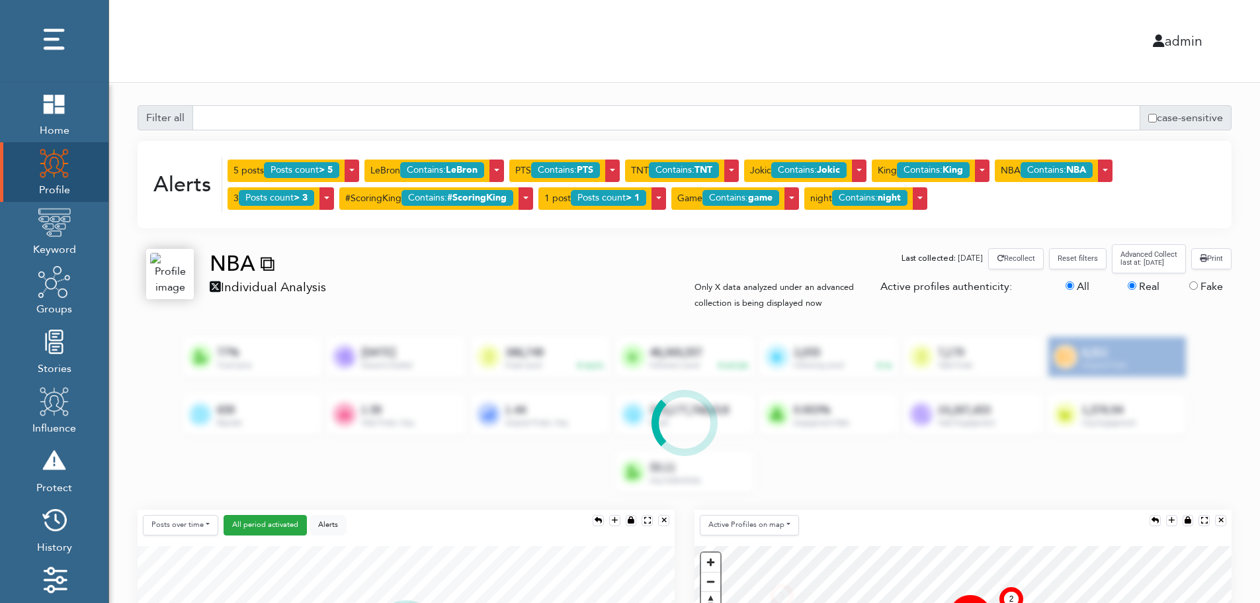
radio input "false"
click at [329, 531] on button "Alerts" at bounding box center [328, 525] width 37 height 21
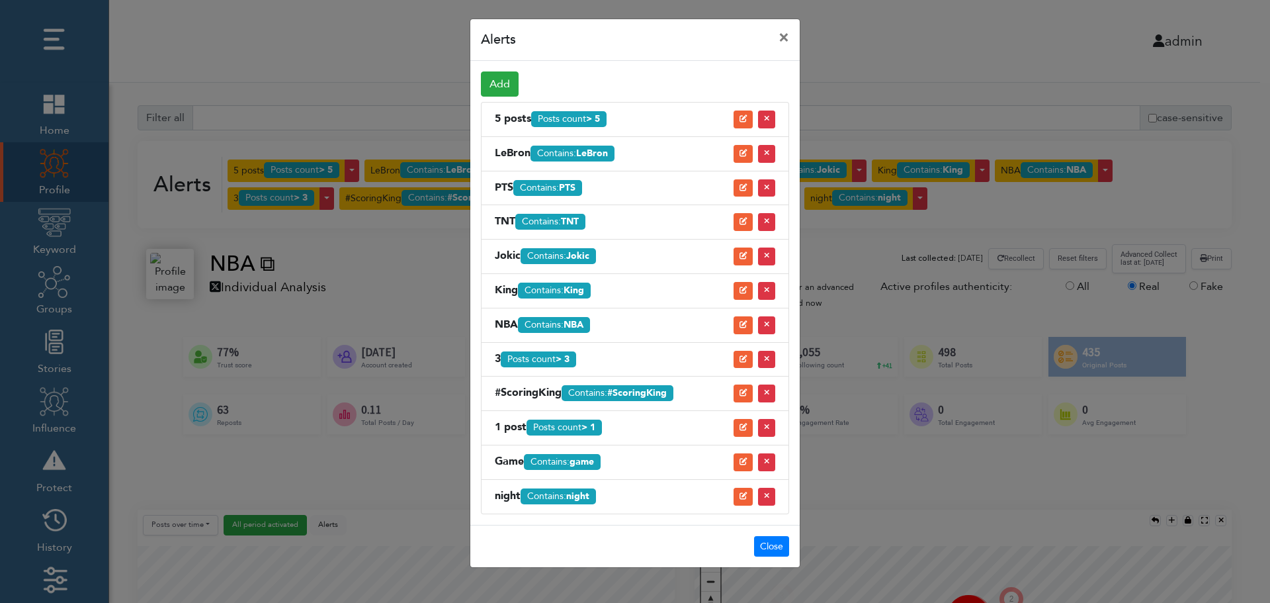
click at [742, 116] on icon at bounding box center [743, 118] width 7 height 7
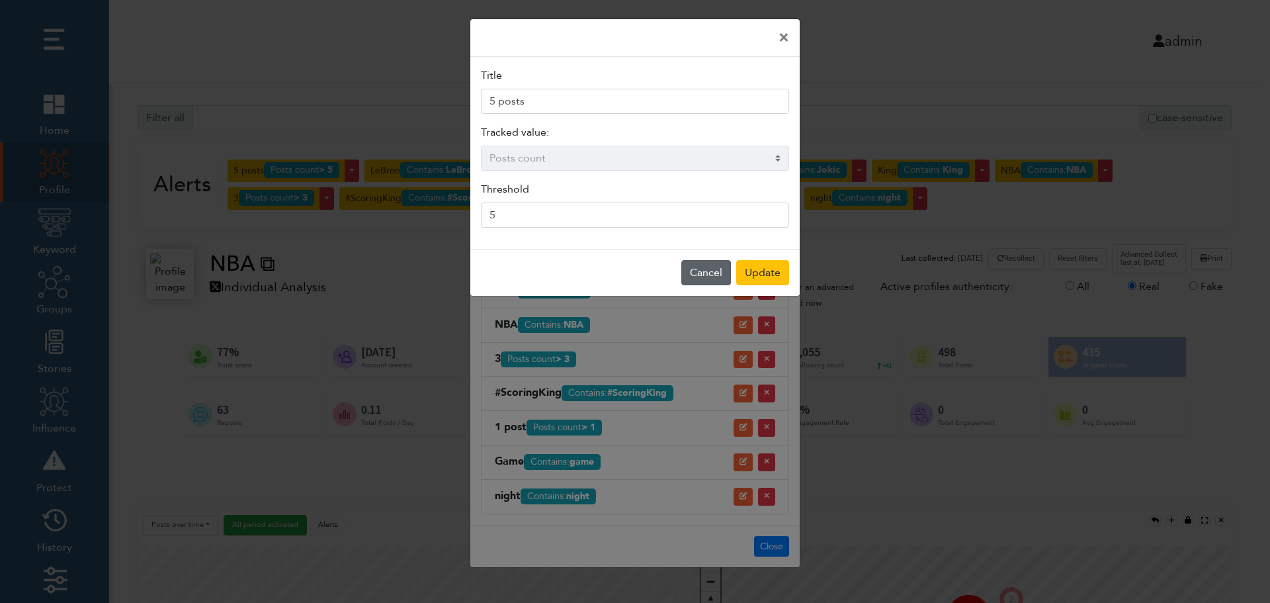
click at [701, 272] on div "Cancel" at bounding box center [706, 272] width 50 height 25
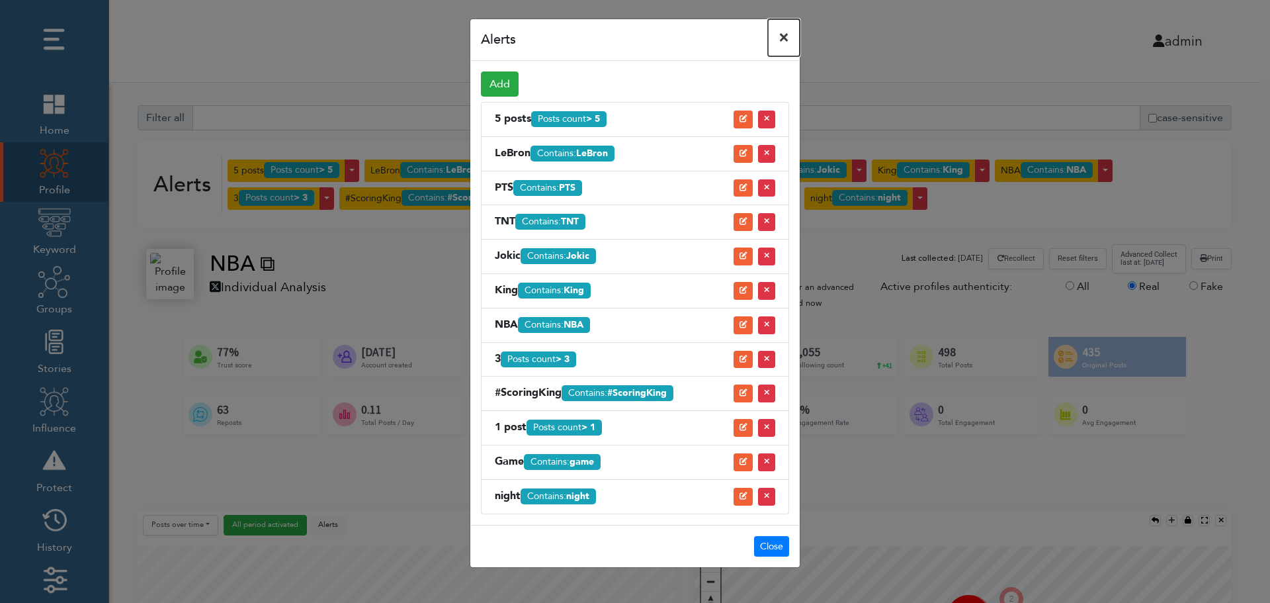
click at [780, 36] on button "×" at bounding box center [784, 37] width 32 height 37
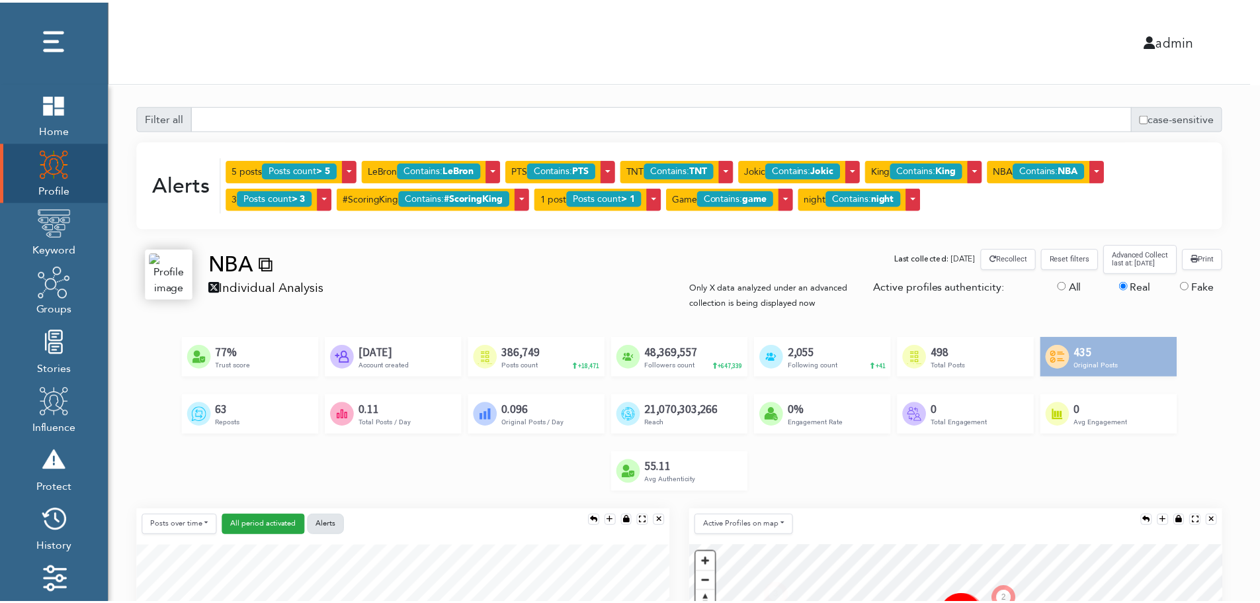
scroll to position [7, 7]
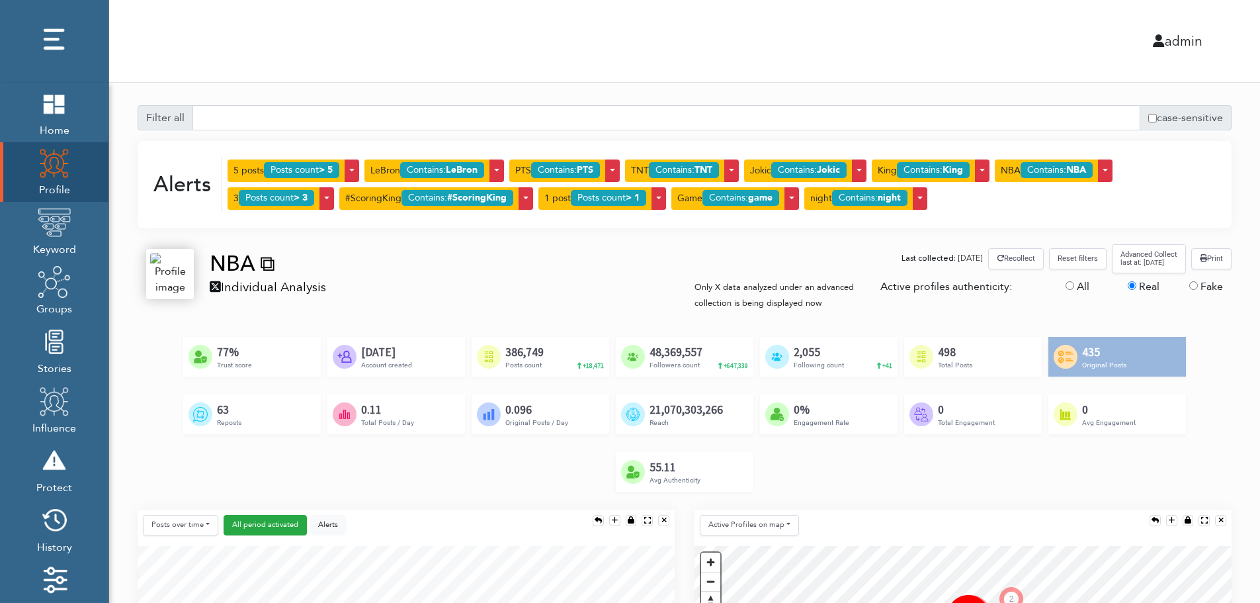
click at [167, 277] on img at bounding box center [170, 274] width 40 height 42
click at [212, 275] on div "NBA ⧉" at bounding box center [268, 263] width 116 height 29
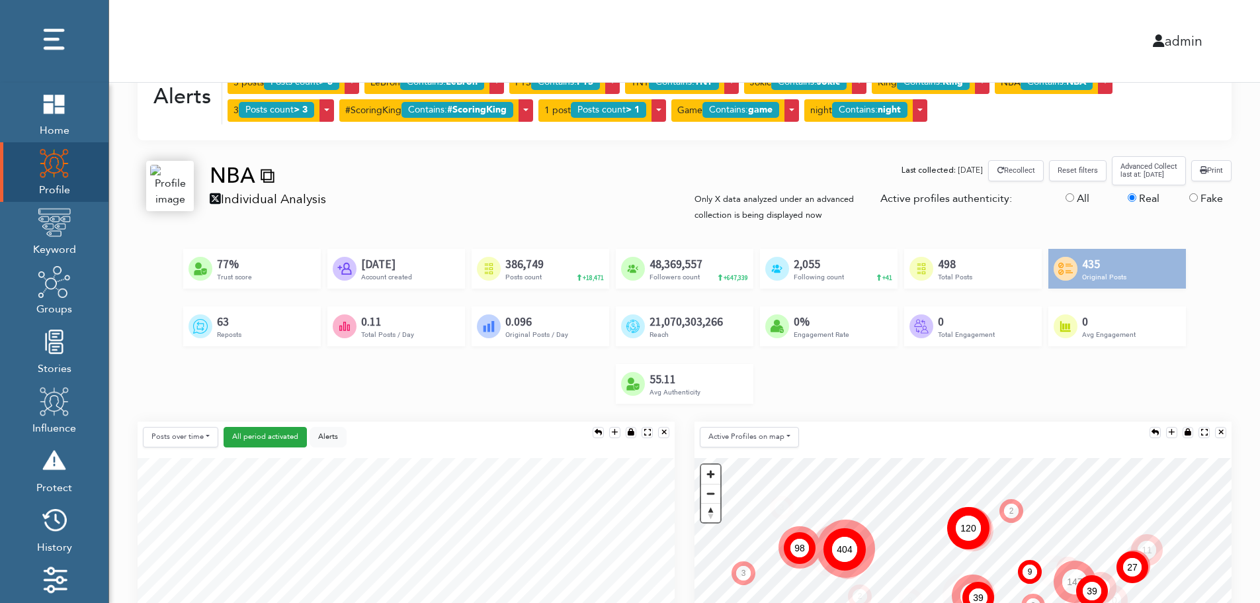
scroll to position [0, 0]
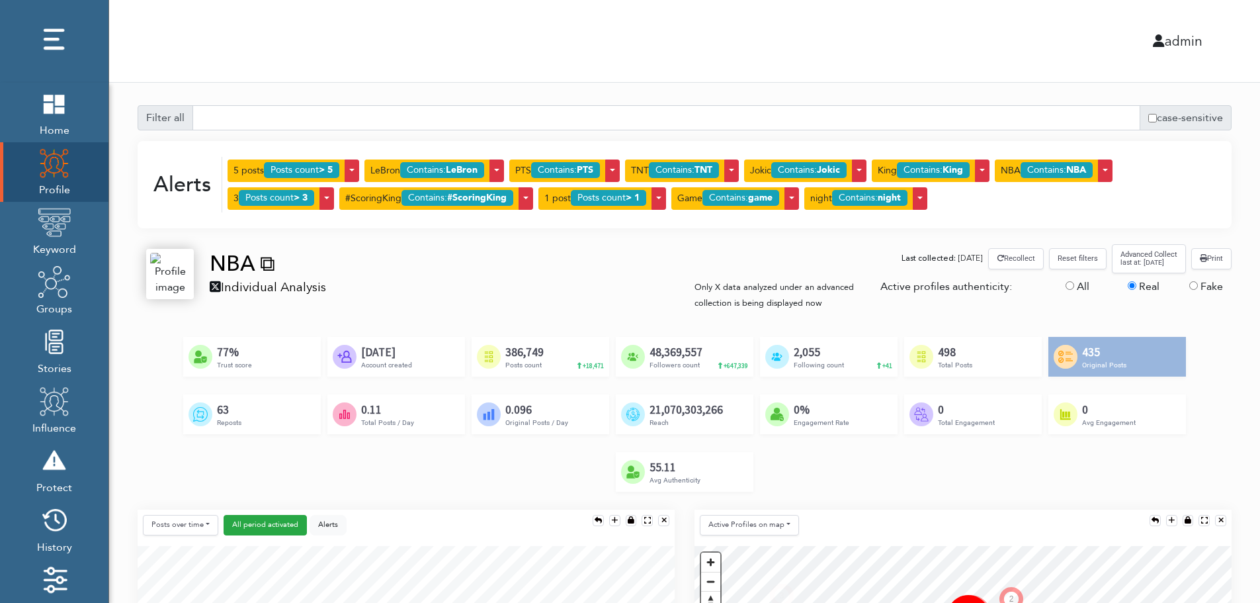
click at [1019, 258] on button "Recollect" at bounding box center [1016, 258] width 56 height 21
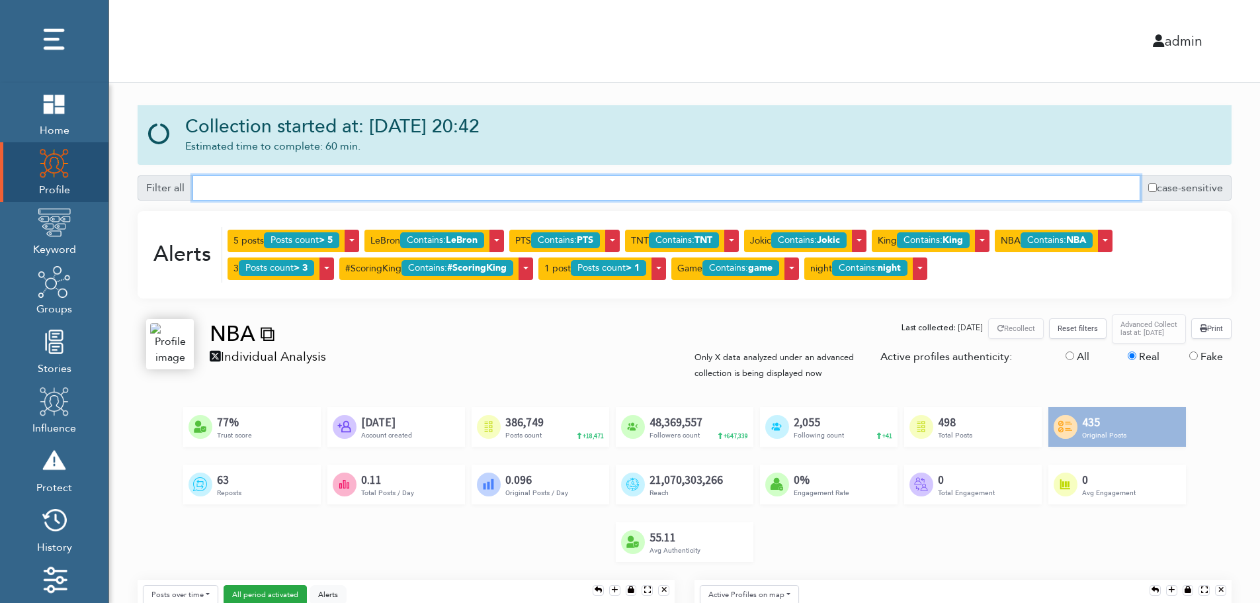
click at [224, 191] on input "text" at bounding box center [667, 187] width 948 height 25
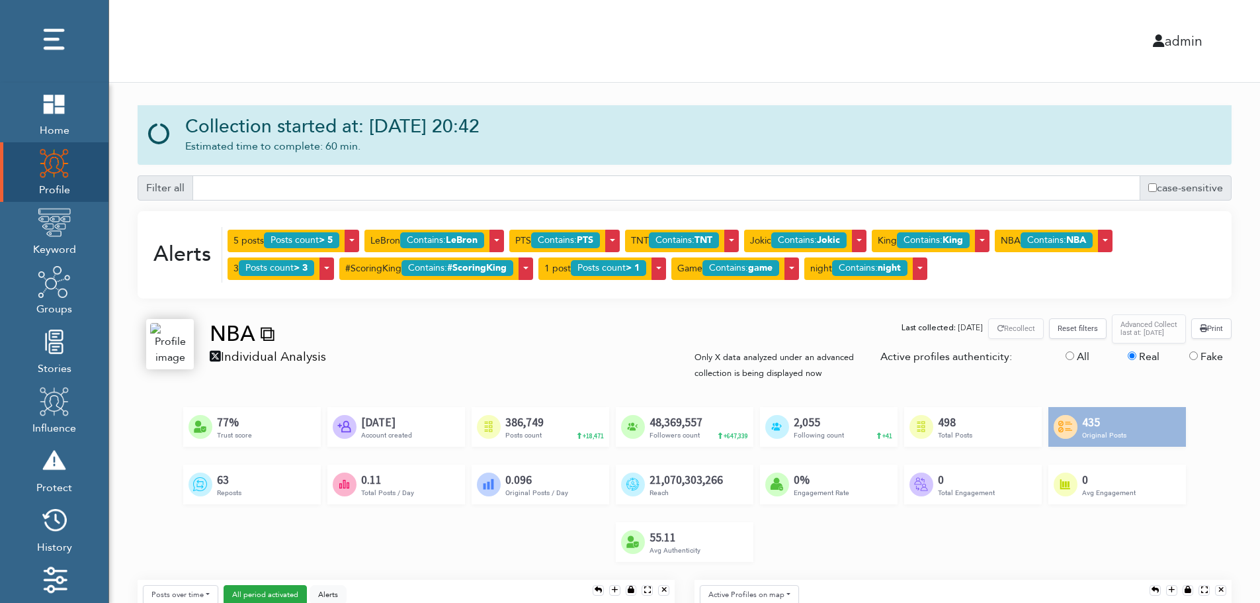
click at [1216, 329] on button "Print" at bounding box center [1212, 328] width 40 height 21
drag, startPoint x: 883, startPoint y: 357, endPoint x: 1246, endPoint y: 363, distance: 362.6
click at [1239, 366] on div "Fake" at bounding box center [1211, 359] width 62 height 21
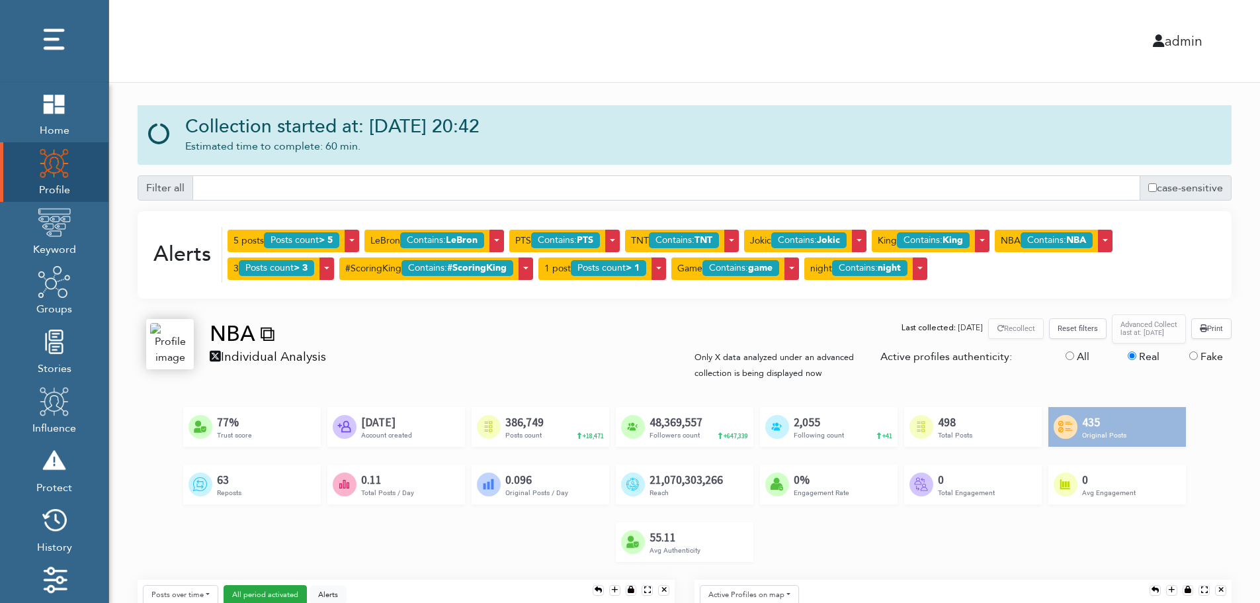
drag, startPoint x: 881, startPoint y: 357, endPoint x: 1015, endPoint y: 355, distance: 134.3
click at [1015, 355] on div "Active profiles authenticity:" at bounding box center [964, 365] width 186 height 32
click at [1006, 361] on div "Active profiles authenticity:" at bounding box center [964, 365] width 186 height 32
click at [1012, 363] on div "Active profiles authenticity:" at bounding box center [964, 365] width 186 height 32
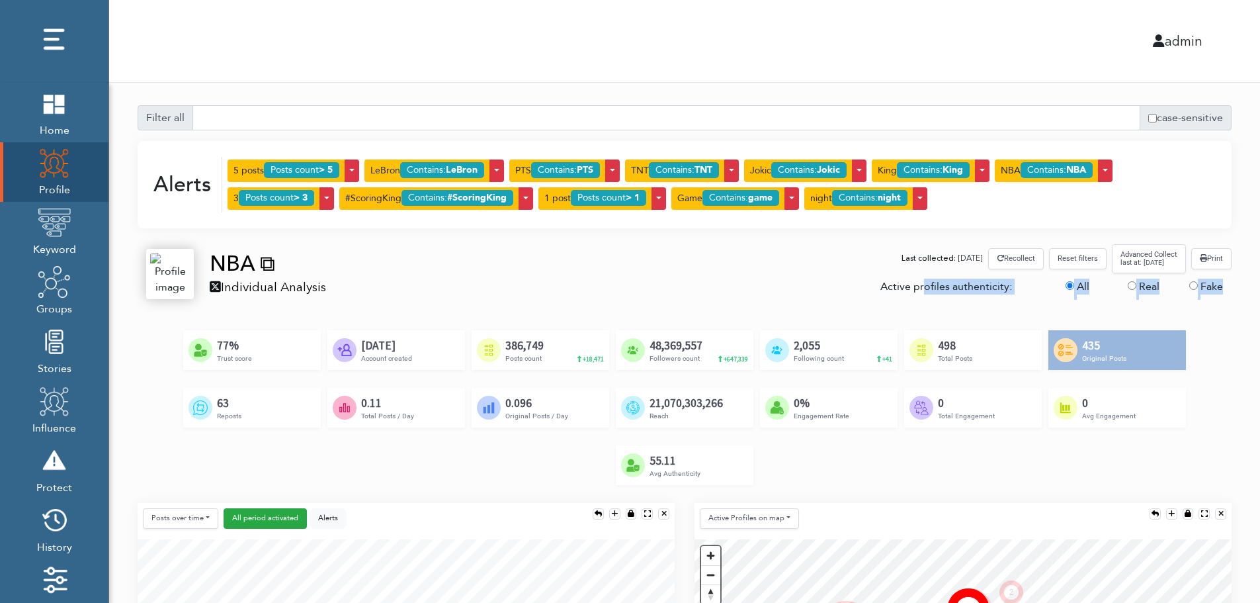
drag, startPoint x: 877, startPoint y: 283, endPoint x: 1238, endPoint y: 288, distance: 360.6
click at [1238, 288] on div "Active profiles authenticity: All Real Fake" at bounding box center [963, 289] width 557 height 21
click at [1146, 286] on label "Real" at bounding box center [1149, 287] width 21 height 16
click at [1137, 286] on input "Real" at bounding box center [1132, 285] width 9 height 9
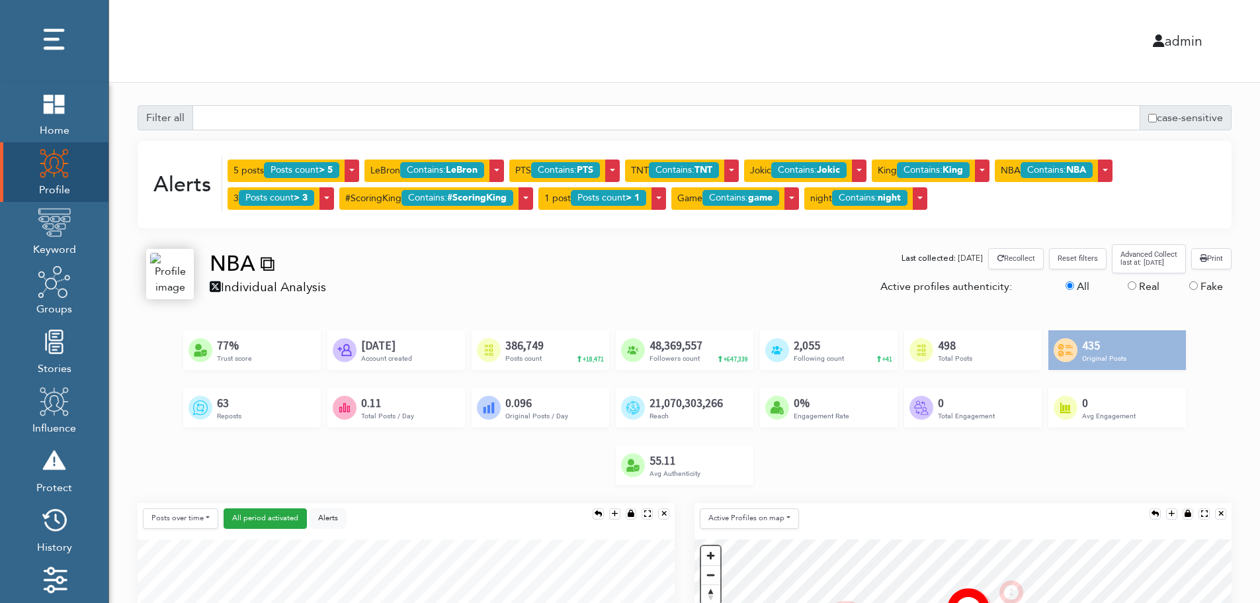
radio input "true"
radio input "false"
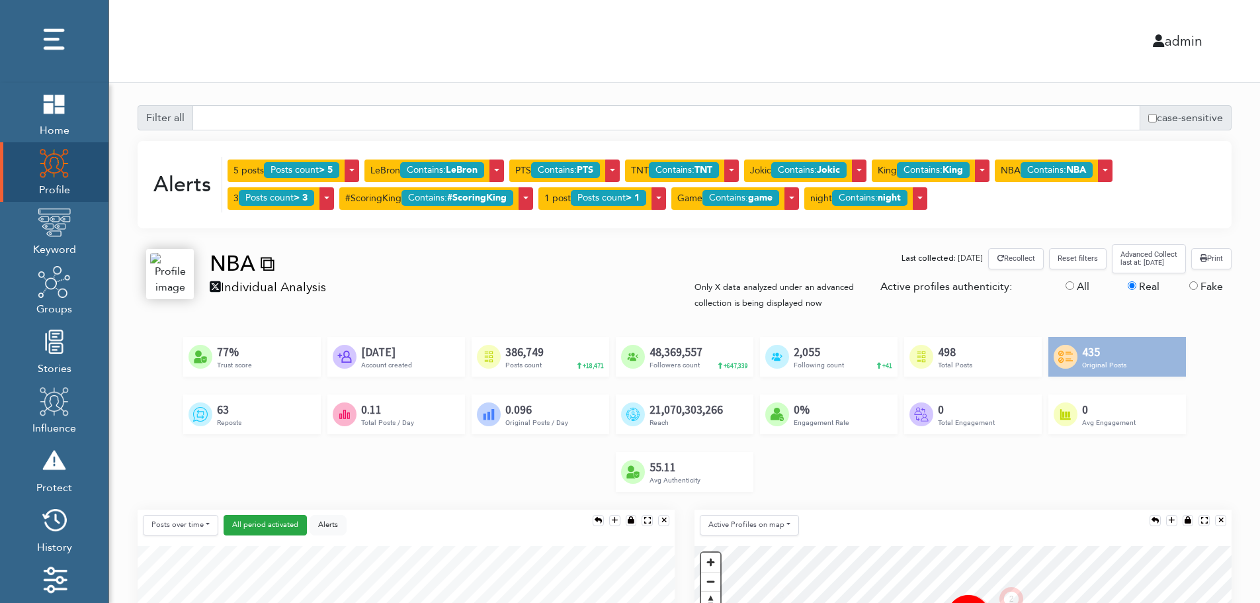
click at [1204, 287] on label "Fake" at bounding box center [1212, 287] width 22 height 16
click at [1198, 287] on input "Fake" at bounding box center [1194, 285] width 9 height 9
radio input "true"
click at [1134, 286] on input "Real" at bounding box center [1132, 285] width 9 height 9
radio input "true"
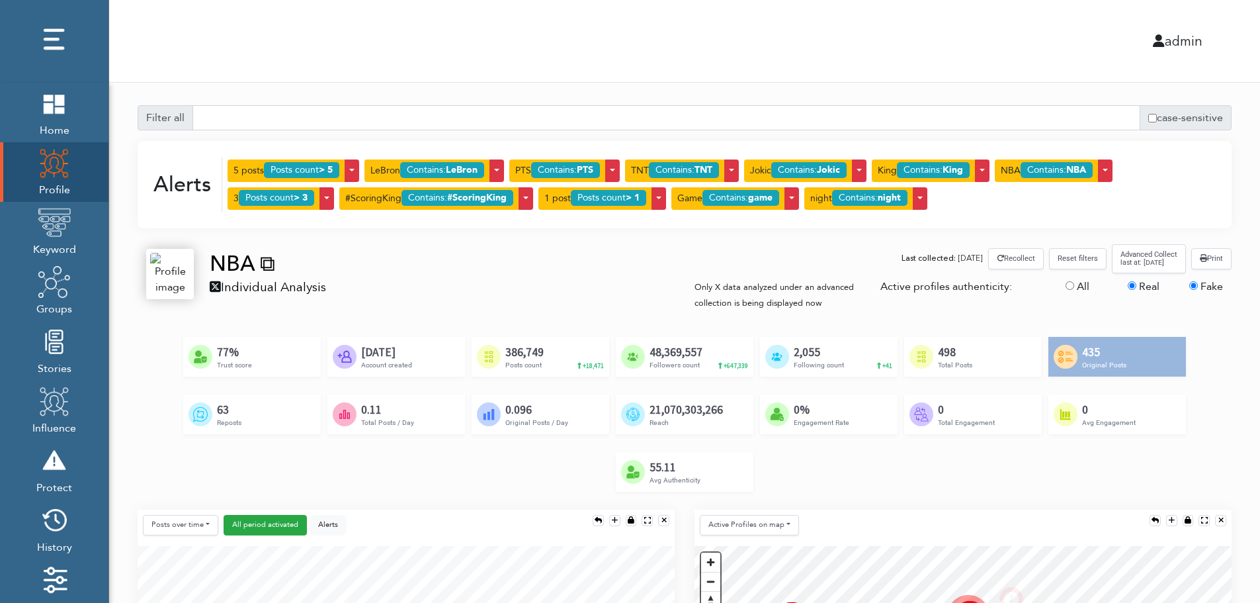
radio input "false"
drag, startPoint x: 696, startPoint y: 287, endPoint x: 845, endPoint y: 300, distance: 149.4
click at [845, 300] on div "Only X data analyzed under an advanced collection is being displayed now" at bounding box center [778, 295] width 166 height 32
click at [846, 301] on div "Only X data analyzed under an advanced collection is being displayed now" at bounding box center [778, 295] width 166 height 32
click at [977, 311] on div "Filter all case-sensitive Alerts 5 posts Posts count > 5 Toggle Dropdown Edit R…" at bounding box center [685, 307] width 1094 height 404
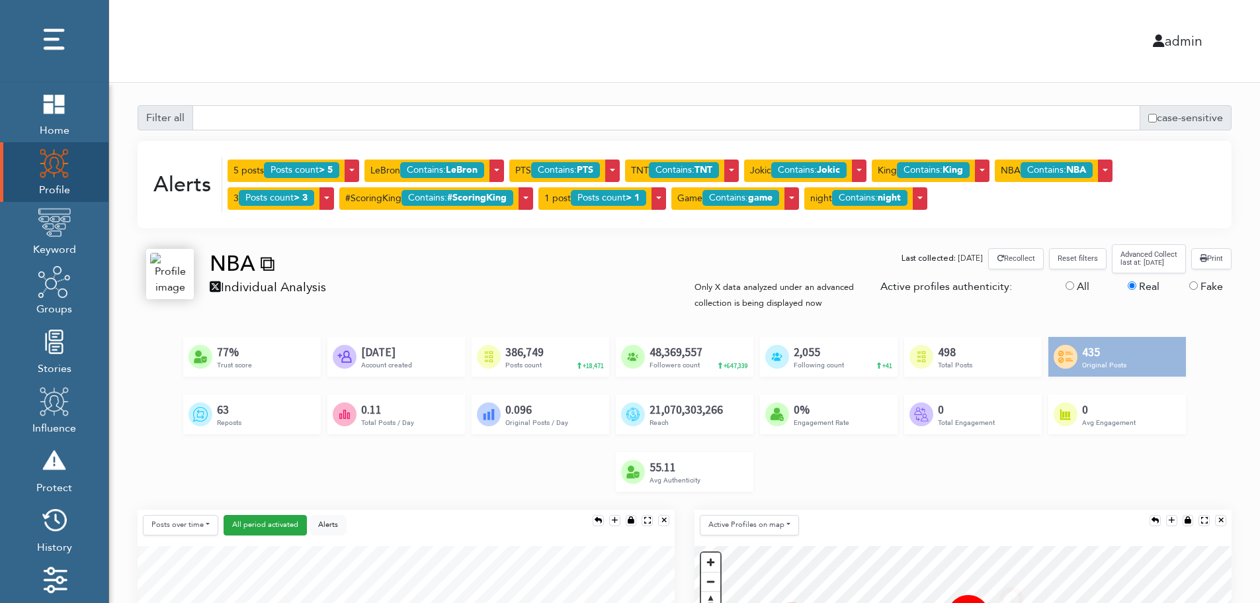
click at [1082, 284] on label "All" at bounding box center [1083, 287] width 13 height 16
click at [1074, 284] on input "All" at bounding box center [1070, 285] width 9 height 9
radio input "true"
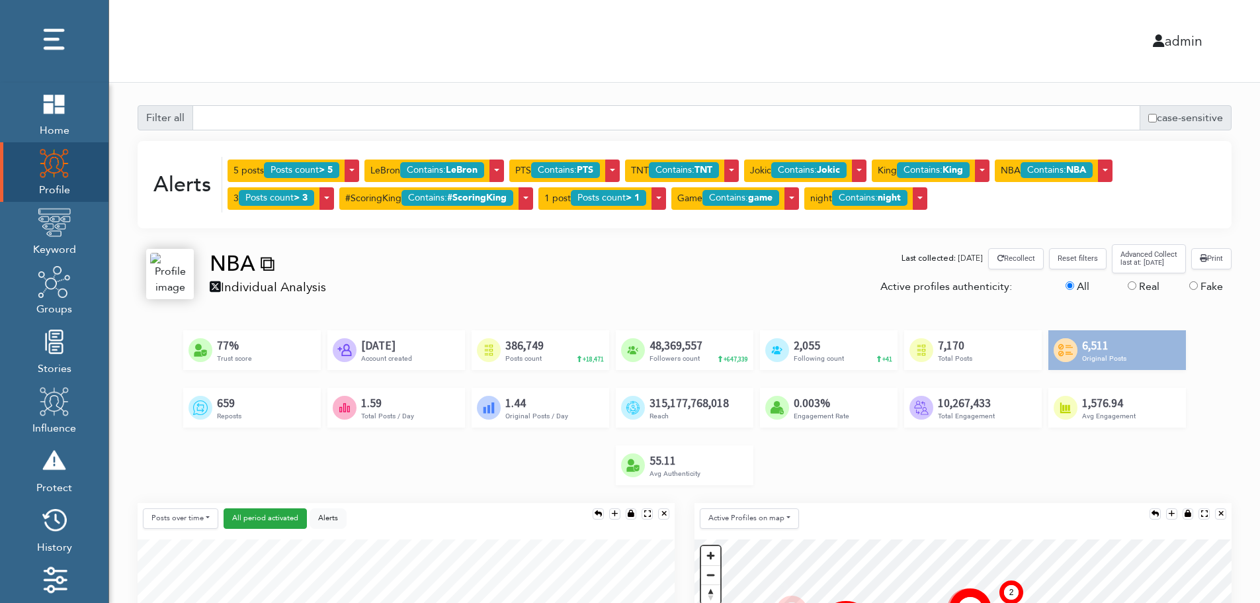
click at [1147, 288] on label "Real" at bounding box center [1149, 287] width 21 height 16
click at [1137, 288] on input "Real" at bounding box center [1132, 285] width 9 height 9
radio input "true"
radio input "false"
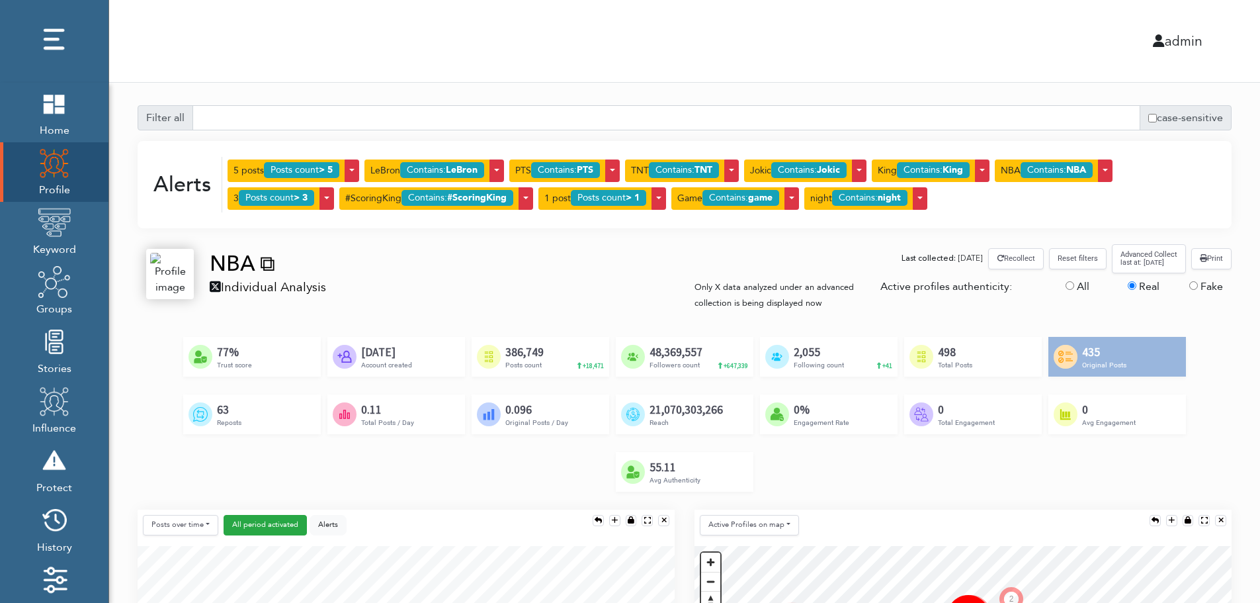
click at [1206, 288] on label "Fake" at bounding box center [1212, 287] width 22 height 16
click at [1198, 288] on input "Fake" at bounding box center [1194, 285] width 9 height 9
radio input "true"
click at [1147, 290] on label "Real" at bounding box center [1149, 287] width 21 height 16
click at [1137, 290] on input "Real" at bounding box center [1132, 285] width 9 height 9
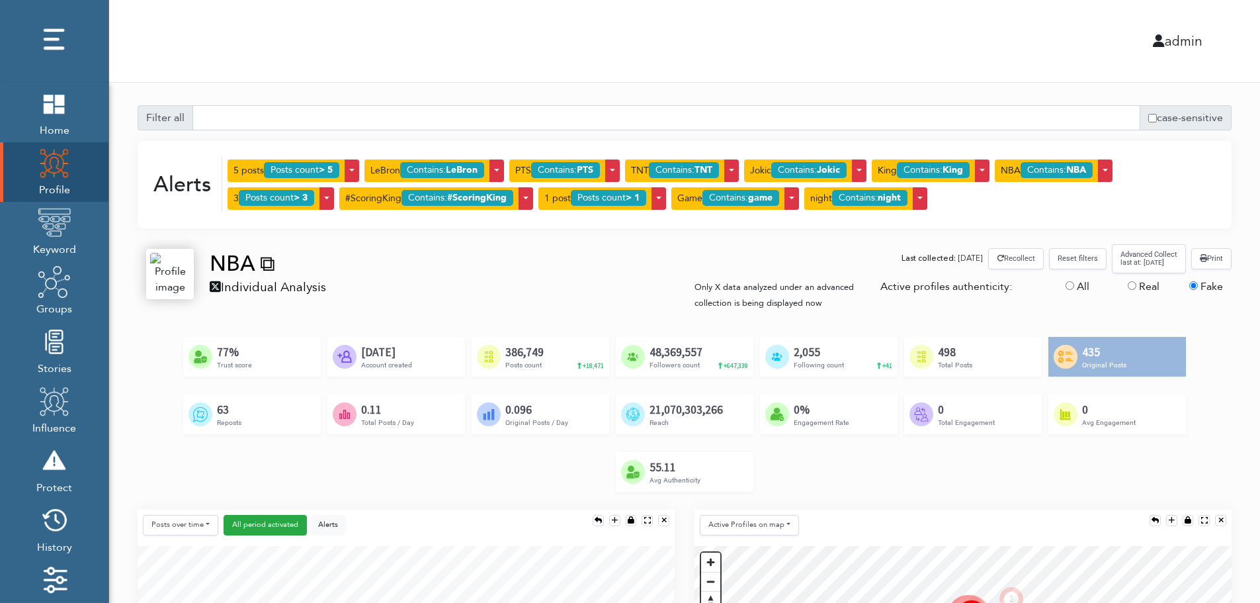
radio input "true"
click at [1196, 286] on input "Fake" at bounding box center [1194, 285] width 9 height 9
radio input "true"
click at [1149, 289] on label "Real" at bounding box center [1149, 287] width 21 height 16
click at [1137, 289] on input "Real" at bounding box center [1132, 285] width 9 height 9
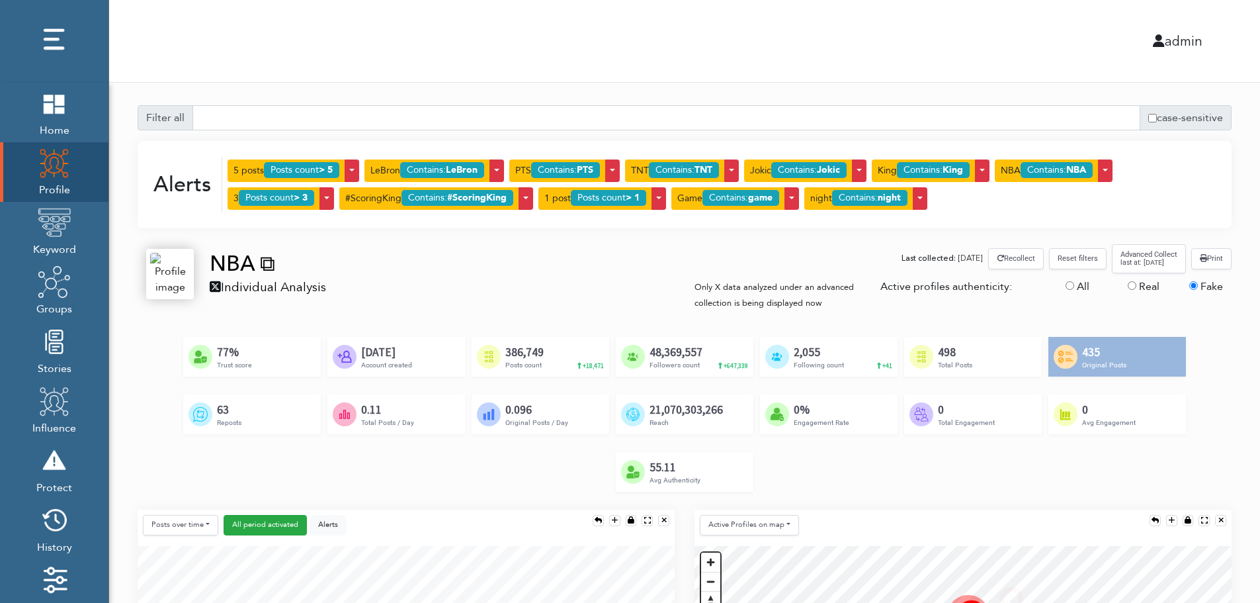
radio input "true"
click at [1202, 285] on label "Fake" at bounding box center [1212, 287] width 22 height 16
click at [1198, 285] on input "Fake" at bounding box center [1194, 285] width 9 height 9
radio input "true"
click at [1146, 279] on label "Real" at bounding box center [1149, 287] width 21 height 16
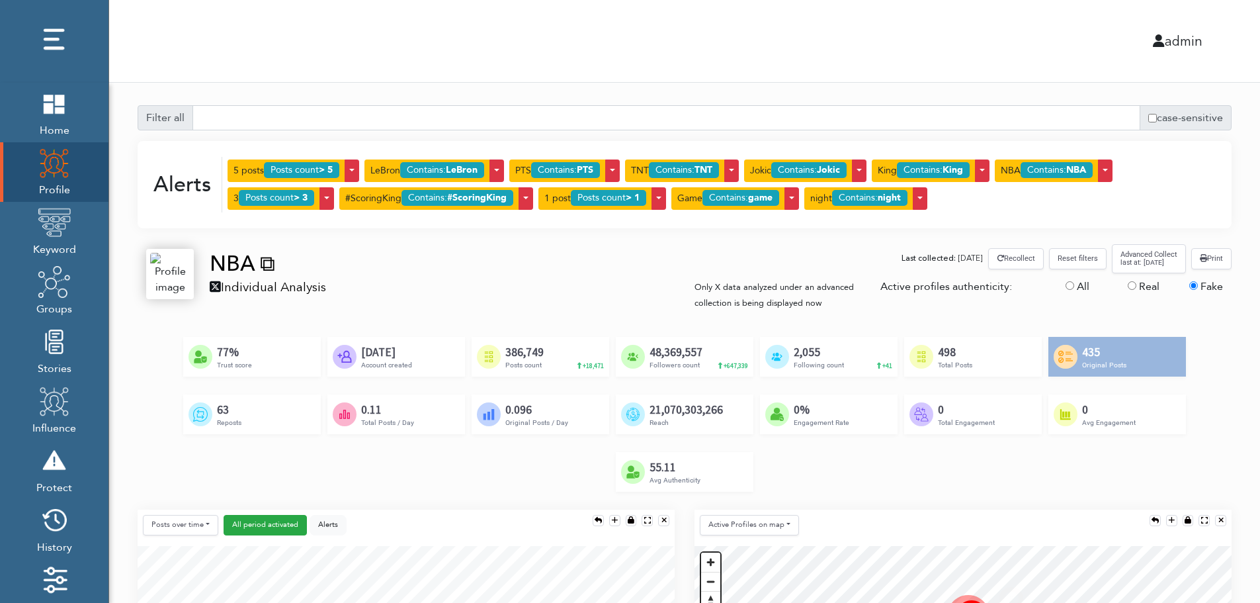
click at [1137, 281] on input "Real" at bounding box center [1132, 285] width 9 height 9
radio input "true"
click at [1209, 285] on label "Fake" at bounding box center [1212, 287] width 22 height 16
click at [1198, 285] on input "Fake" at bounding box center [1194, 285] width 9 height 9
radio input "true"
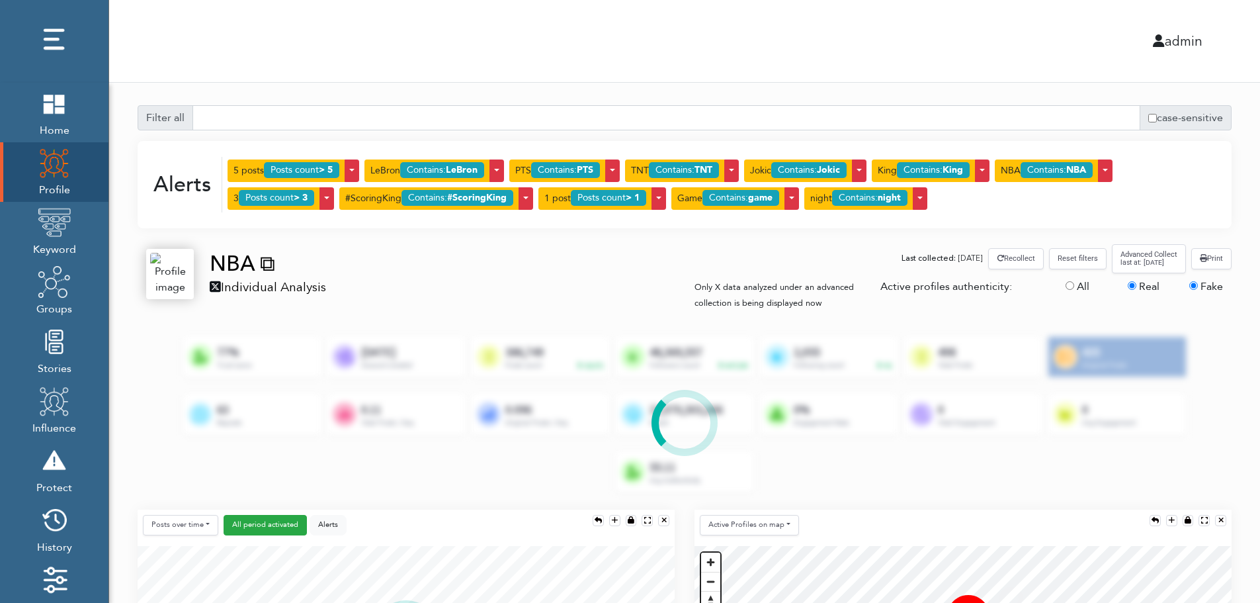
radio input "false"
click at [1078, 286] on label "All" at bounding box center [1083, 287] width 13 height 16
click at [1074, 286] on input "All" at bounding box center [1070, 285] width 9 height 9
radio input "true"
radio input "false"
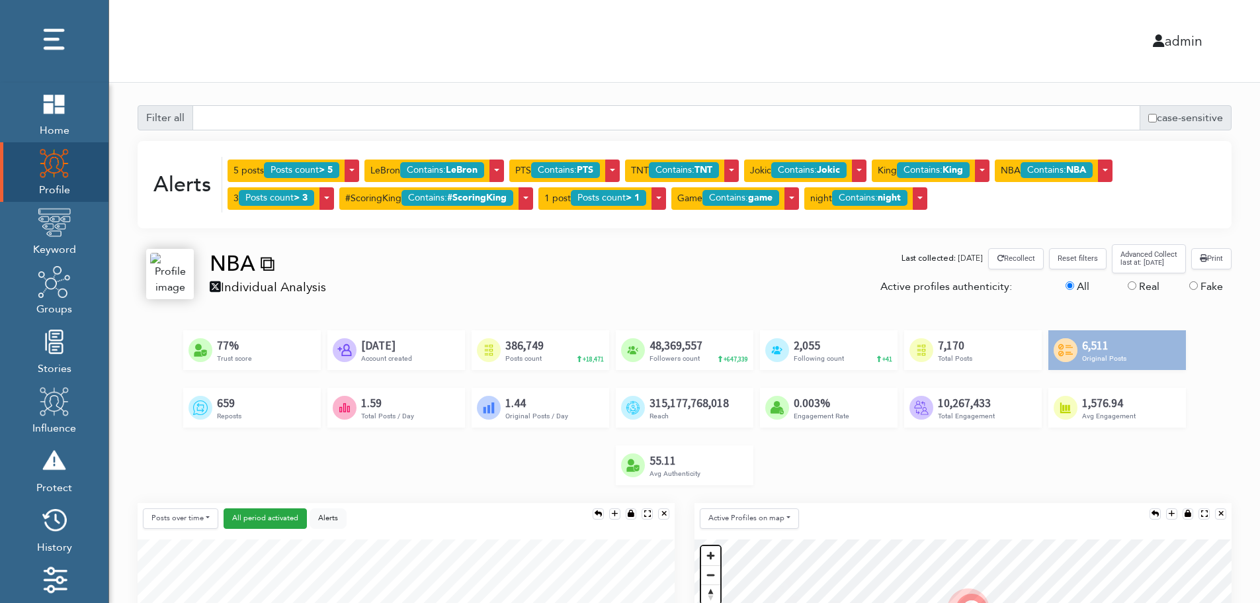
click at [1141, 288] on label "Real" at bounding box center [1149, 287] width 21 height 16
click at [1137, 288] on input "Real" at bounding box center [1132, 285] width 9 height 9
radio input "true"
radio input "false"
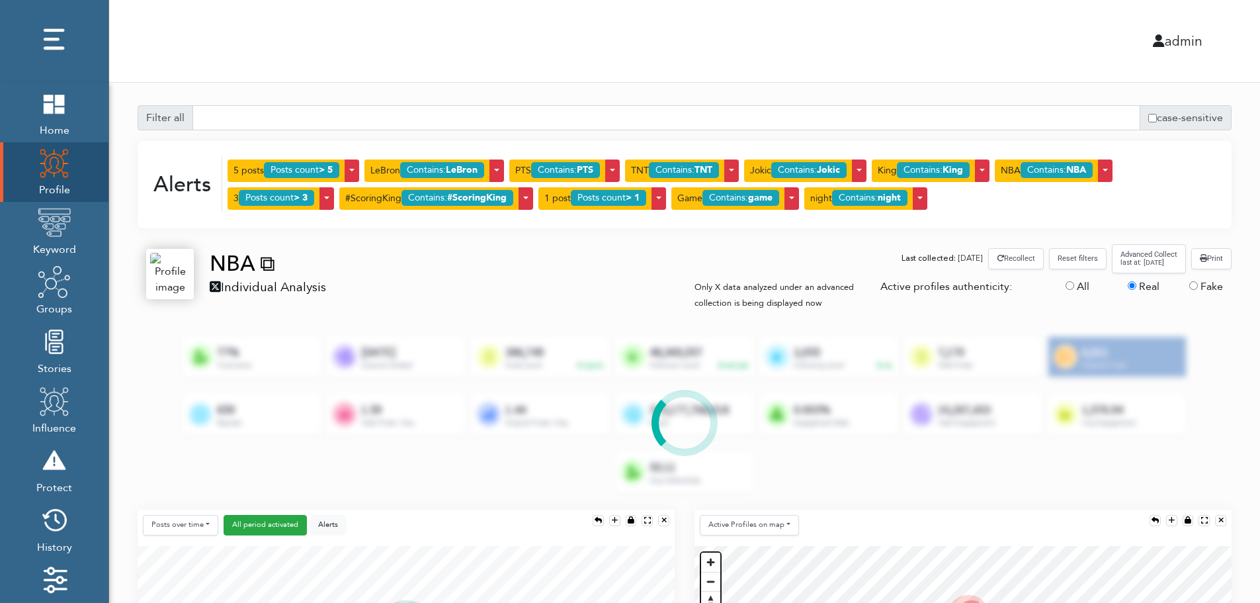
click at [1144, 284] on label "Real" at bounding box center [1149, 287] width 21 height 16
click at [1137, 284] on input "Real" at bounding box center [1132, 285] width 9 height 9
click at [1204, 285] on label "Fake" at bounding box center [1212, 287] width 22 height 16
click at [1198, 285] on input "Fake" at bounding box center [1194, 285] width 9 height 9
radio input "true"
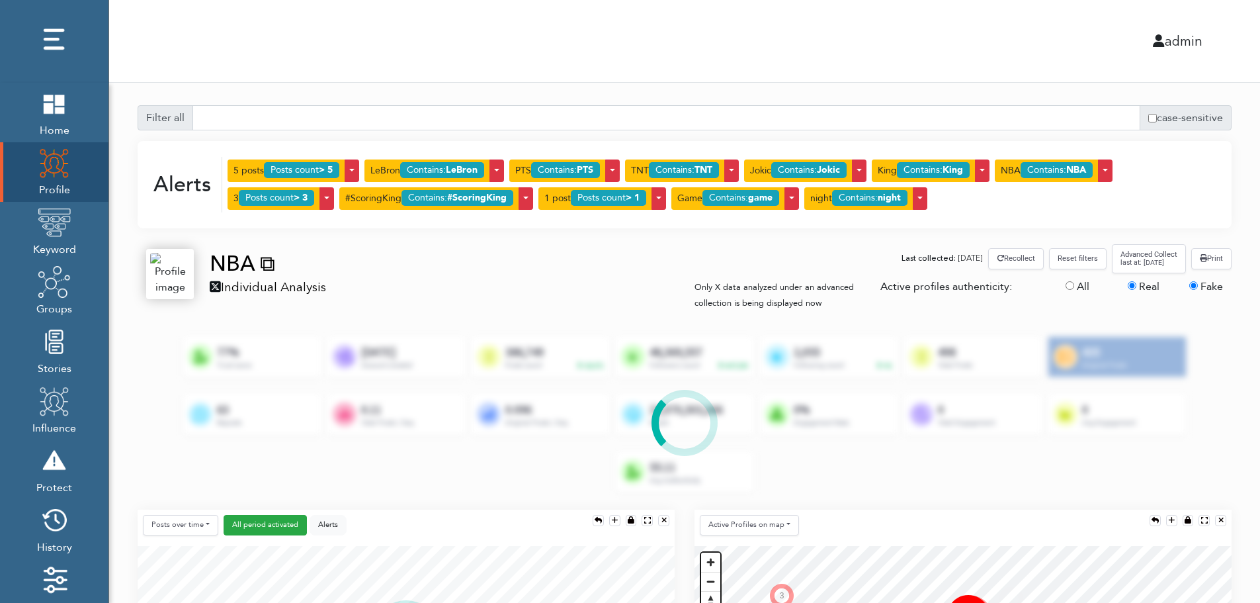
radio input "false"
click at [1080, 290] on label "All" at bounding box center [1083, 287] width 13 height 16
click at [1074, 290] on input "All" at bounding box center [1070, 285] width 9 height 9
radio input "true"
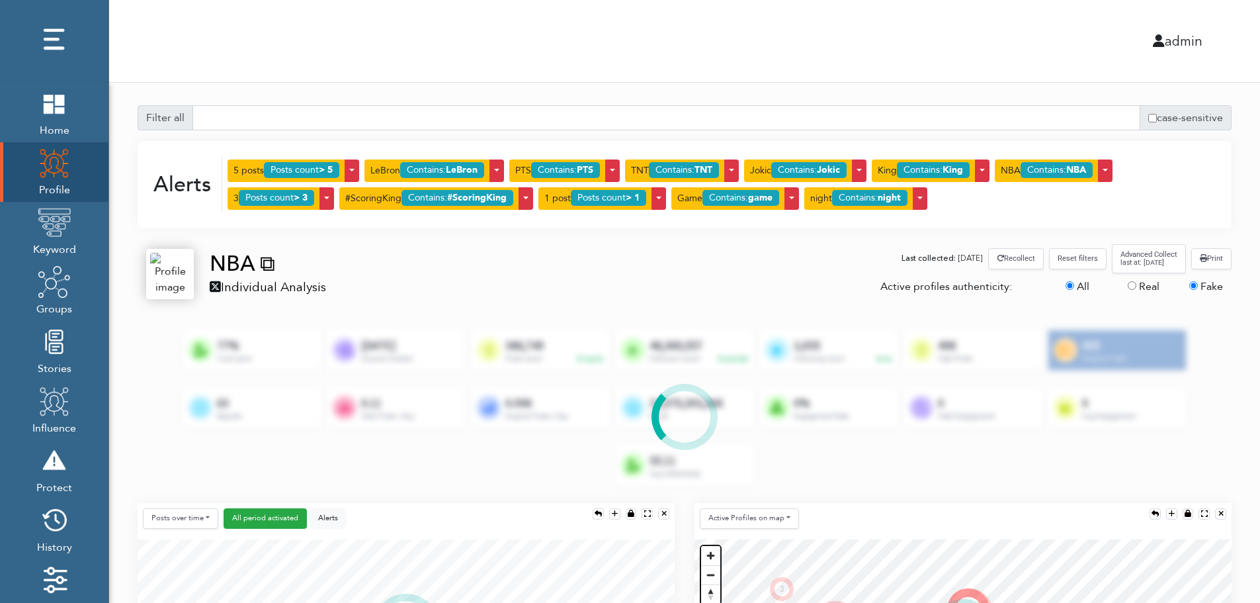
radio input "false"
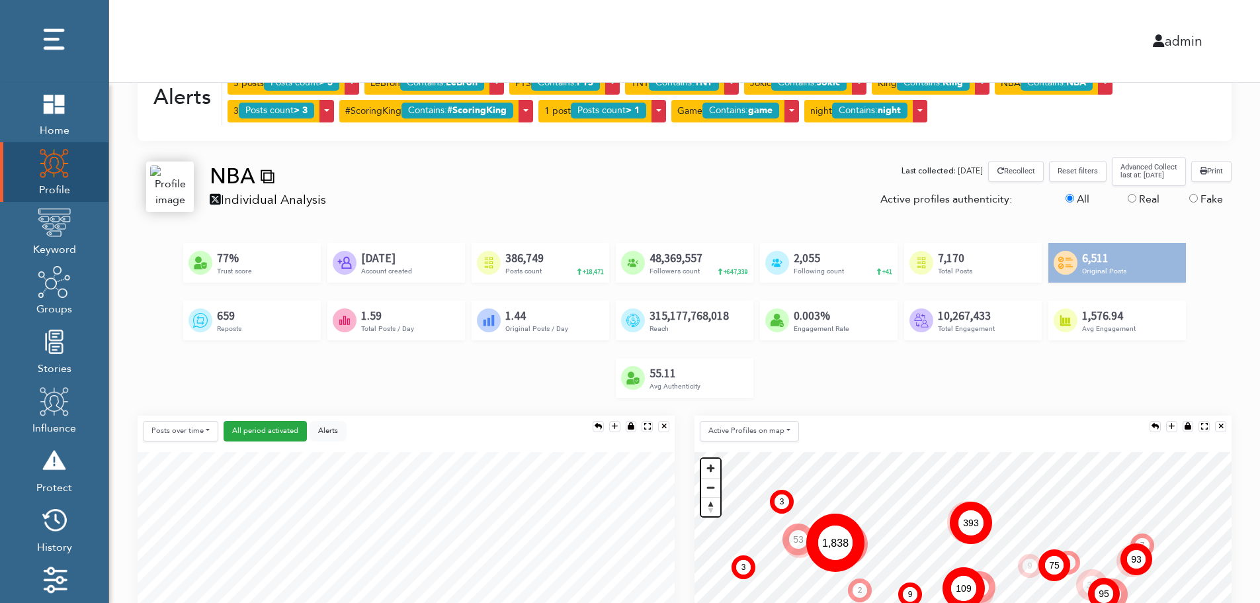
scroll to position [132, 0]
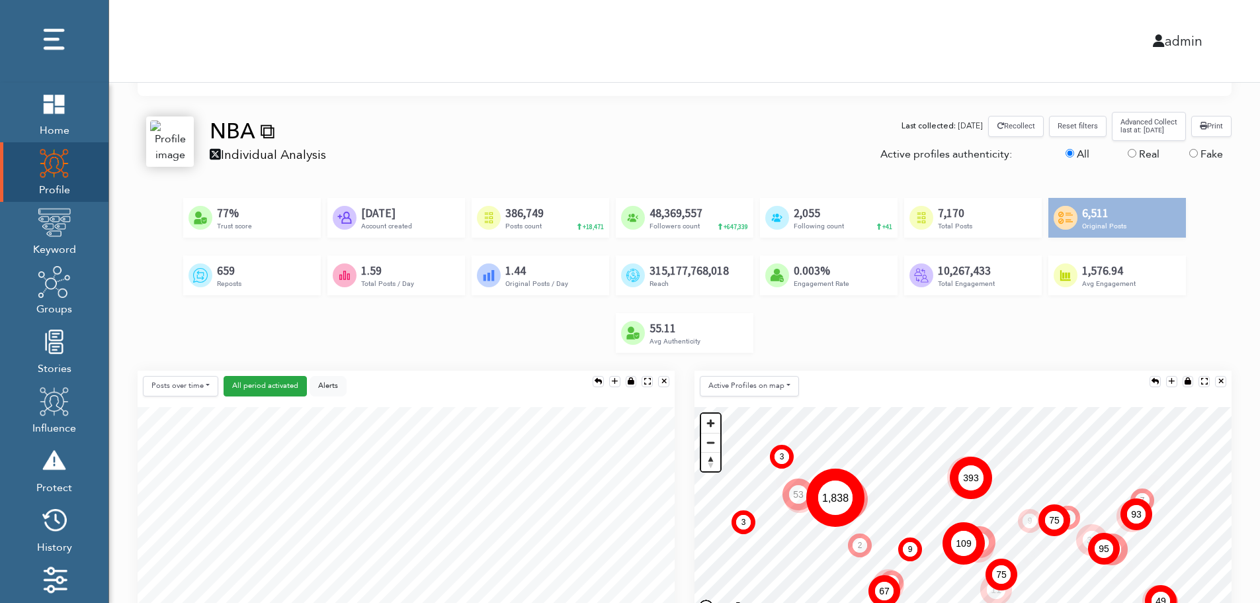
click at [1137, 149] on div "Real" at bounding box center [1149, 156] width 62 height 21
click at [1145, 152] on label "Real" at bounding box center [1149, 154] width 21 height 16
click at [1137, 152] on input "Real" at bounding box center [1132, 153] width 9 height 9
radio input "true"
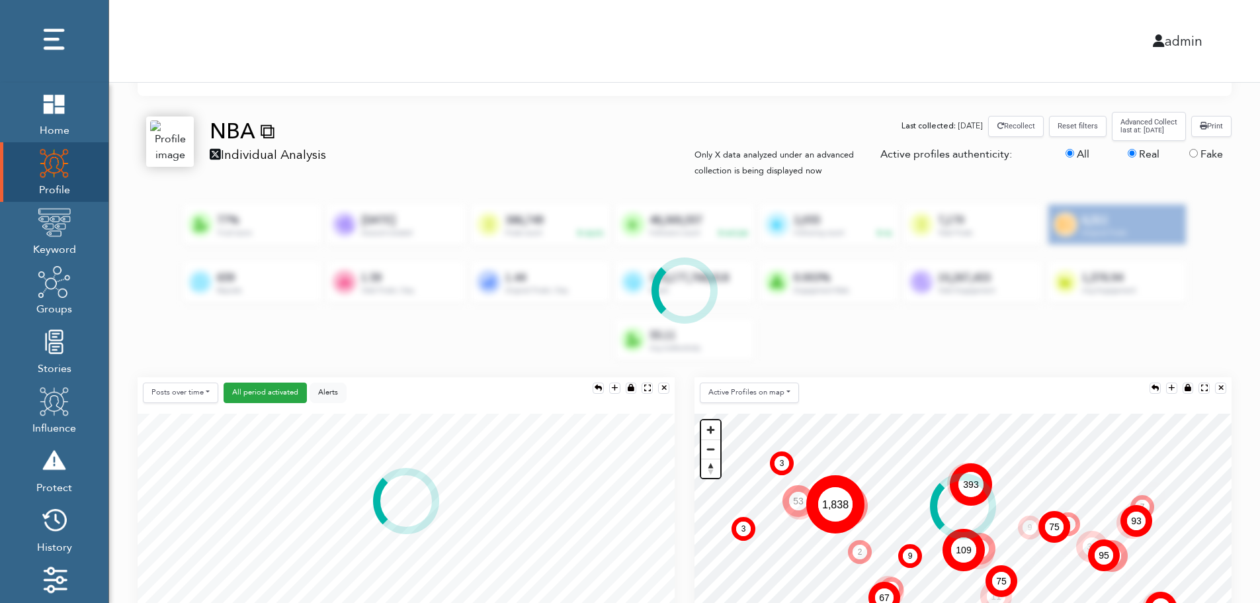
radio input "false"
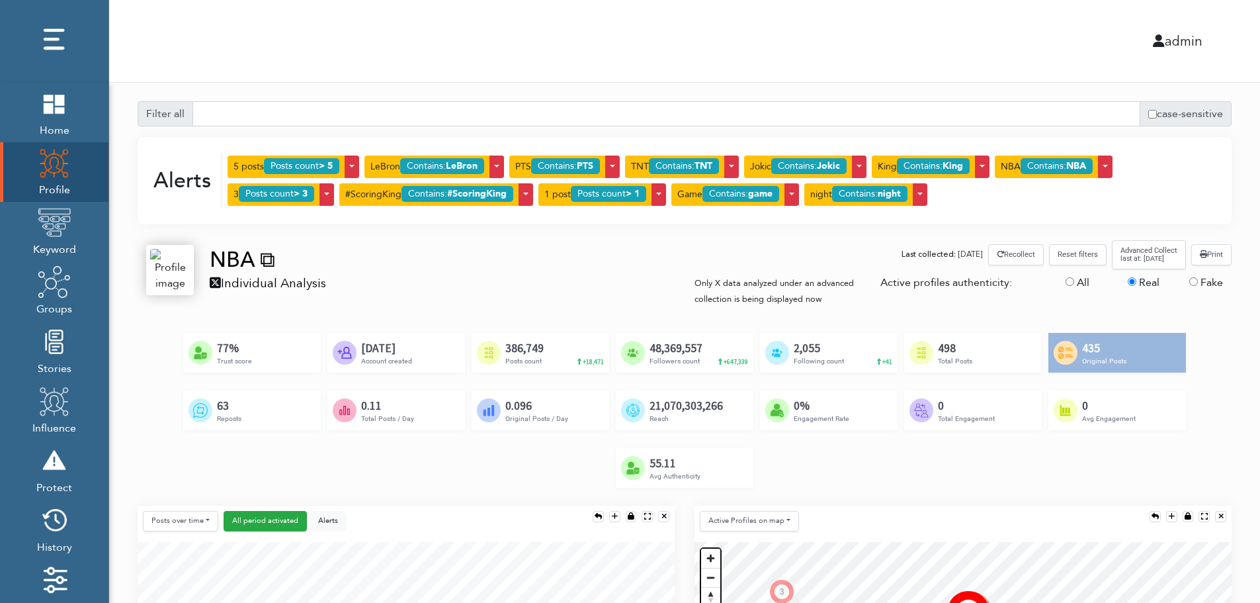
scroll to position [0, 0]
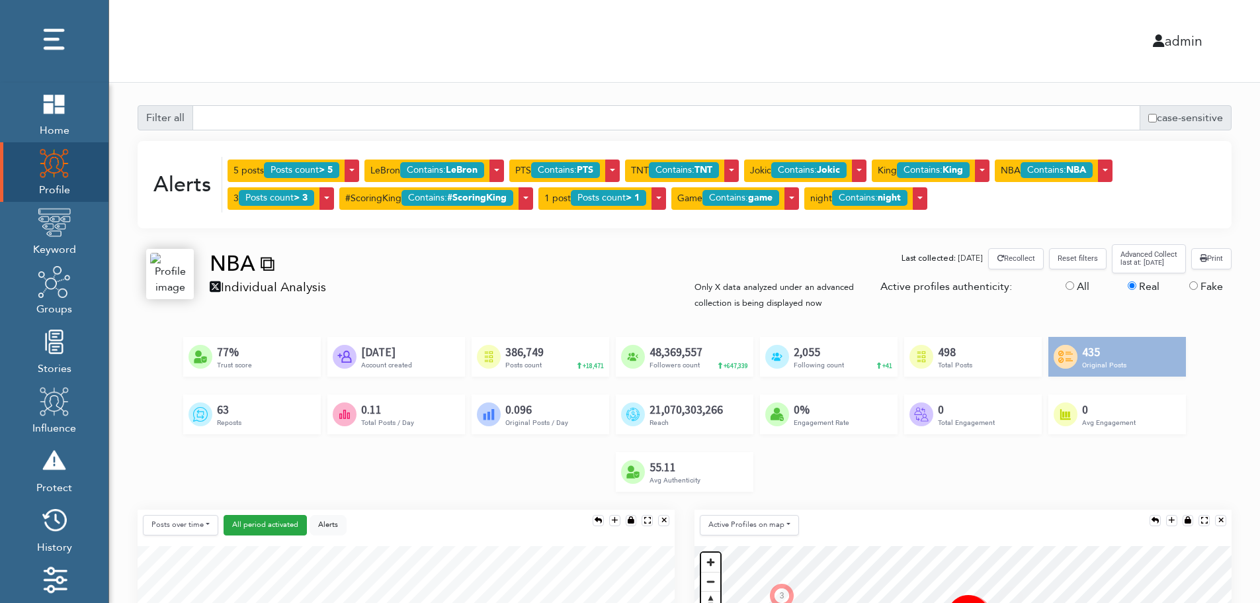
drag, startPoint x: 918, startPoint y: 289, endPoint x: 1012, endPoint y: 292, distance: 93.3
click at [1012, 292] on div "Active profiles authenticity:" at bounding box center [964, 295] width 186 height 32
click at [1207, 286] on label "Fake" at bounding box center [1212, 287] width 22 height 16
click at [1198, 286] on input "Fake" at bounding box center [1194, 285] width 9 height 9
radio input "true"
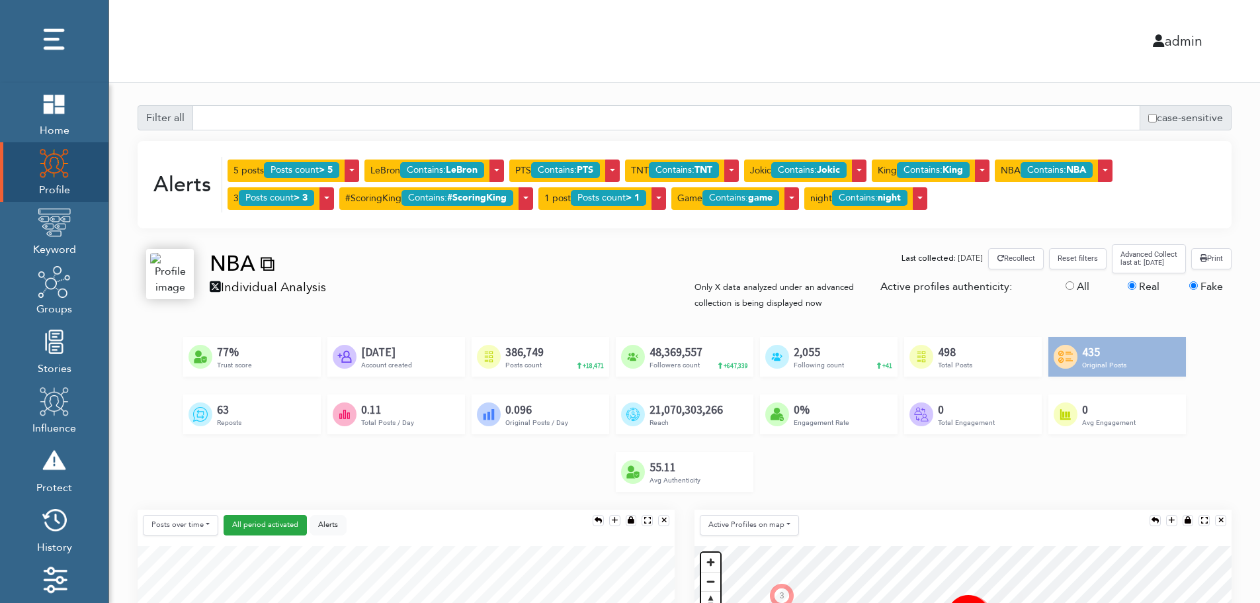
radio input "false"
click at [1071, 286] on input "All" at bounding box center [1070, 285] width 9 height 9
radio input "true"
radio input "false"
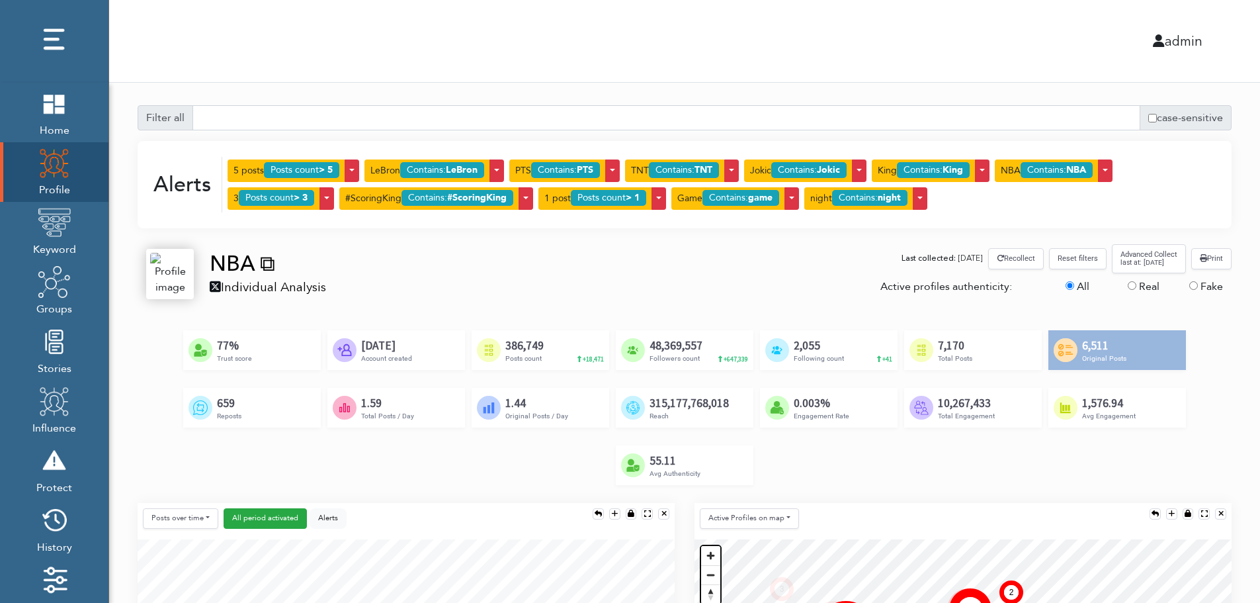
drag, startPoint x: 888, startPoint y: 286, endPoint x: 1011, endPoint y: 284, distance: 123.1
click at [1011, 284] on div "Active profiles authenticity:" at bounding box center [964, 289] width 186 height 21
click at [987, 288] on div "Active profiles authenticity:" at bounding box center [964, 289] width 186 height 21
click at [1148, 285] on label "Real" at bounding box center [1149, 287] width 21 height 16
click at [1137, 285] on input "Real" at bounding box center [1132, 285] width 9 height 9
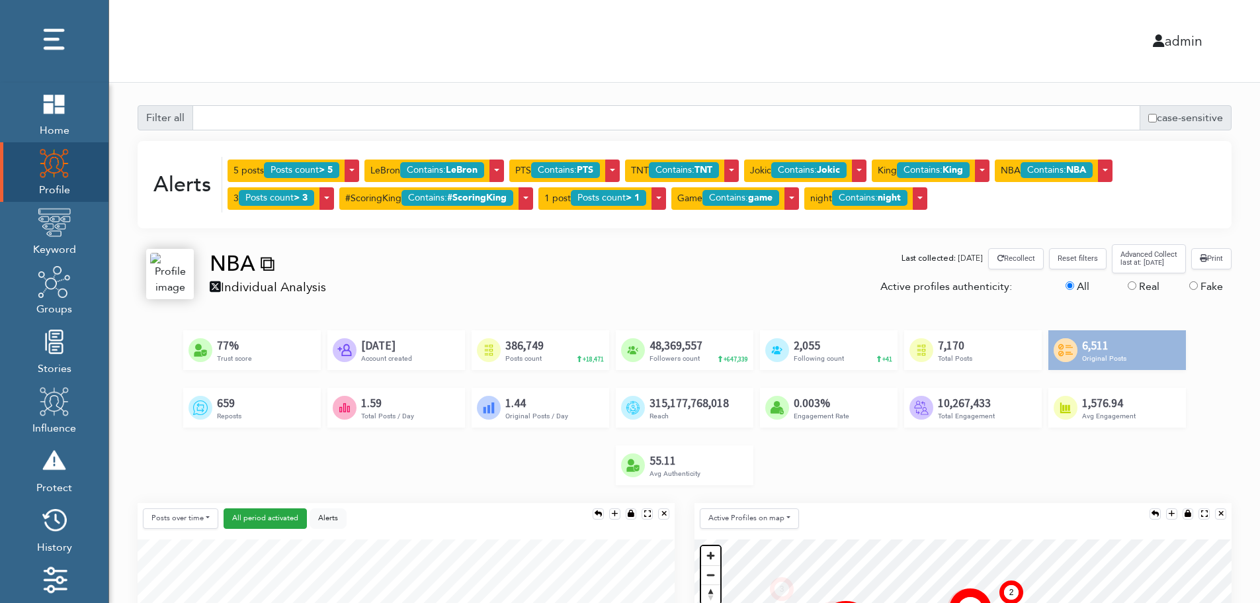
radio input "true"
radio input "false"
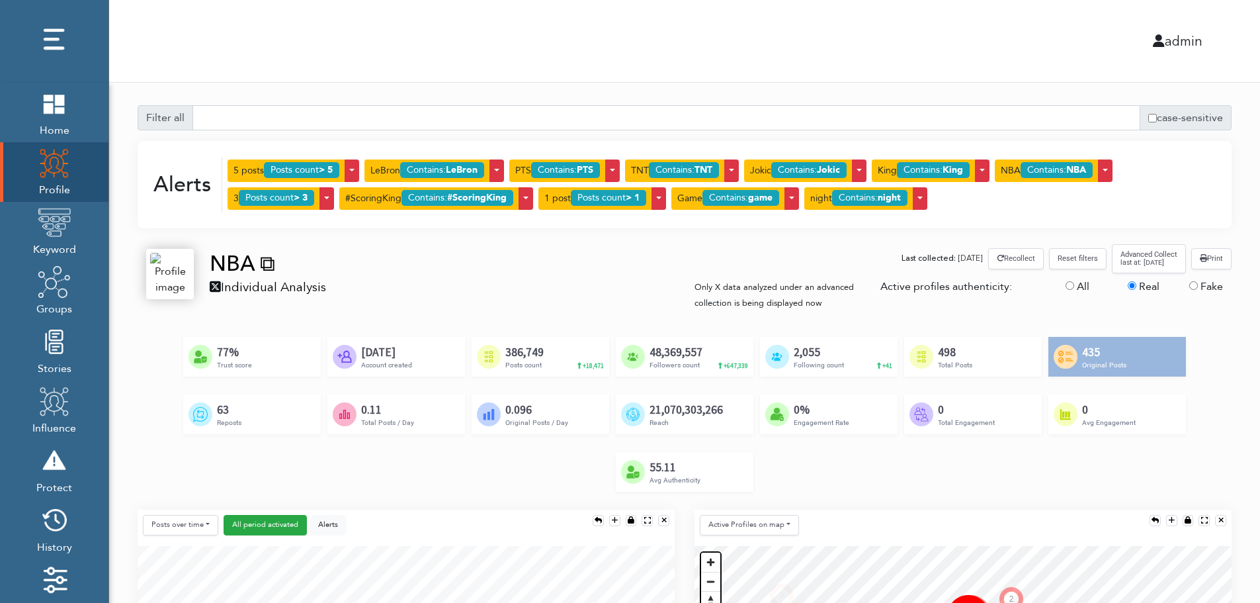
click at [1202, 284] on label "Fake" at bounding box center [1212, 287] width 22 height 16
click at [1198, 284] on input "Fake" at bounding box center [1194, 285] width 9 height 9
radio input "true"
click at [1129, 286] on input "Real" at bounding box center [1132, 285] width 9 height 9
radio input "true"
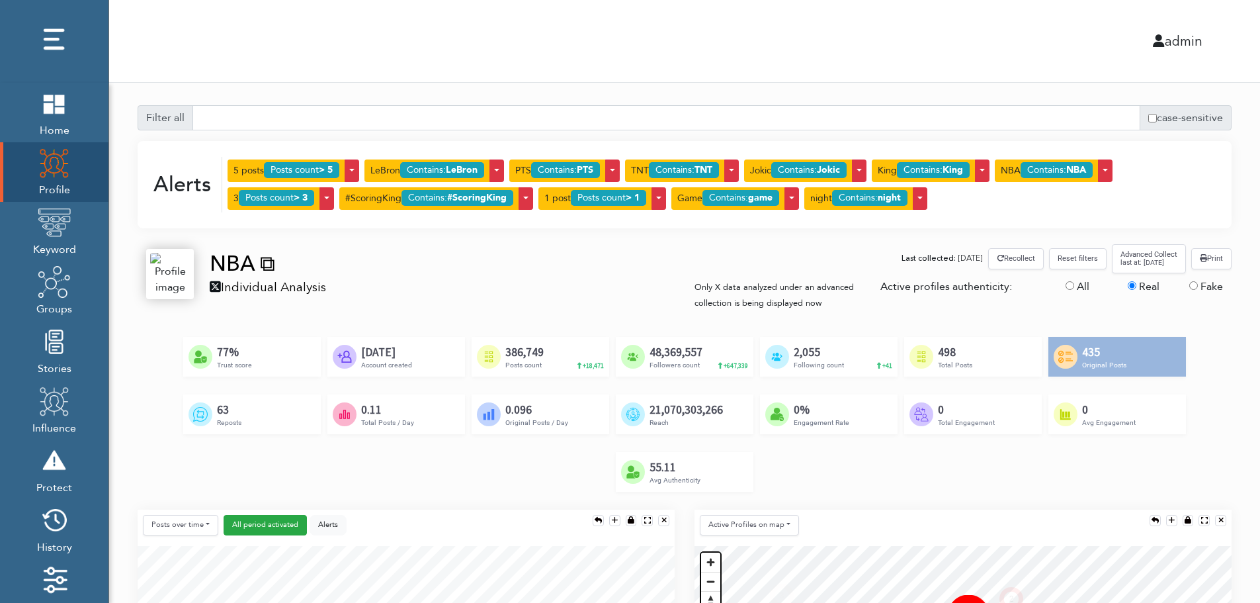
click at [1193, 308] on div "All Real Fake" at bounding box center [1149, 295] width 186 height 32
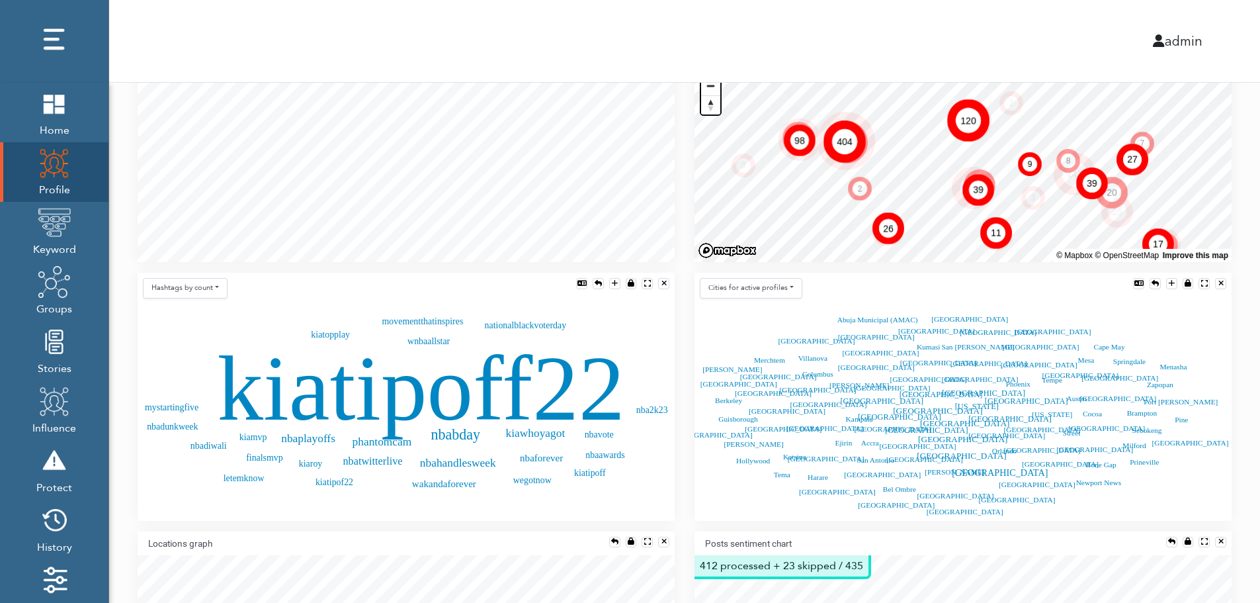
scroll to position [363, 0]
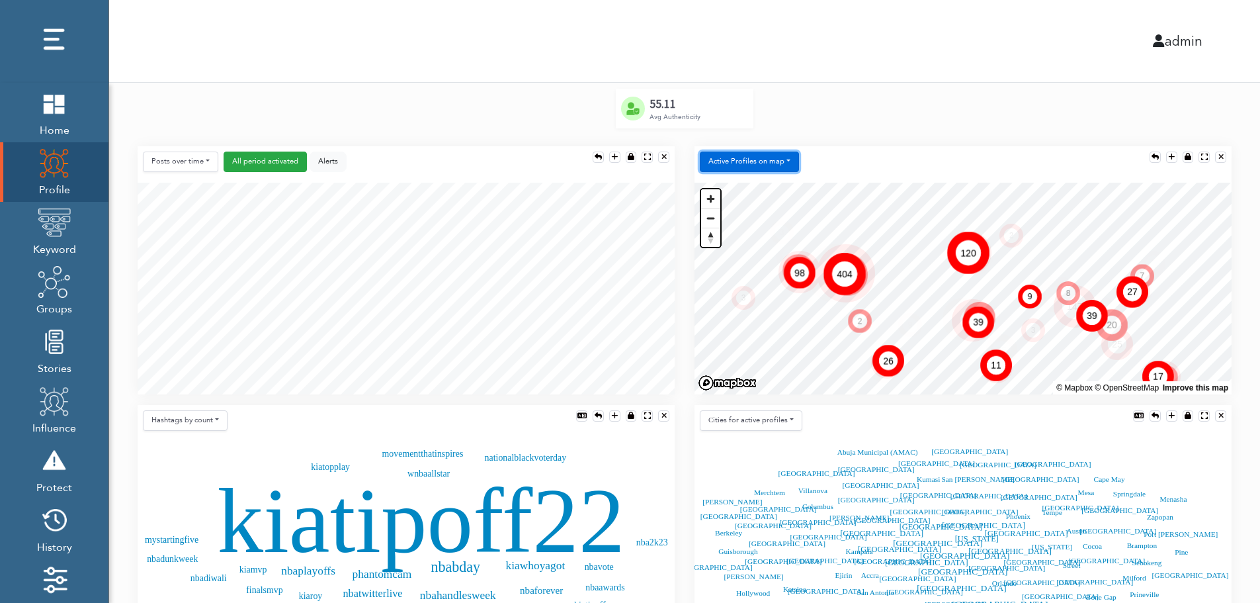
click at [784, 161] on button "Active Profiles on map" at bounding box center [749, 162] width 99 height 21
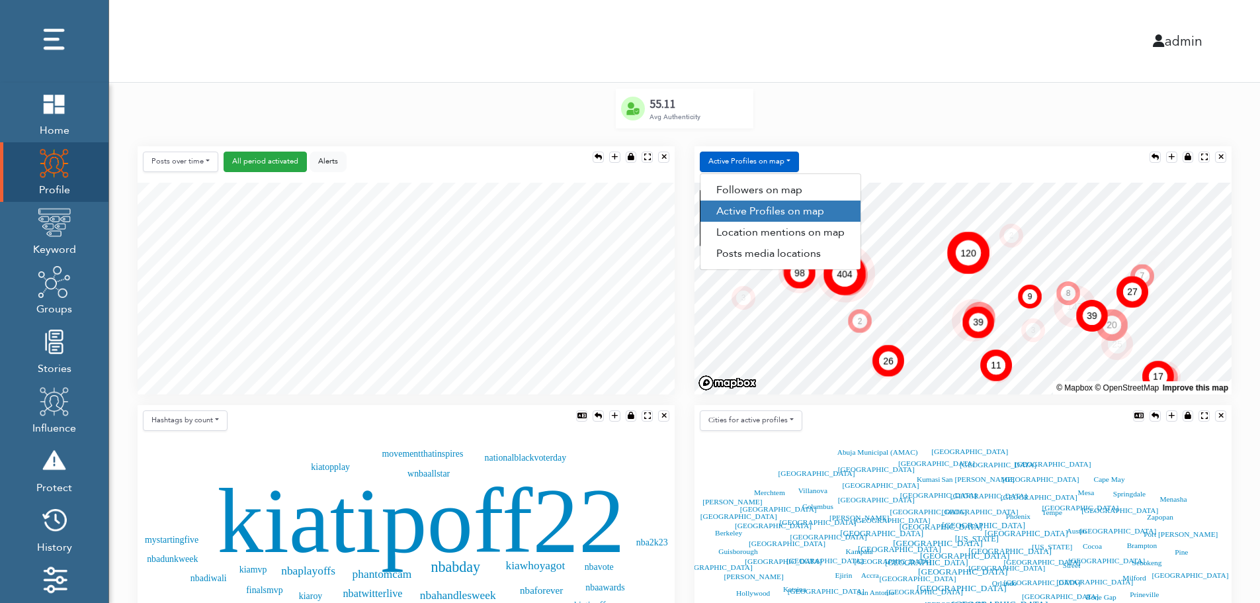
click at [859, 153] on div "Active Profiles on map Followers on map Active Profiles on map Location mention…" at bounding box center [963, 164] width 537 height 36
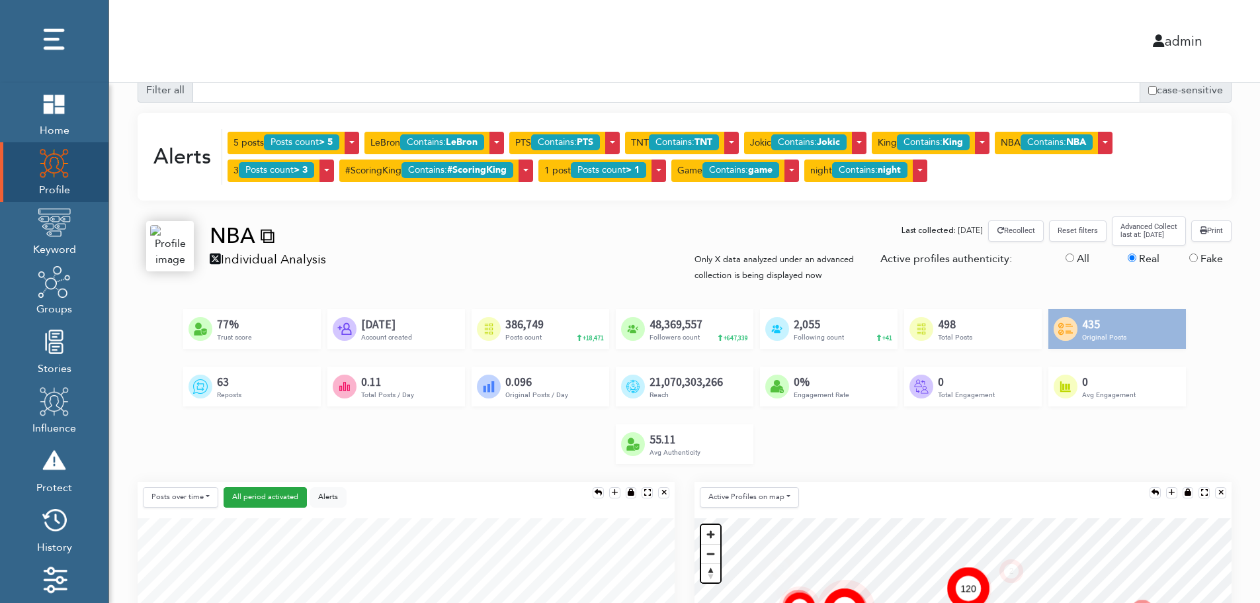
scroll to position [13, 0]
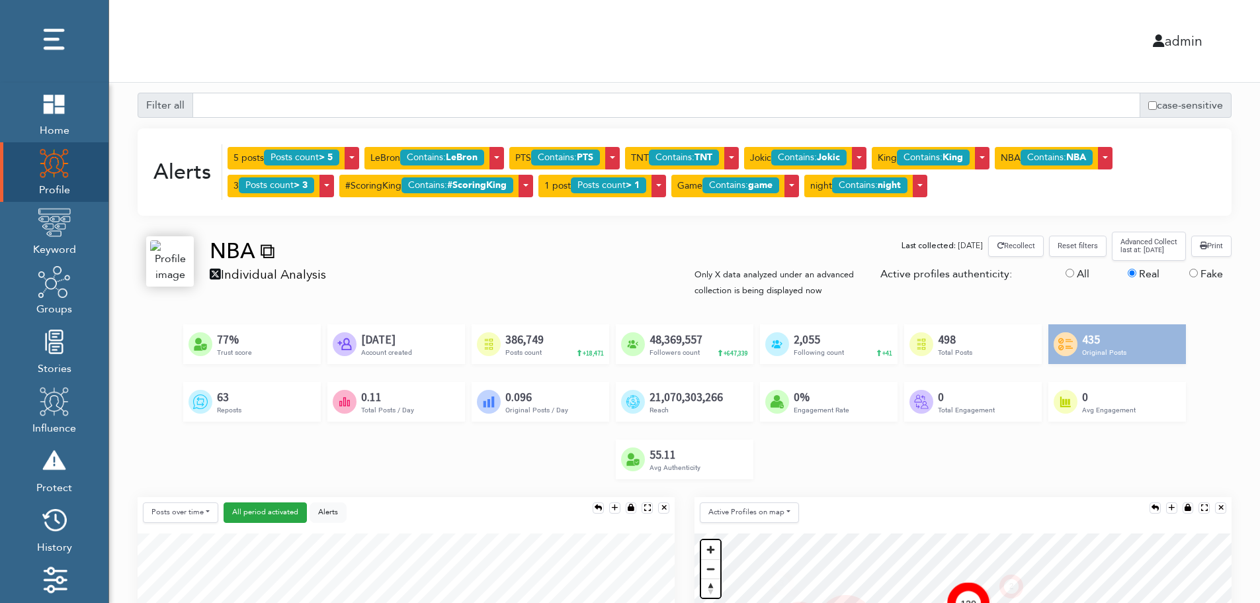
click at [1213, 271] on label "Fake" at bounding box center [1212, 274] width 22 height 16
click at [1198, 271] on input "Fake" at bounding box center [1194, 273] width 9 height 9
radio input "true"
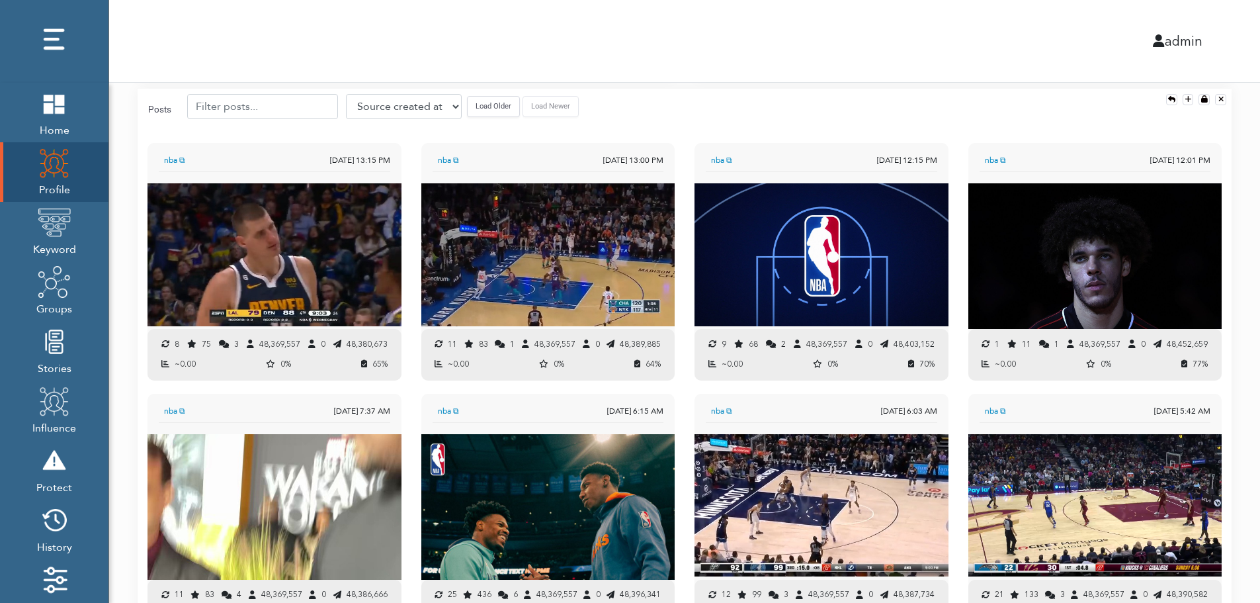
scroll to position [1182, 0]
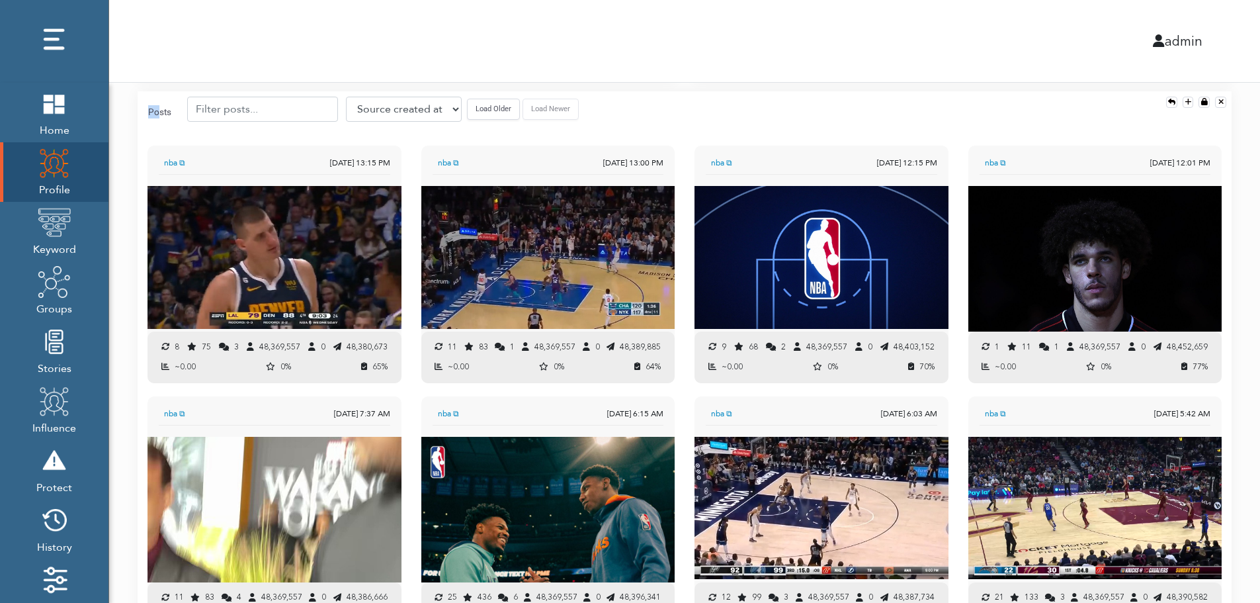
drag, startPoint x: 153, startPoint y: 109, endPoint x: 161, endPoint y: 110, distance: 8.0
click at [159, 110] on div "Posts Source created at Retweets Likes/favorites Followers Friends Reach Retwee…" at bounding box center [363, 112] width 441 height 30
click at [805, 94] on div "Posts Source created at Retweets Likes/favorites Followers Friends Reach Retwee…" at bounding box center [685, 111] width 1094 height 41
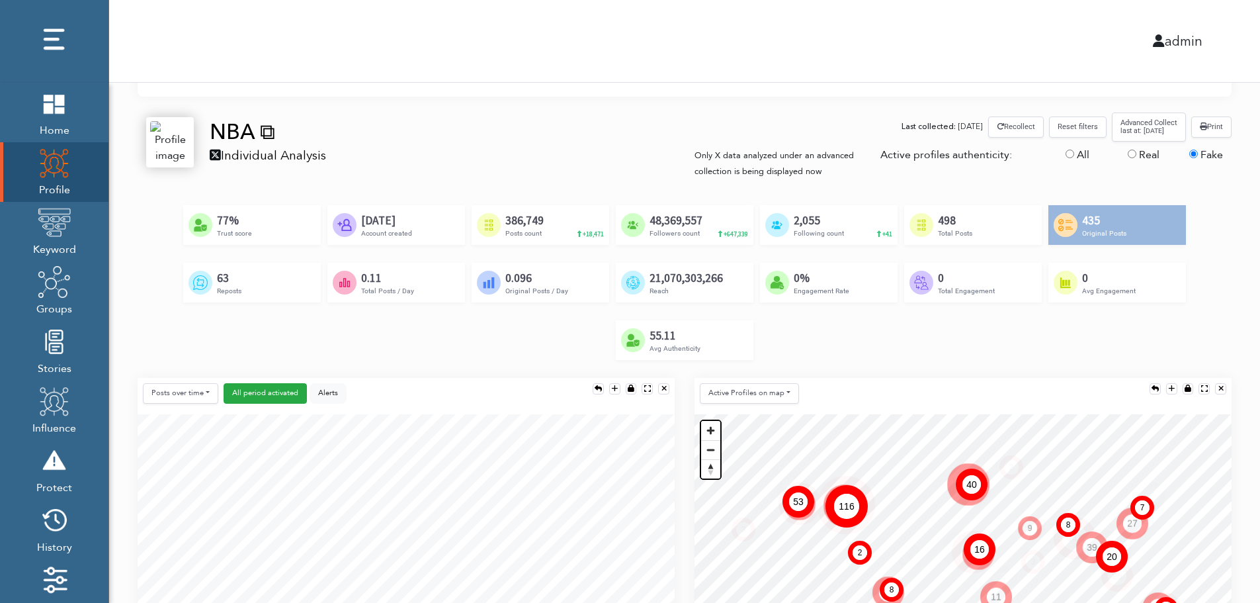
scroll to position [123, 0]
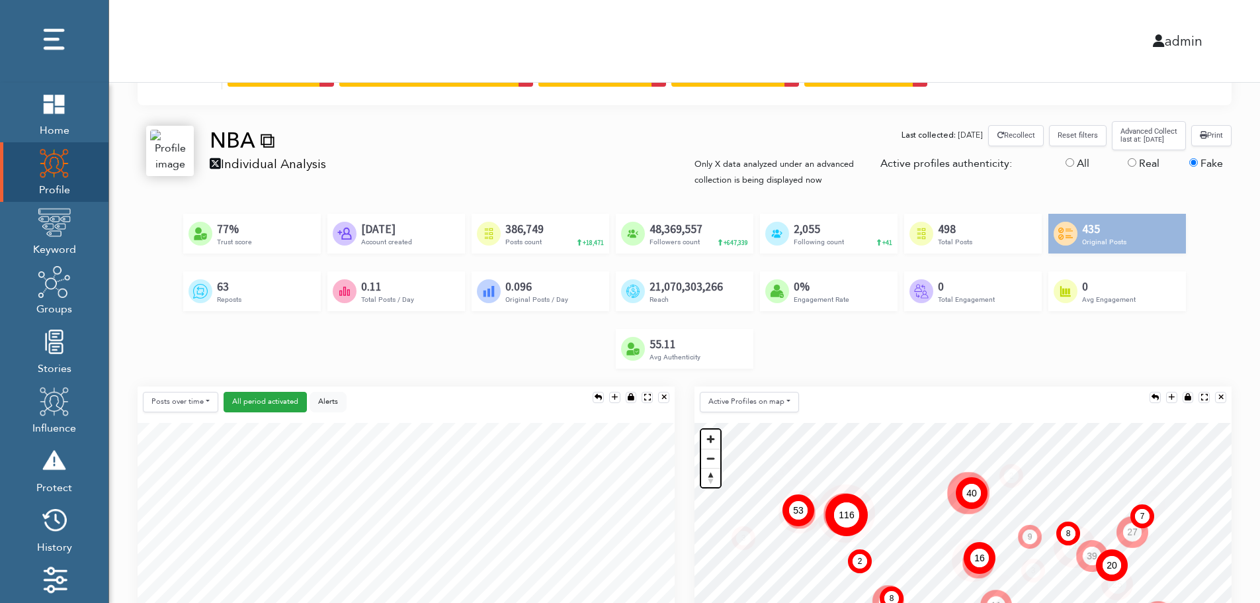
click at [1143, 164] on label "Real" at bounding box center [1149, 163] width 21 height 16
click at [1137, 164] on input "Real" at bounding box center [1132, 162] width 9 height 9
radio input "true"
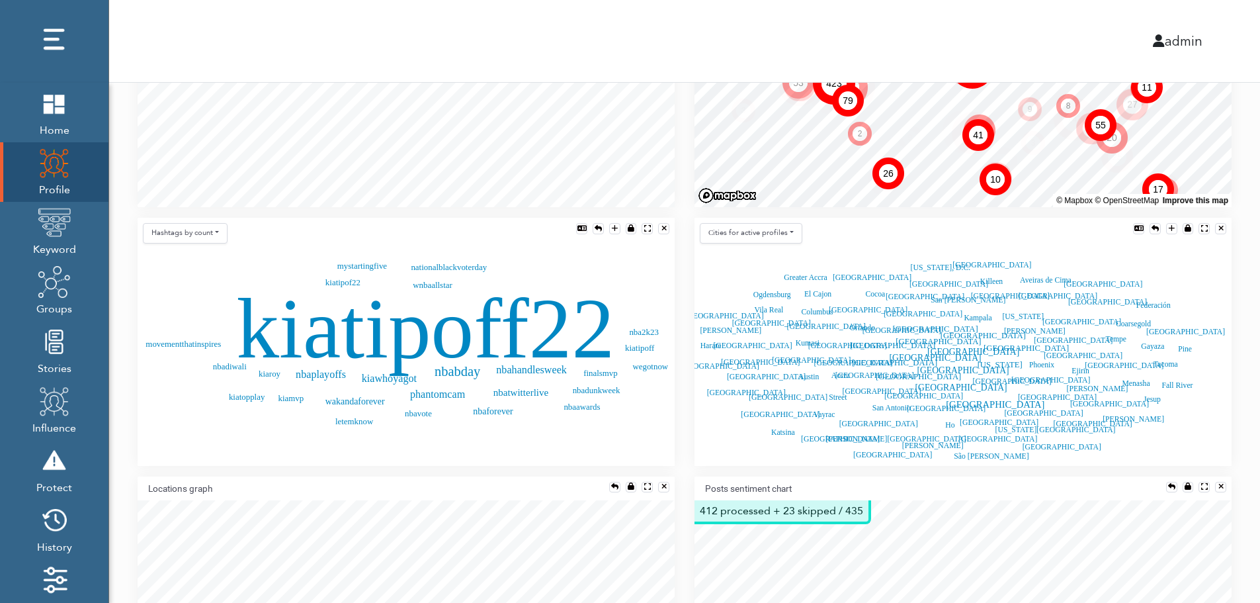
scroll to position [0, 0]
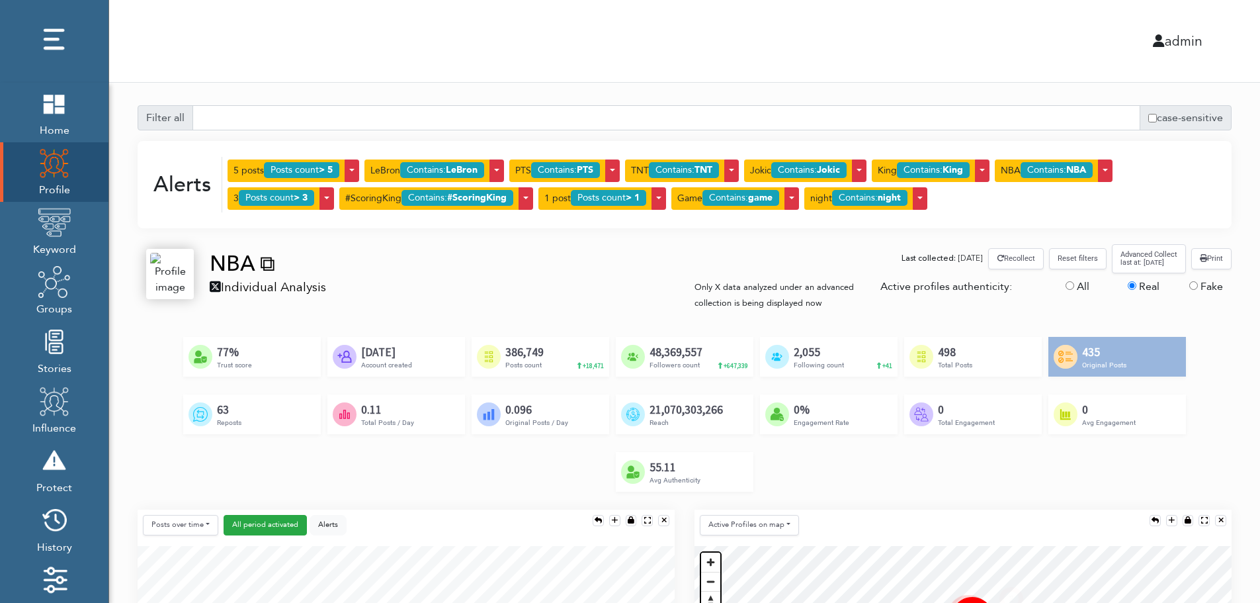
click at [1206, 287] on label "Fake" at bounding box center [1212, 287] width 22 height 16
click at [1198, 287] on input "Fake" at bounding box center [1194, 285] width 9 height 9
radio input "true"
radio input "false"
click at [1078, 289] on label "All" at bounding box center [1083, 287] width 13 height 16
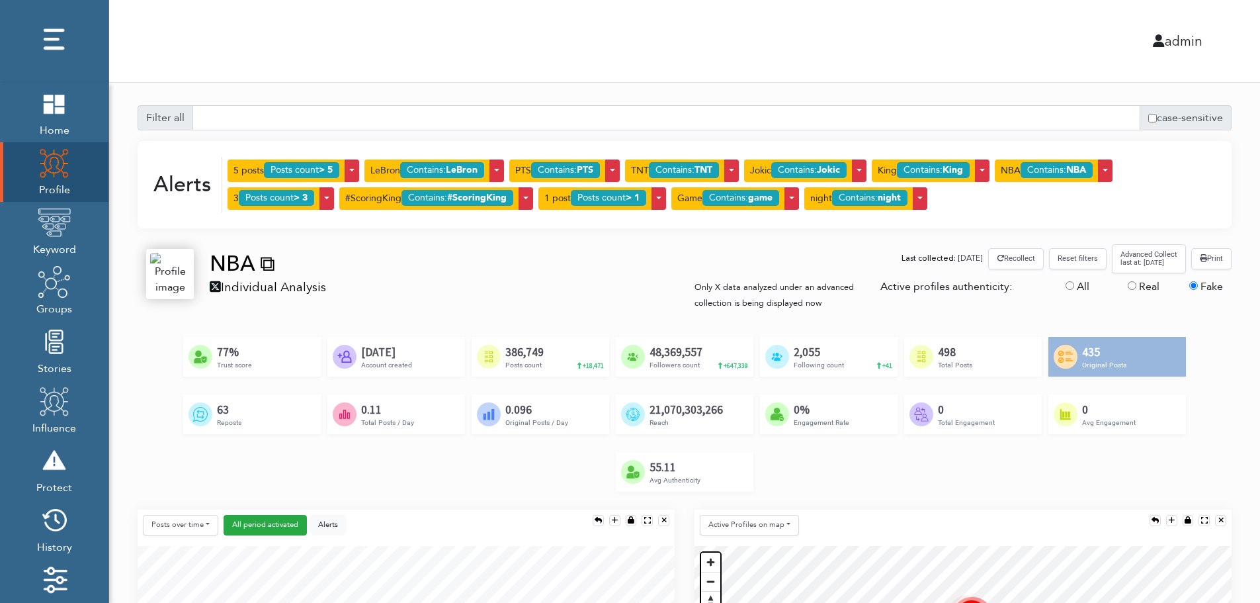
click at [1074, 289] on input "All" at bounding box center [1070, 285] width 9 height 9
radio input "true"
radio input "false"
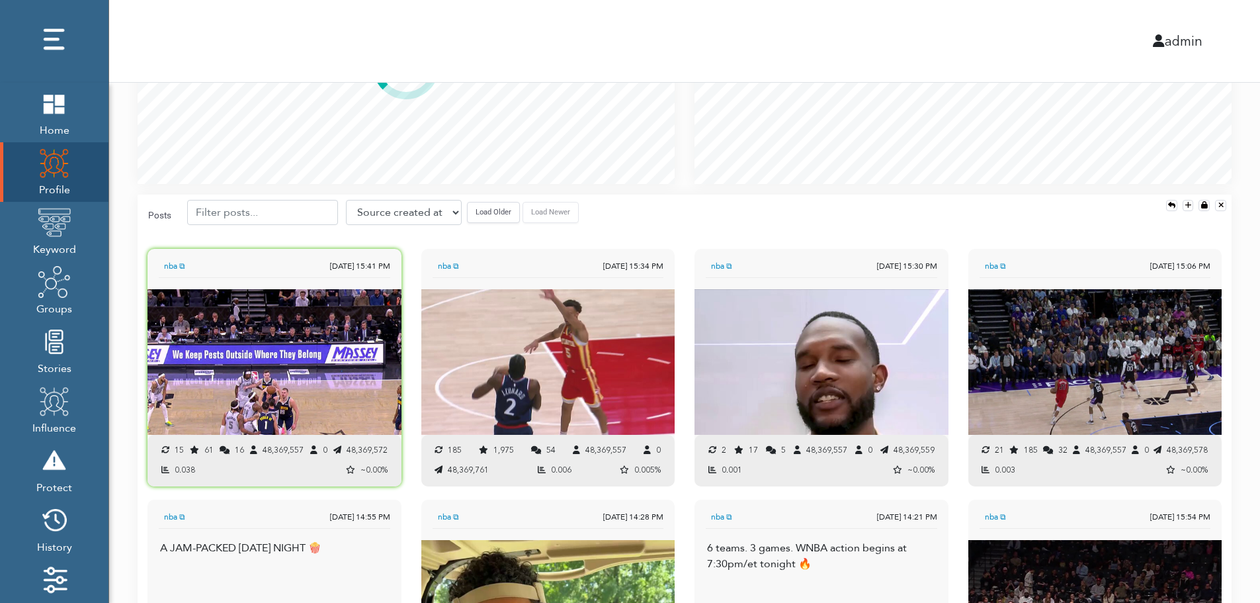
scroll to position [926, 0]
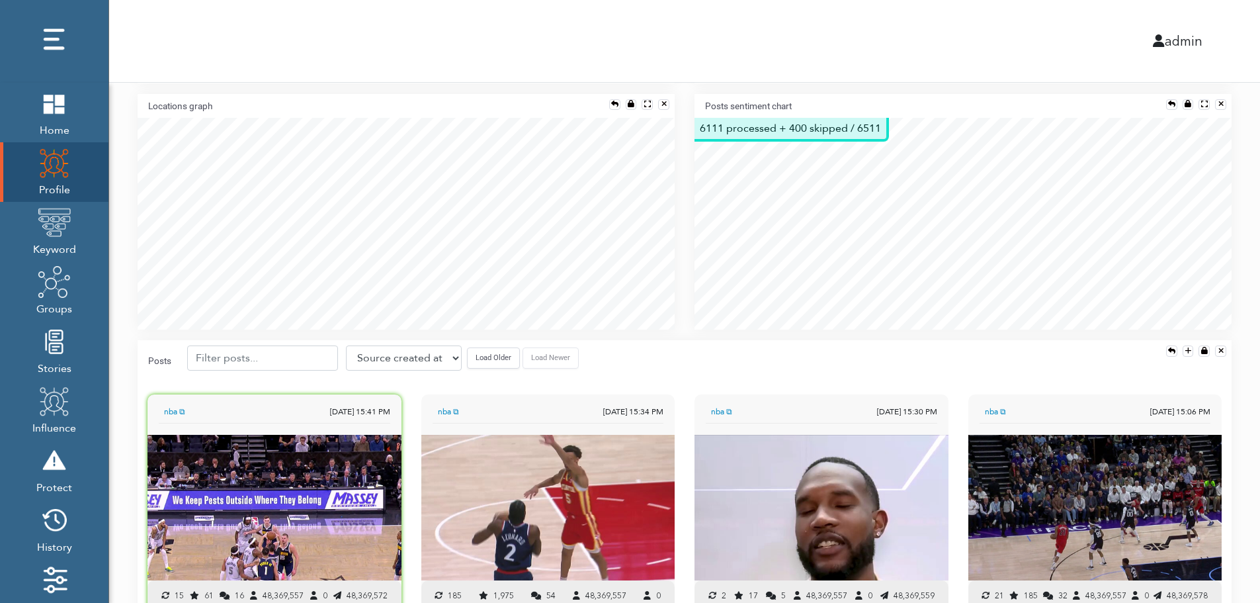
click at [478, 361] on button "Load Older" at bounding box center [493, 357] width 53 height 21
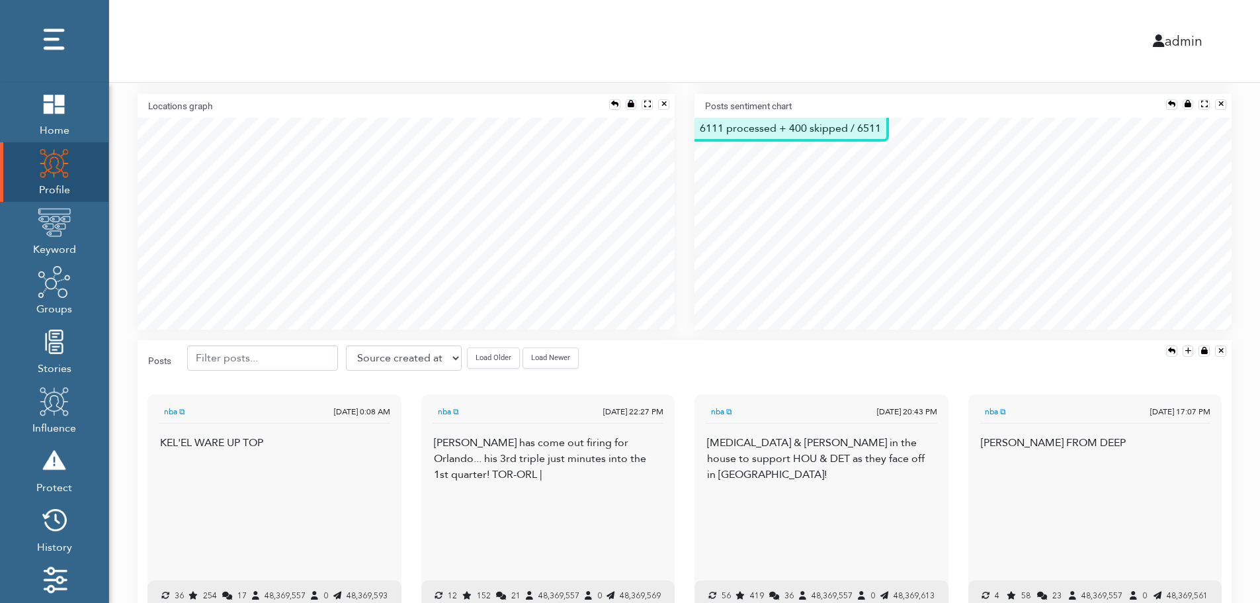
click at [478, 360] on button "Load Older" at bounding box center [493, 357] width 53 height 21
